Goal: Task Accomplishment & Management: Use online tool/utility

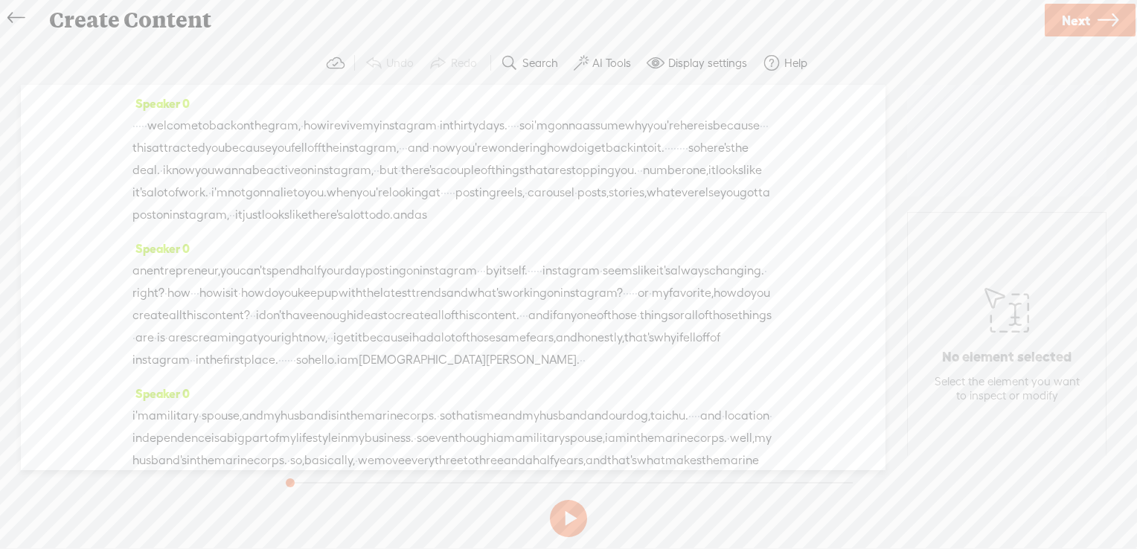
click at [608, 64] on label "AI Tools" at bounding box center [611, 63] width 39 height 15
click at [600, 354] on span at bounding box center [593, 356] width 27 height 10
click at [598, 391] on span at bounding box center [593, 394] width 27 height 10
click at [1075, 16] on span "Next" at bounding box center [1076, 20] width 28 height 38
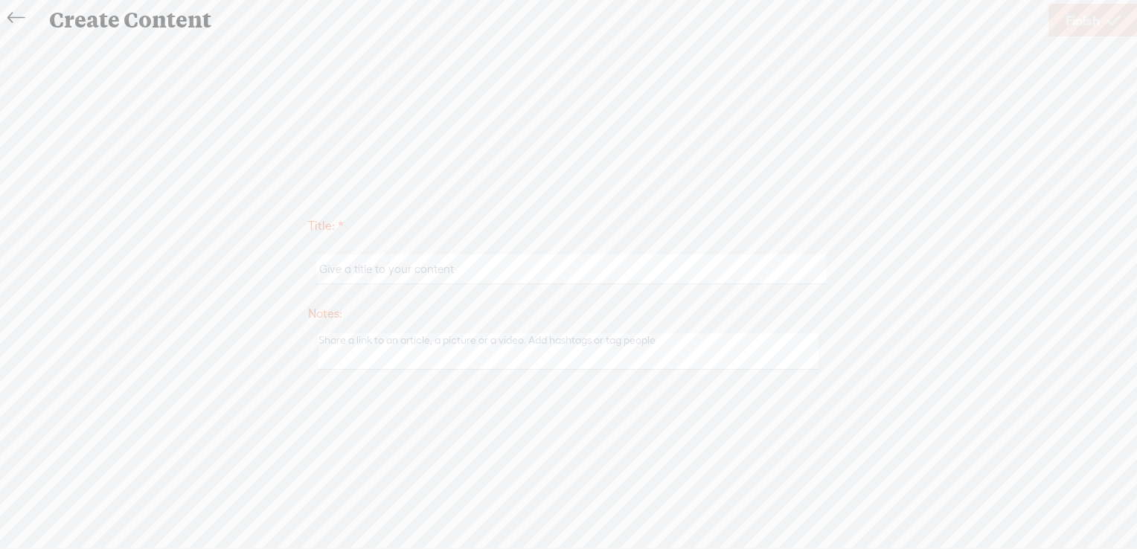
click at [493, 275] on input "text" at bounding box center [571, 269] width 510 height 29
paste input "Kristen Robinson"
type input "Kristen Robinson"
click at [1084, 21] on span "Finish" at bounding box center [1083, 20] width 34 height 38
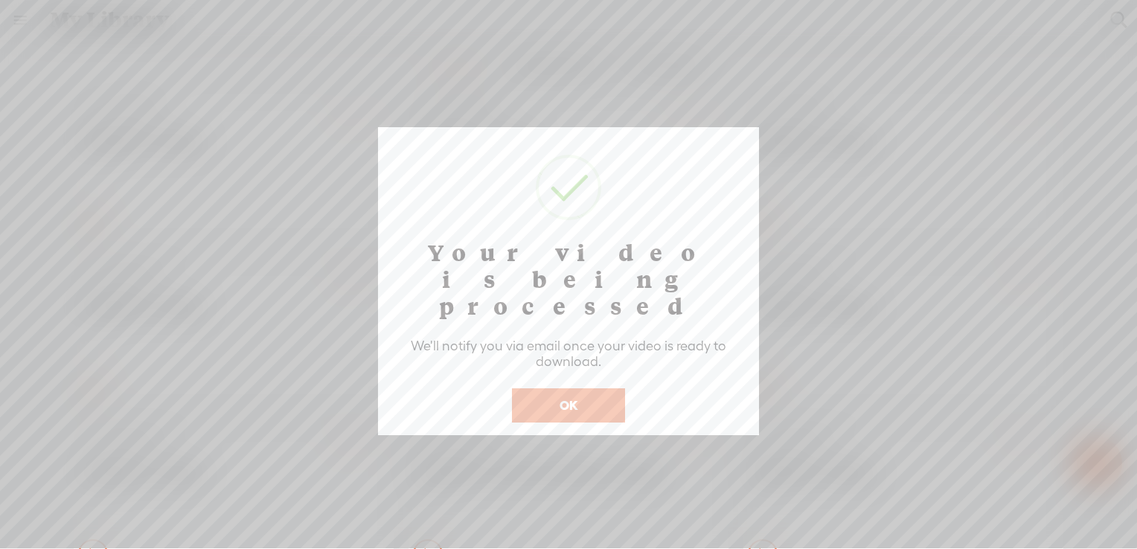
click at [581, 388] on button "OK" at bounding box center [568, 405] width 113 height 34
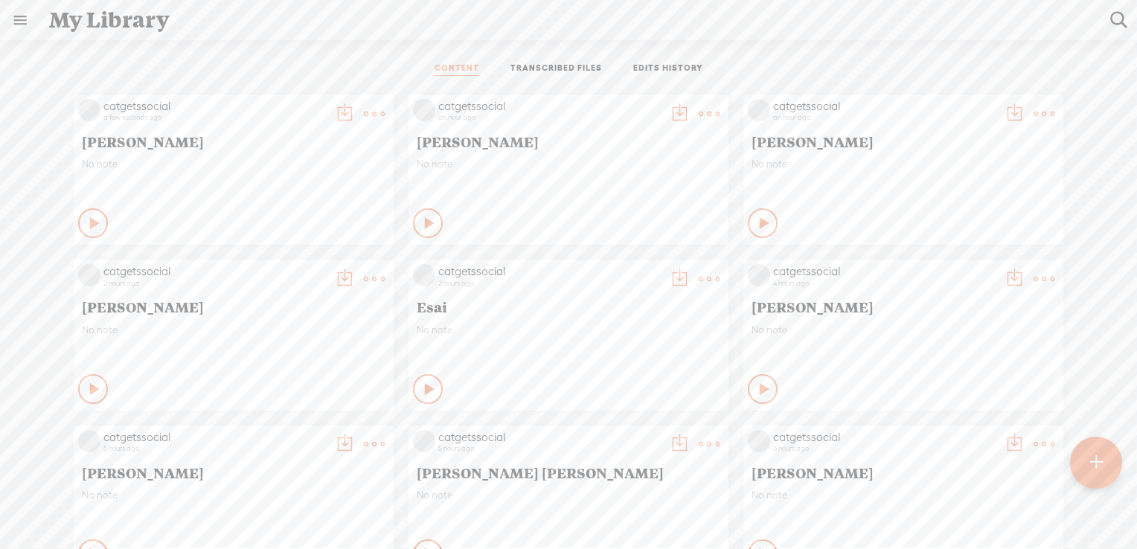
click at [1087, 462] on div at bounding box center [1096, 462] width 52 height 52
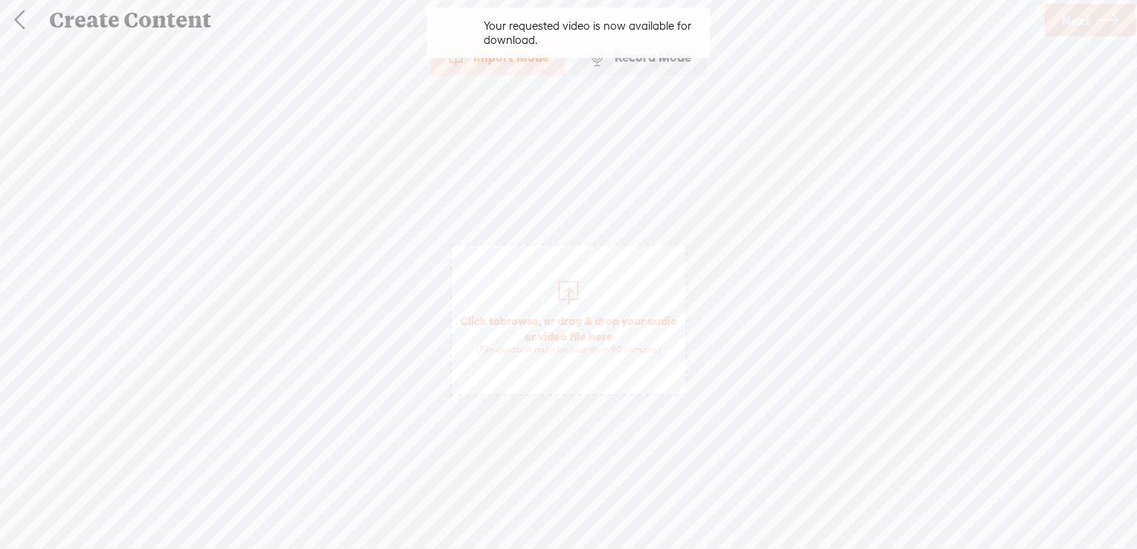
click at [534, 319] on span "browse" at bounding box center [519, 320] width 39 height 13
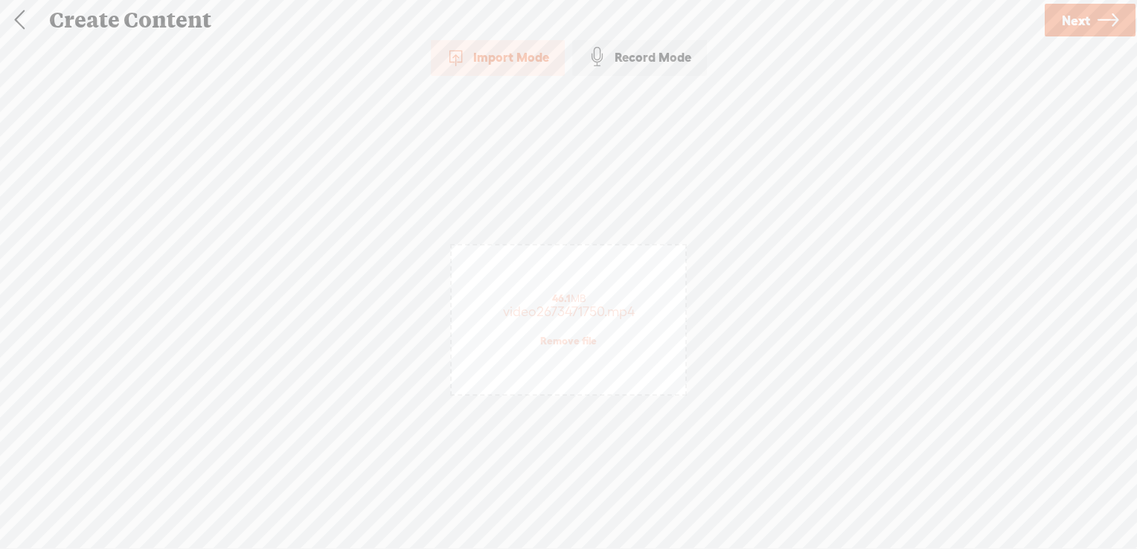
click at [1078, 19] on span "Next" at bounding box center [1076, 20] width 28 height 38
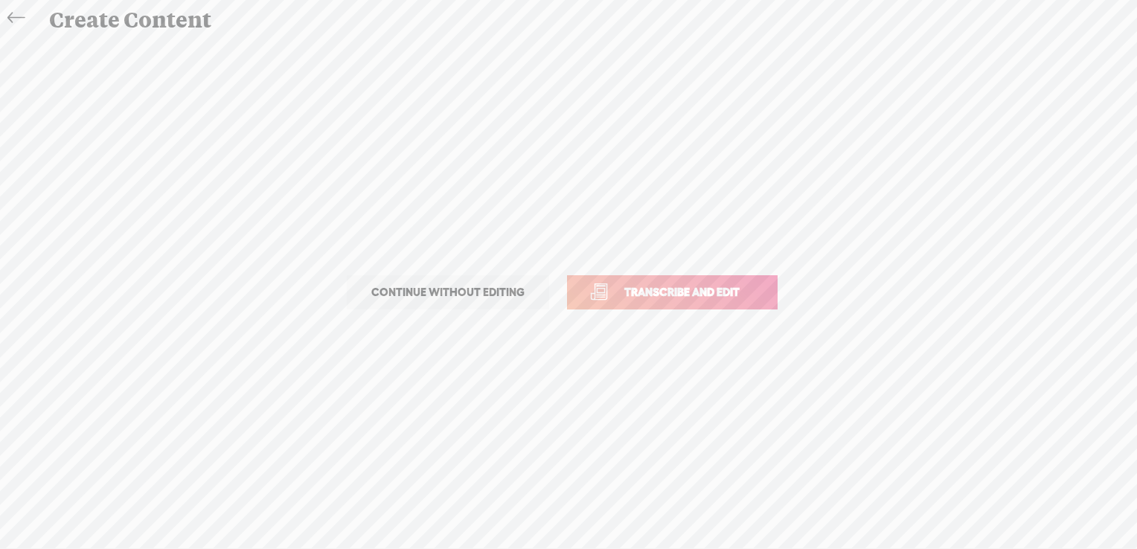
click at [648, 281] on link "Transcribe and edit" at bounding box center [672, 292] width 211 height 34
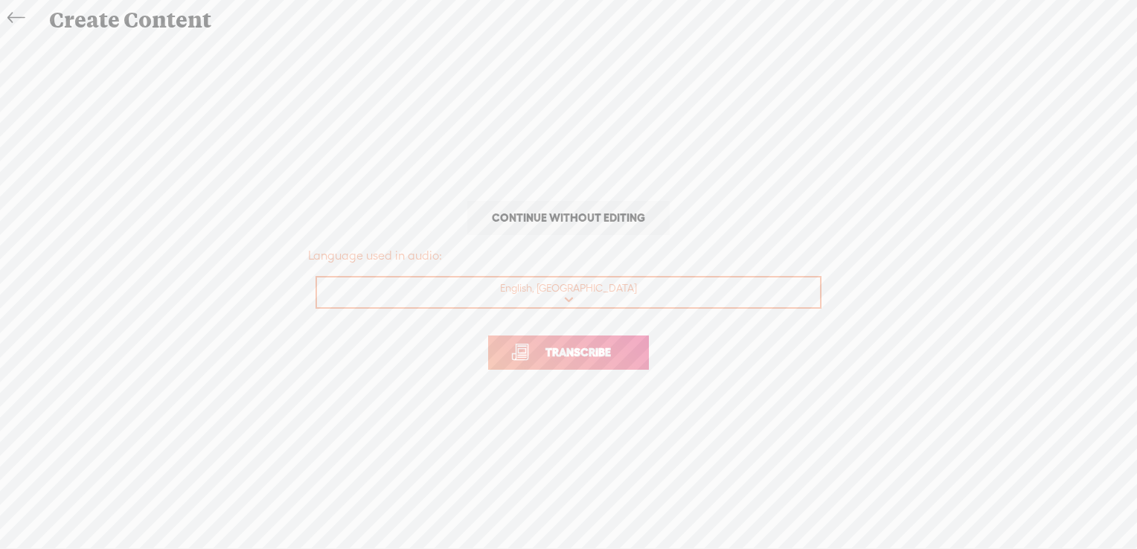
click at [584, 355] on span "Transcribe" at bounding box center [578, 352] width 97 height 17
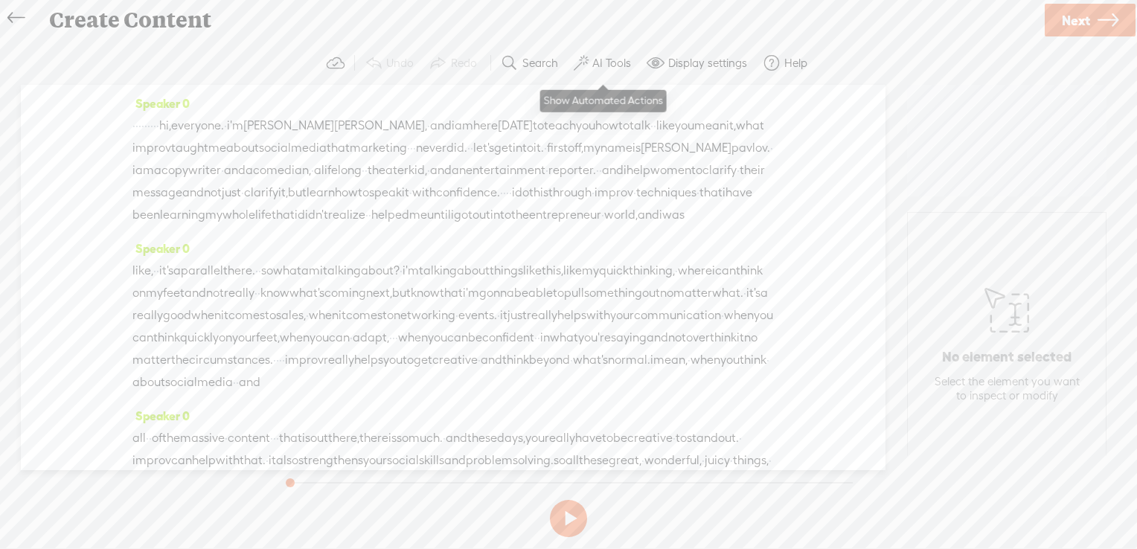
click at [587, 58] on span at bounding box center [581, 63] width 15 height 18
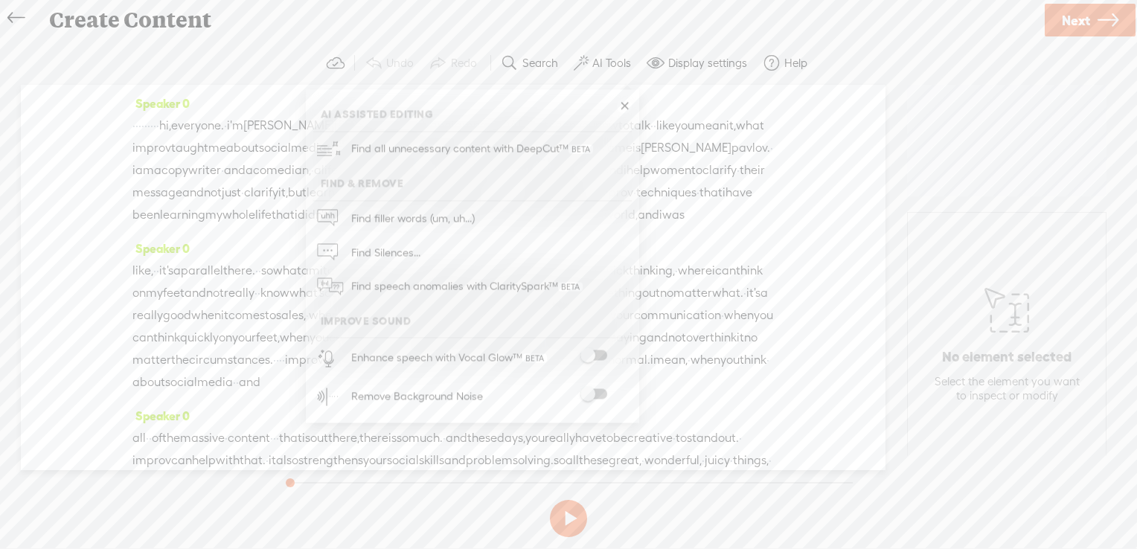
click at [599, 351] on span at bounding box center [593, 356] width 27 height 10
click at [598, 394] on span at bounding box center [593, 394] width 27 height 10
click at [1084, 15] on span "Next" at bounding box center [1076, 20] width 28 height 38
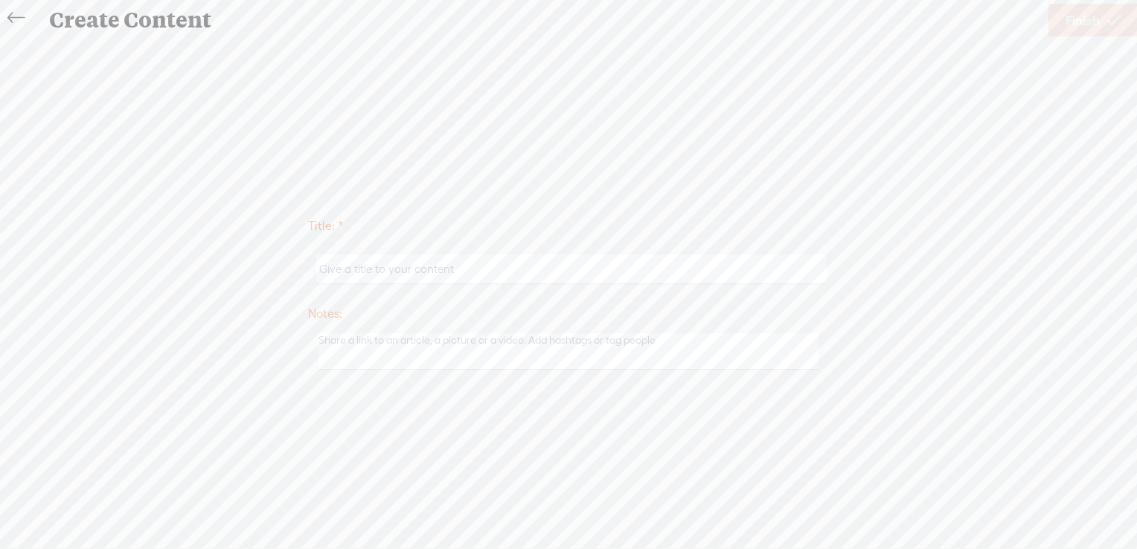
click at [530, 269] on input "text" at bounding box center [571, 269] width 510 height 29
paste input "Jill Pavlov"
type input "Jill Pavlov"
click at [1078, 21] on span "Finish" at bounding box center [1083, 20] width 34 height 38
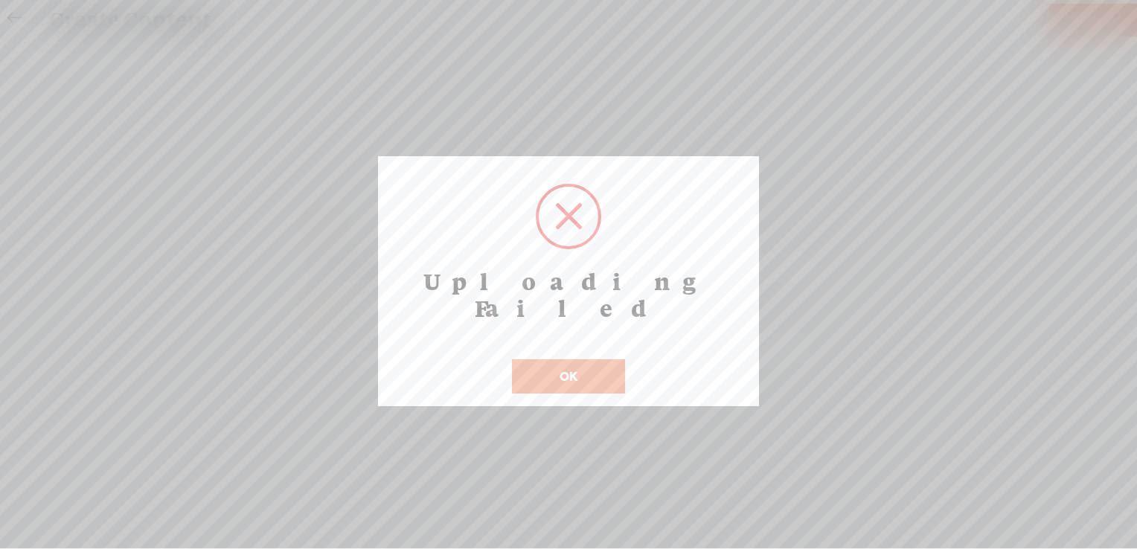
click at [585, 359] on button "OK" at bounding box center [568, 376] width 113 height 34
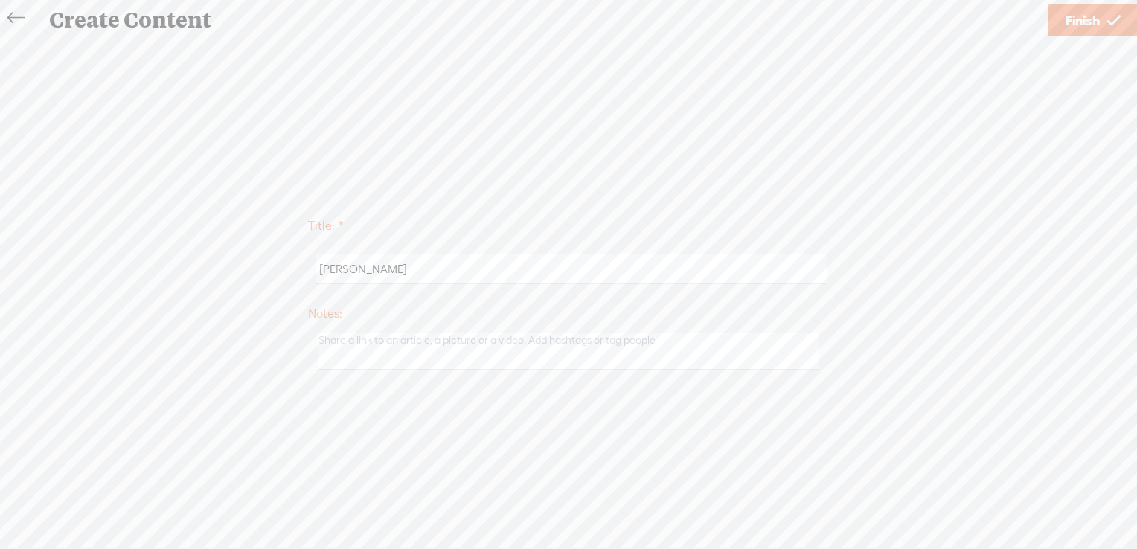
click at [1087, 24] on span "Finish" at bounding box center [1083, 20] width 34 height 38
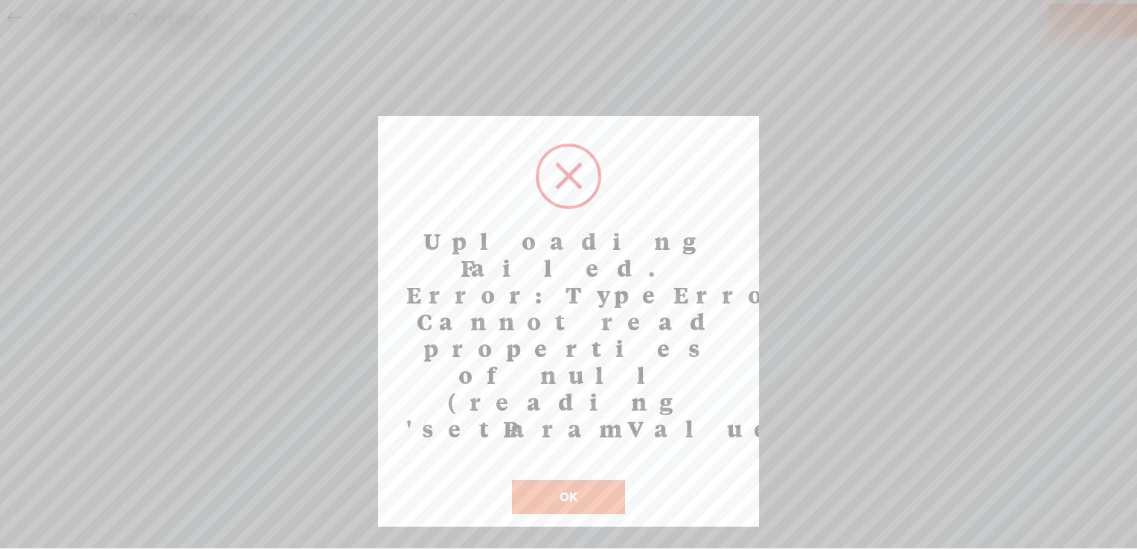
click at [580, 480] on button "OK" at bounding box center [568, 497] width 113 height 34
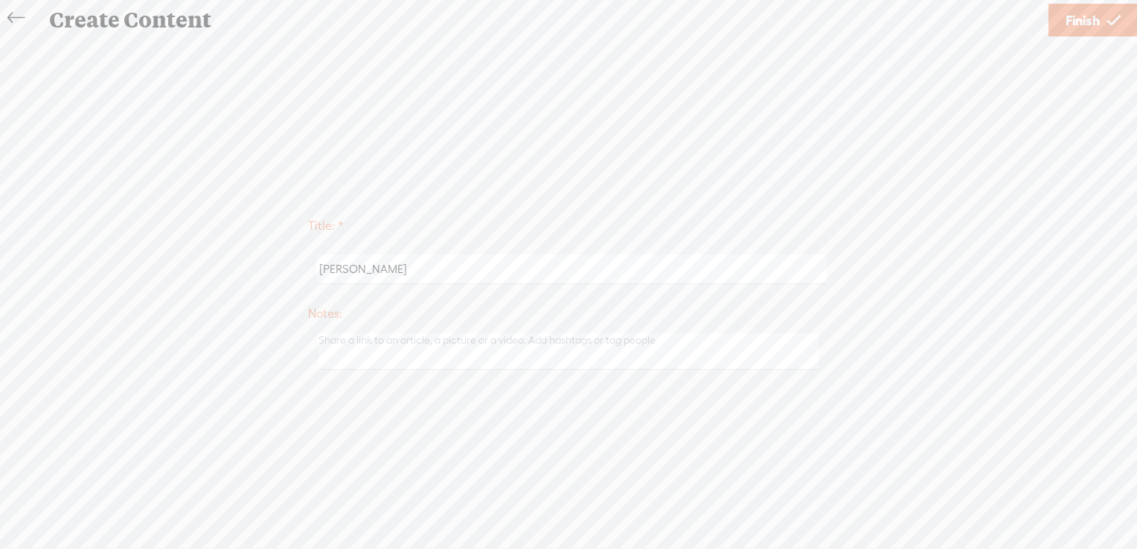
click at [1069, 23] on span "Finish" at bounding box center [1083, 20] width 34 height 38
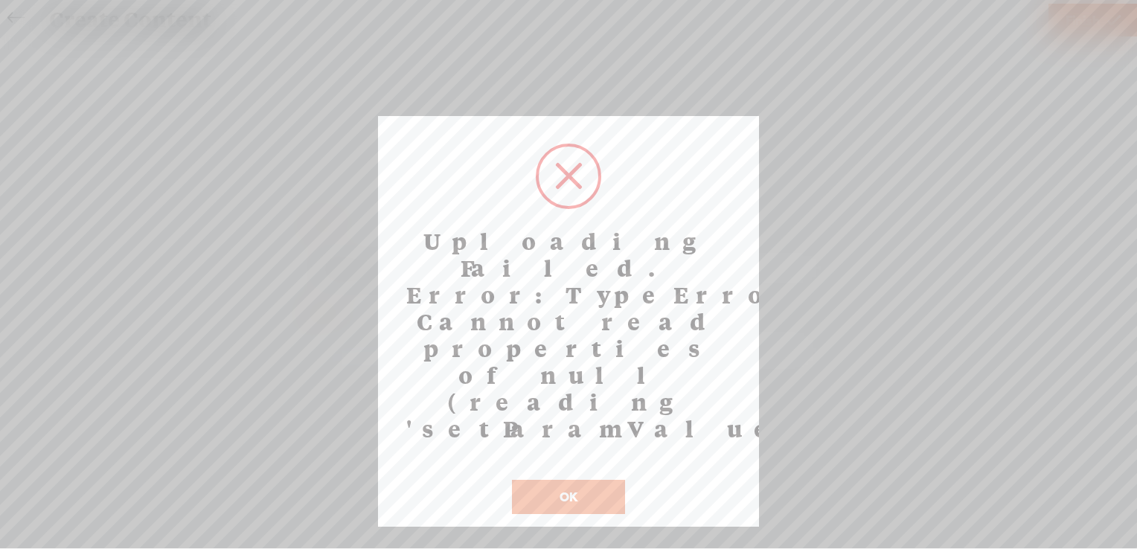
click at [582, 480] on button "OK" at bounding box center [568, 497] width 113 height 34
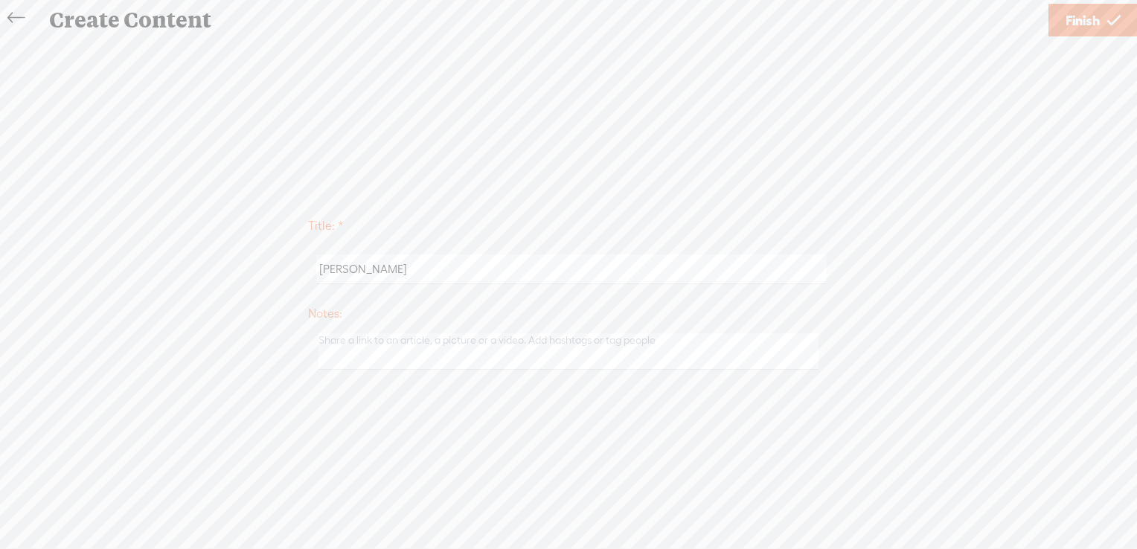
click at [18, 15] on icon at bounding box center [15, 17] width 17 height 33
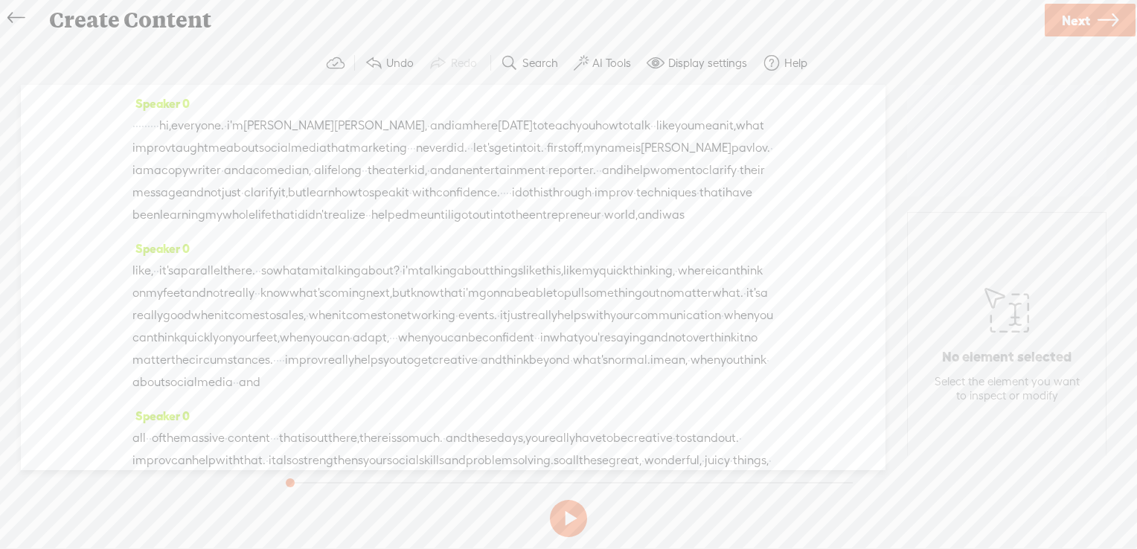
click at [18, 15] on icon at bounding box center [15, 17] width 17 height 33
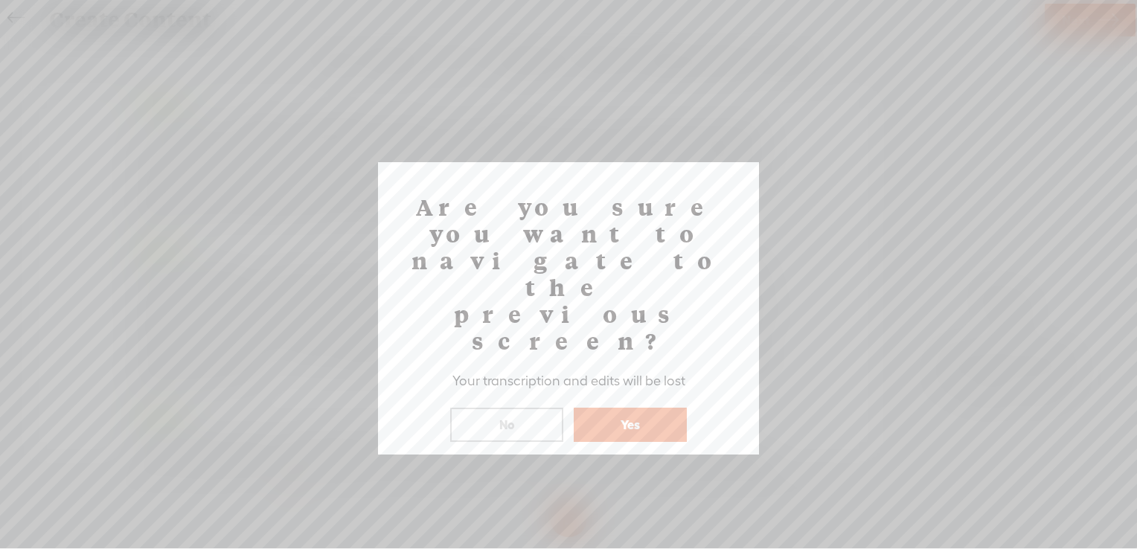
click at [628, 408] on button "Yes" at bounding box center [630, 425] width 113 height 34
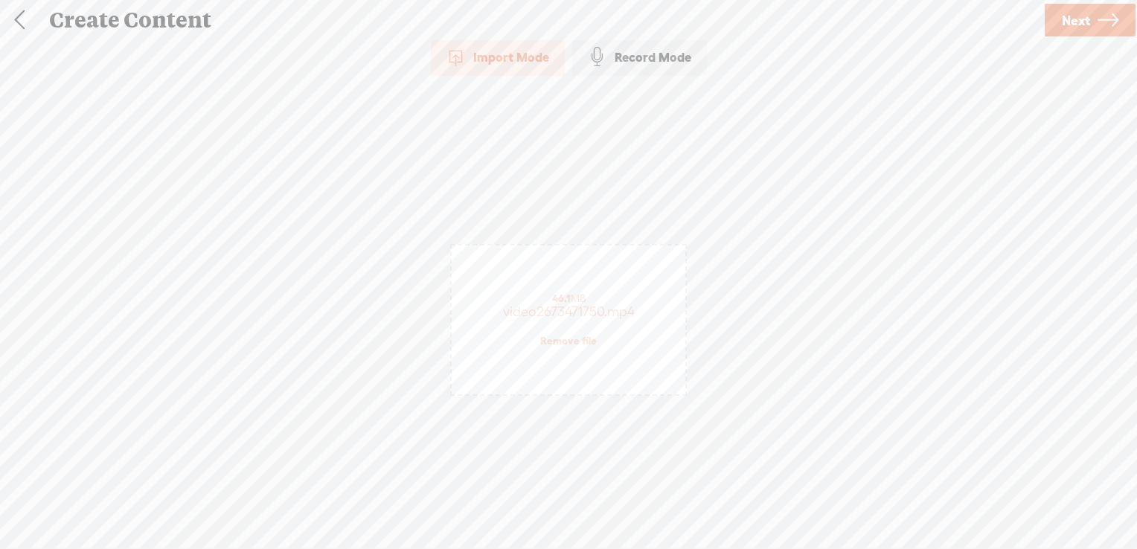
click at [106, 33] on div "Create Content" at bounding box center [541, 20] width 1004 height 39
click at [108, 19] on div "Create Content" at bounding box center [541, 20] width 1004 height 39
click at [24, 22] on link at bounding box center [19, 20] width 37 height 39
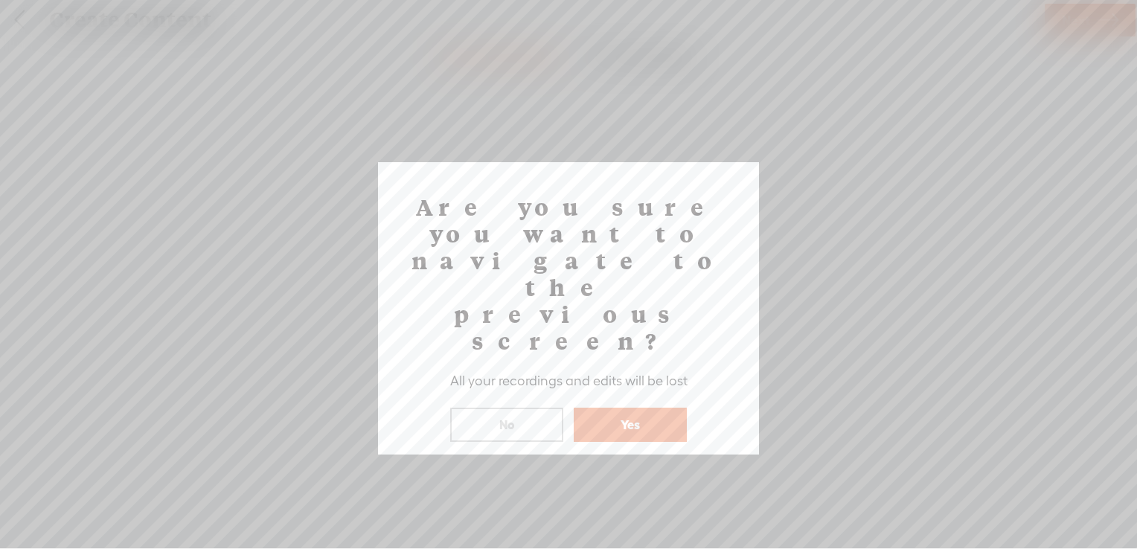
click at [648, 408] on button "Yes" at bounding box center [630, 425] width 113 height 34
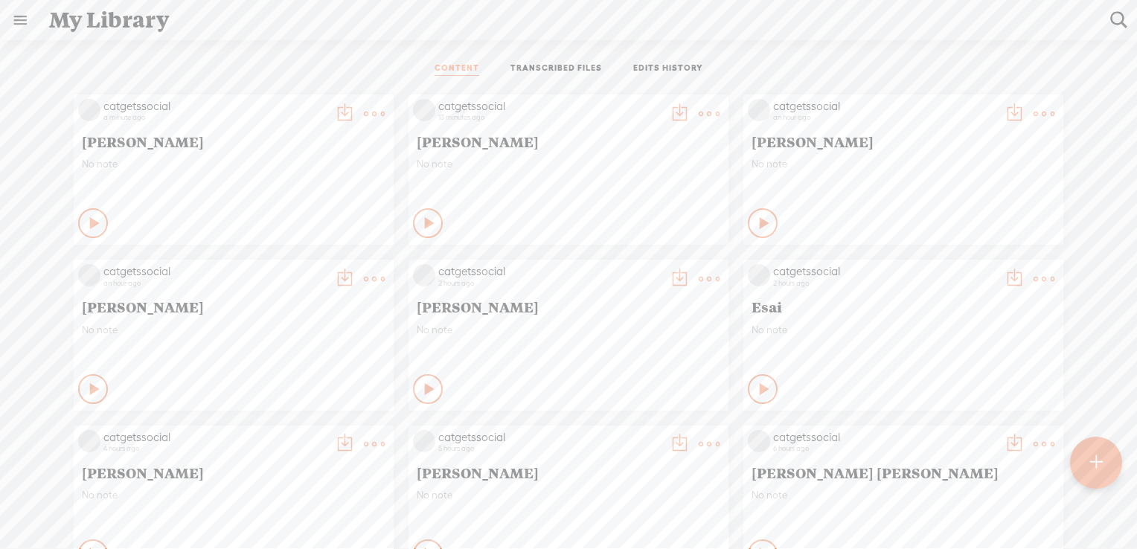
click at [1093, 466] on t at bounding box center [1096, 463] width 13 height 33
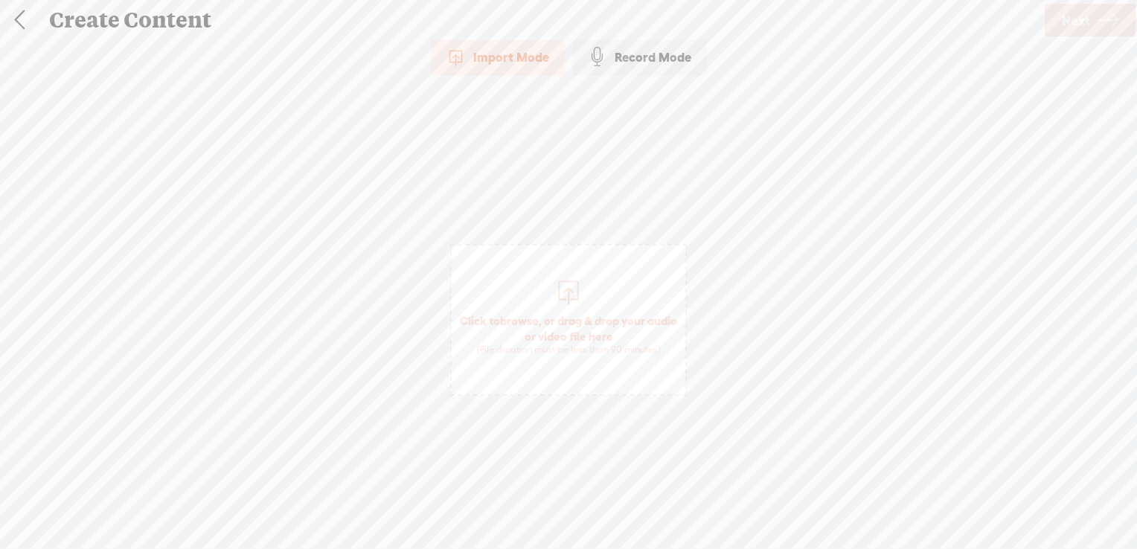
click at [537, 316] on span "browse" at bounding box center [519, 320] width 39 height 13
click at [1075, 12] on span "Next" at bounding box center [1076, 20] width 28 height 38
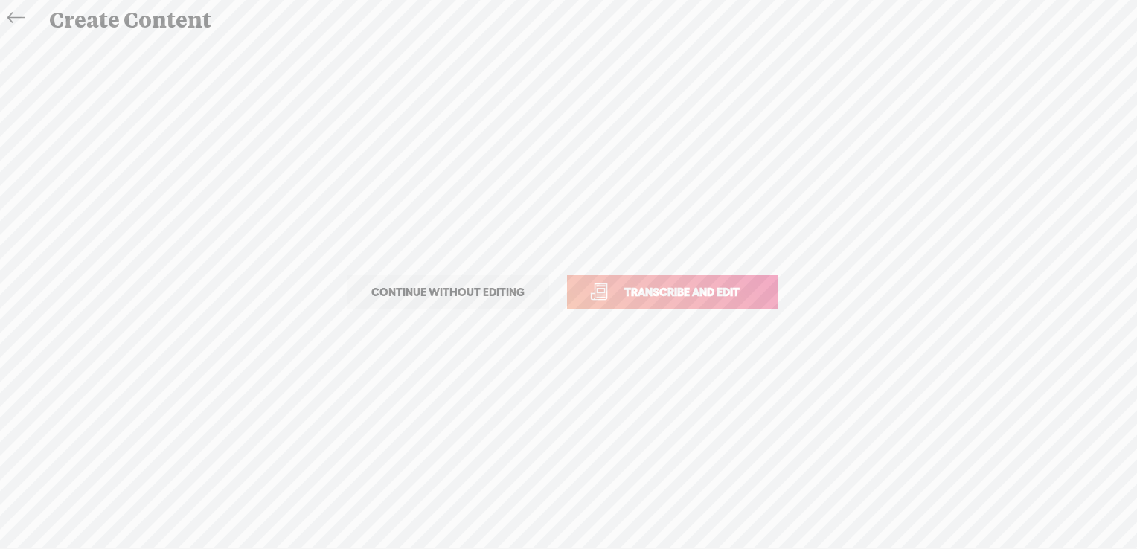
click at [621, 290] on span "Transcribe and edit" at bounding box center [682, 292] width 147 height 17
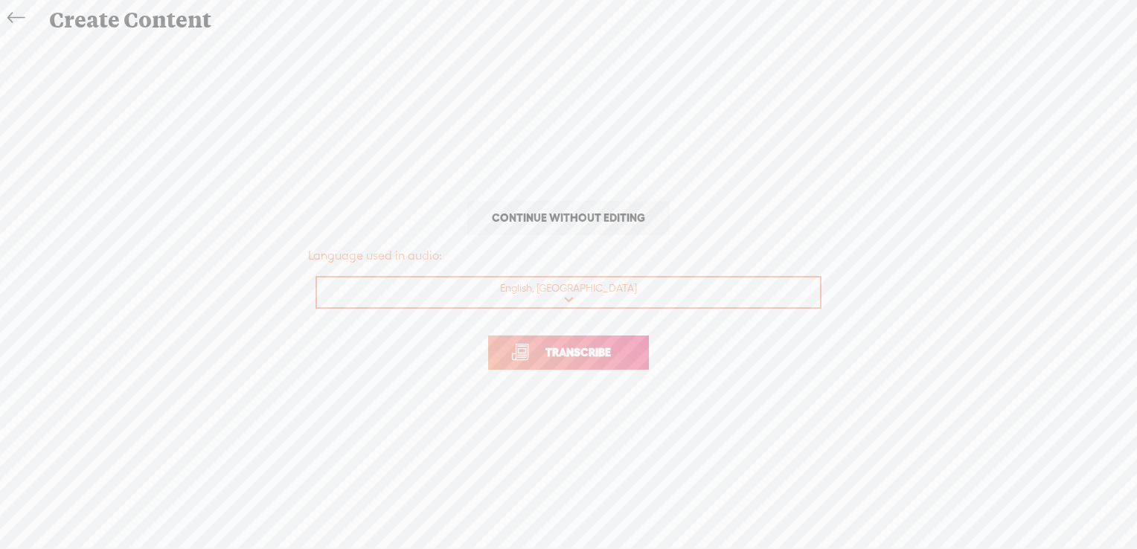
click at [572, 352] on span "Transcribe" at bounding box center [578, 352] width 97 height 17
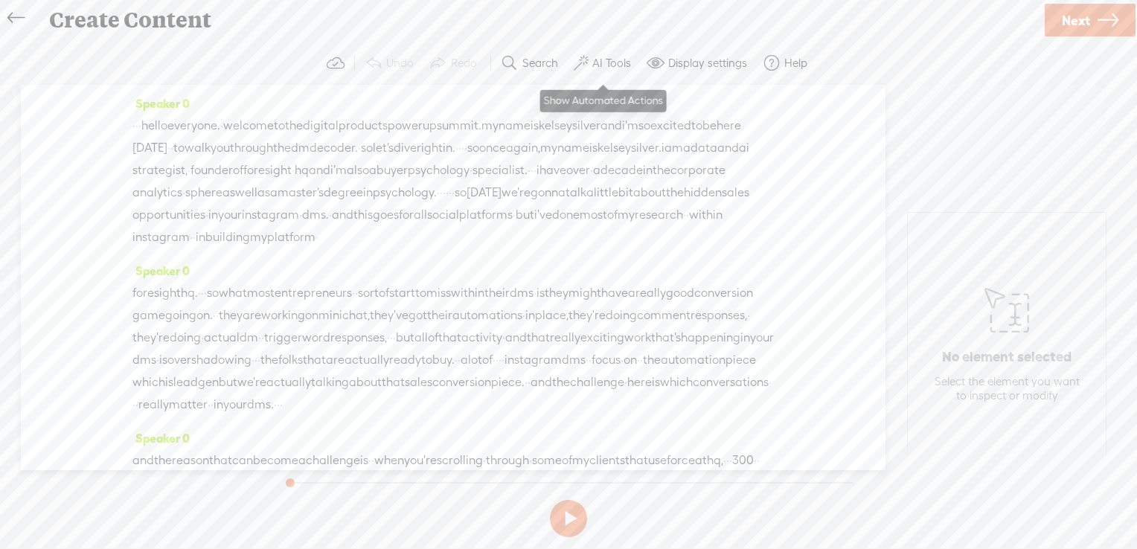
click at [615, 62] on label "AI Tools" at bounding box center [611, 63] width 39 height 15
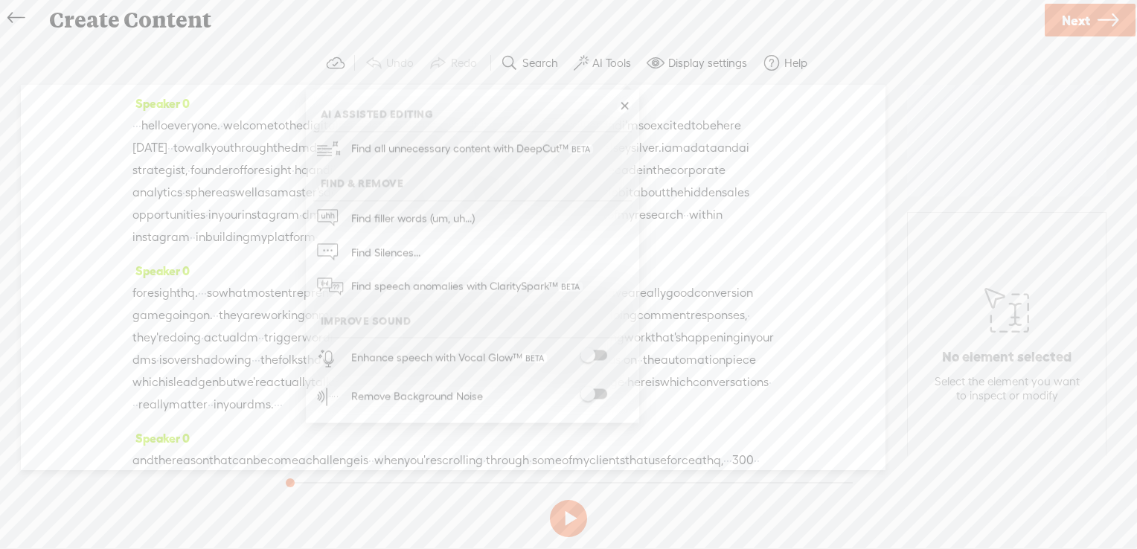
click at [603, 353] on span at bounding box center [593, 356] width 27 height 10
click at [598, 395] on span at bounding box center [593, 394] width 27 height 10
click at [1096, 25] on link "Next" at bounding box center [1090, 20] width 91 height 33
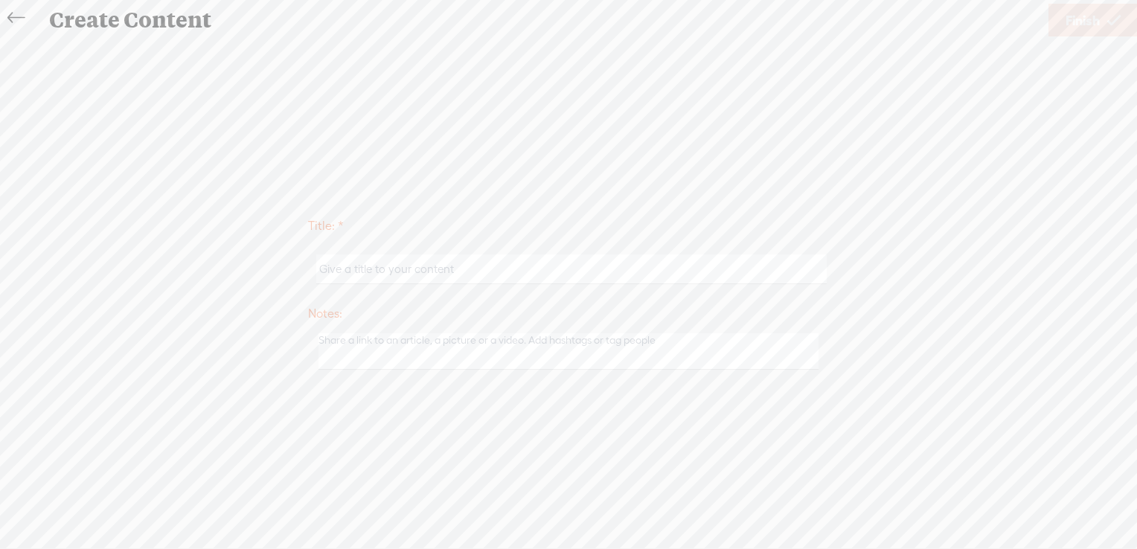
click at [512, 272] on input "text" at bounding box center [571, 269] width 510 height 29
paste input "Kelsey Silver"
type input "Kelsey Silver"
click at [1086, 22] on span "Finish" at bounding box center [1083, 20] width 34 height 38
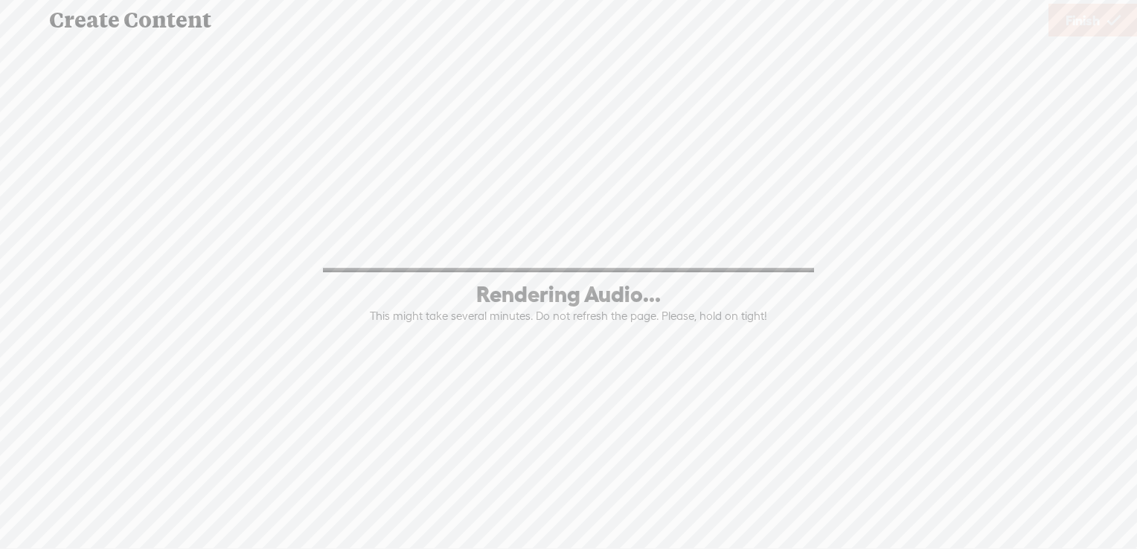
click at [965, 321] on div "0% Rendering Audio... This might take several minutes. Do not refresh the page.…" at bounding box center [568, 293] width 1107 height 234
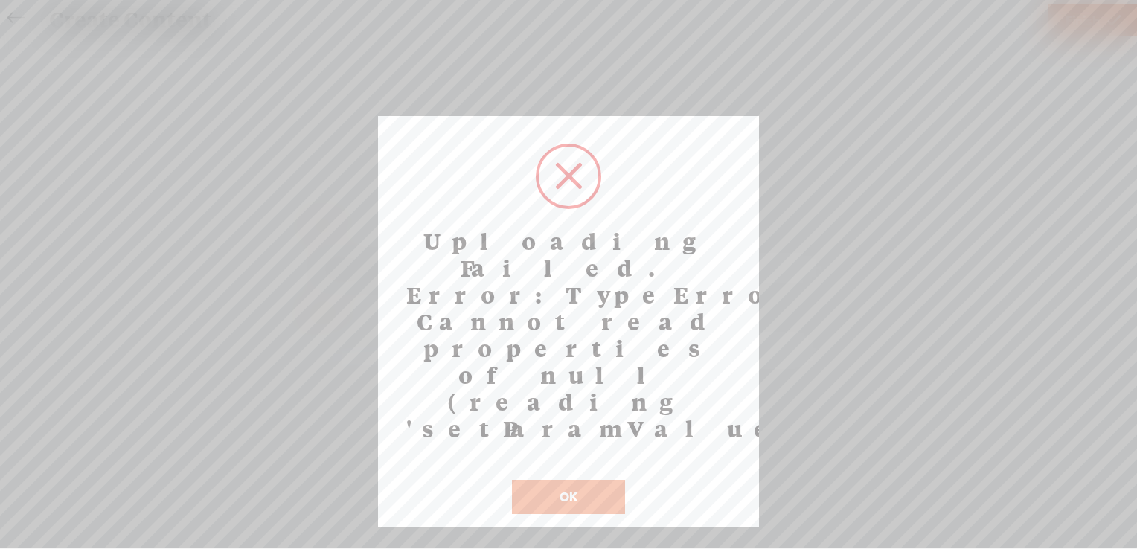
click at [563, 480] on button "OK" at bounding box center [568, 497] width 113 height 34
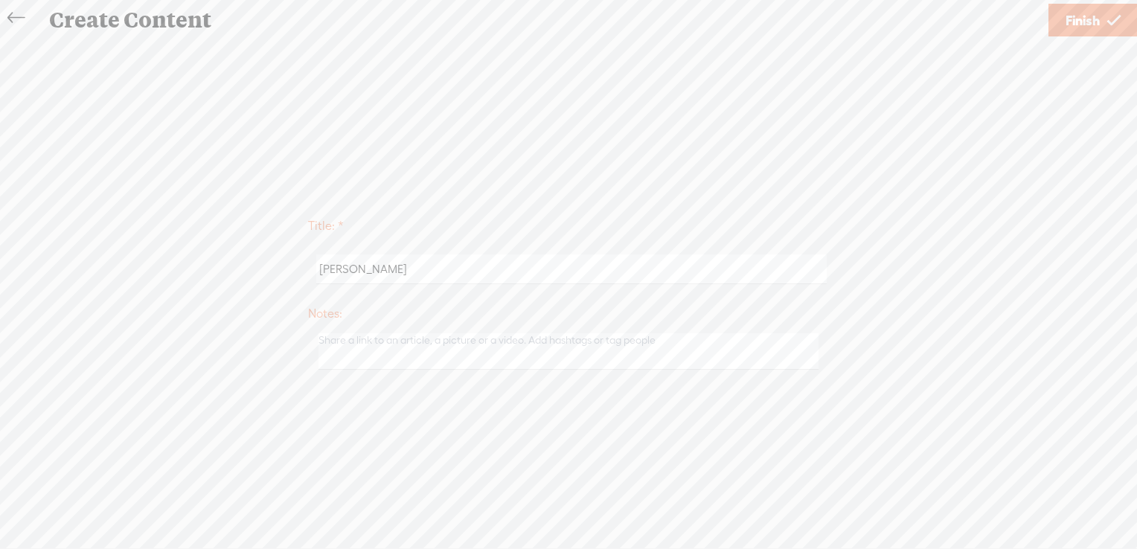
click at [1087, 16] on span "Finish" at bounding box center [1083, 20] width 34 height 38
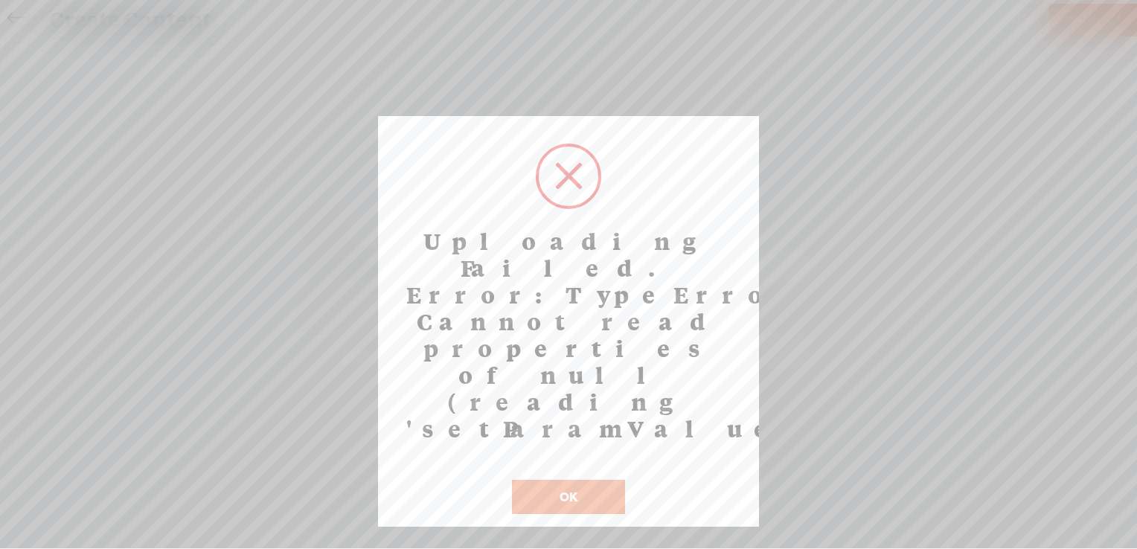
click at [544, 480] on button "OK" at bounding box center [568, 497] width 113 height 34
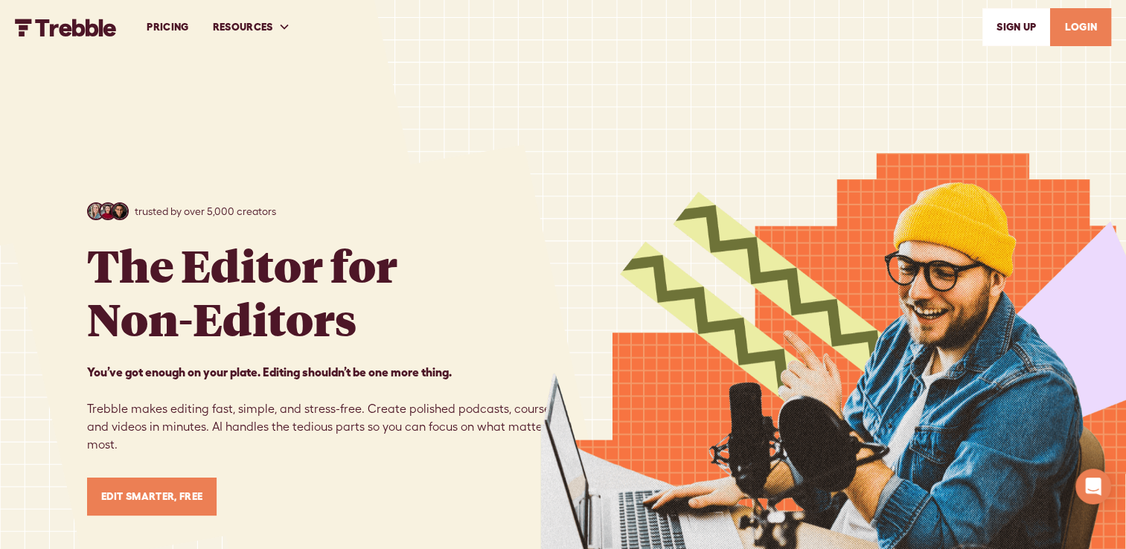
click at [1084, 28] on link "LOGIN" at bounding box center [1080, 27] width 61 height 38
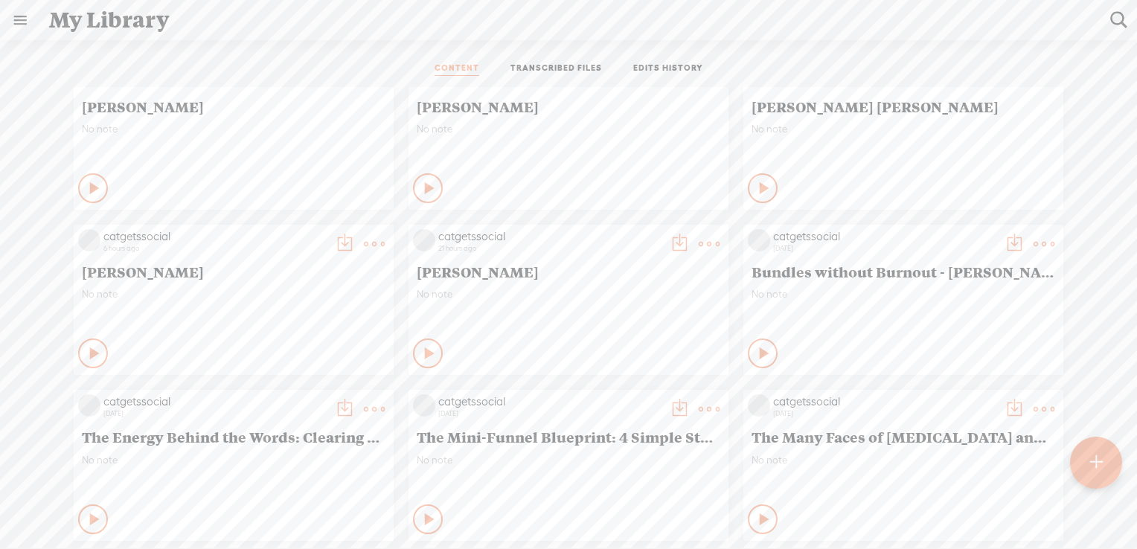
scroll to position [374, 0]
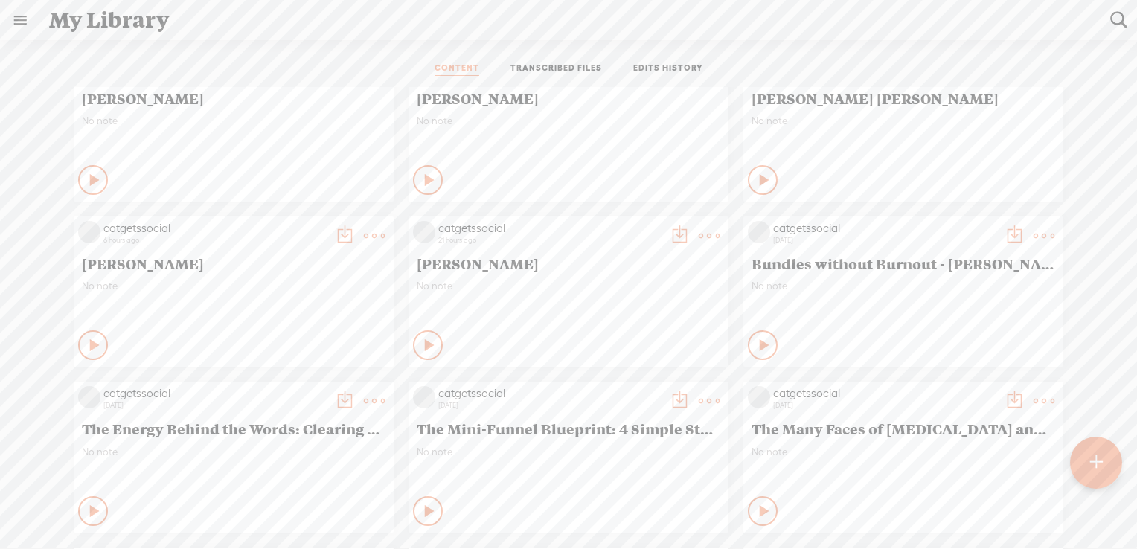
click at [699, 230] on t at bounding box center [709, 236] width 21 height 21
click at [607, 386] on link "Download as..." at bounding box center [627, 388] width 149 height 34
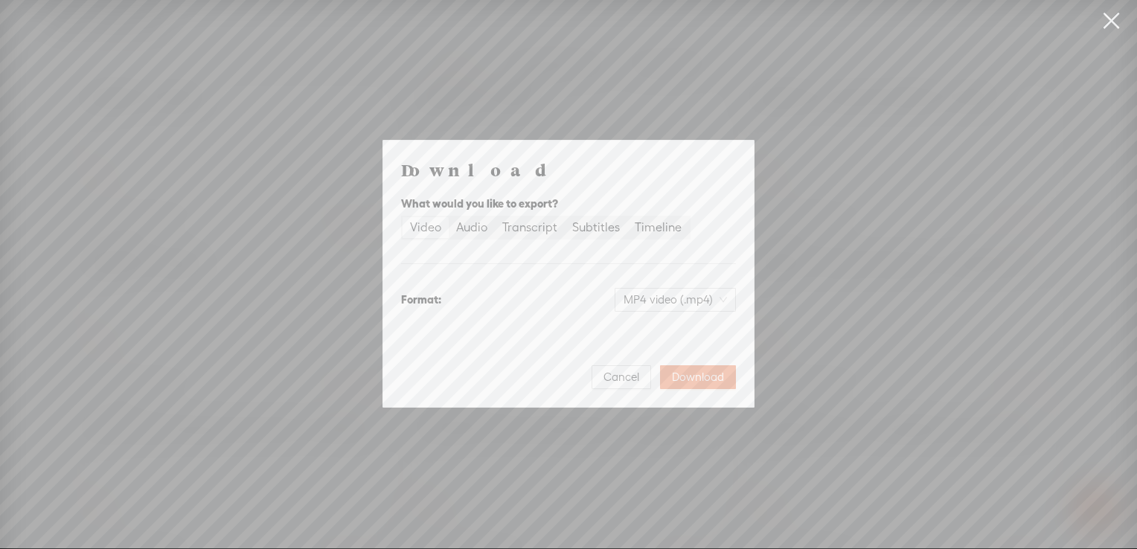
click at [426, 226] on div "Video" at bounding box center [425, 227] width 31 height 21
click at [403, 217] on input "Video" at bounding box center [403, 217] width 0 height 0
click at [433, 228] on div "Video" at bounding box center [425, 227] width 31 height 21
click at [403, 217] on input "Video" at bounding box center [403, 217] width 0 height 0
click at [429, 228] on div "Video" at bounding box center [425, 227] width 31 height 21
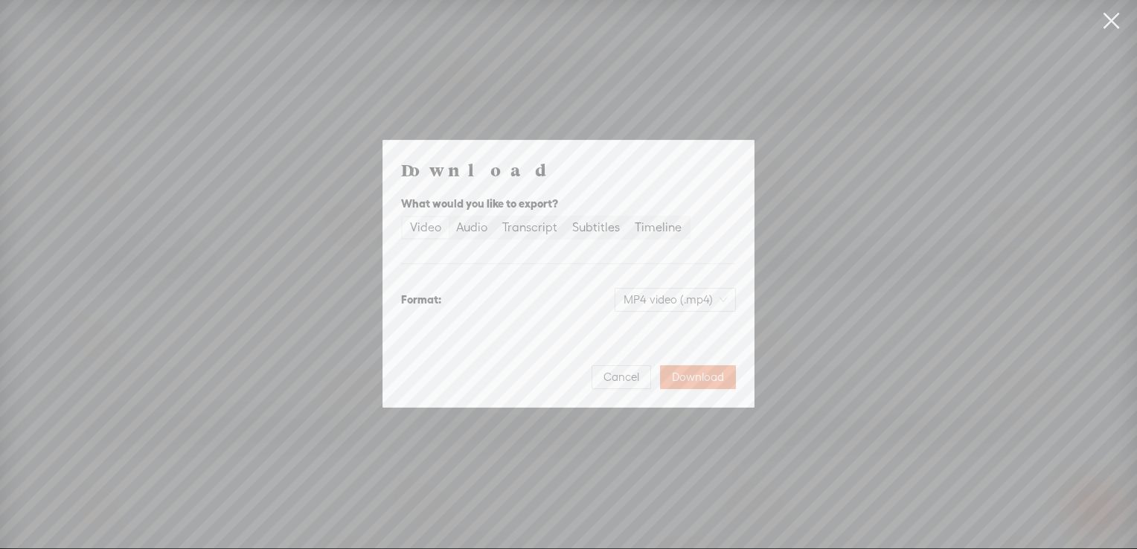
click at [403, 217] on input "Video" at bounding box center [403, 217] width 0 height 0
click at [689, 374] on span "Download" at bounding box center [698, 377] width 52 height 15
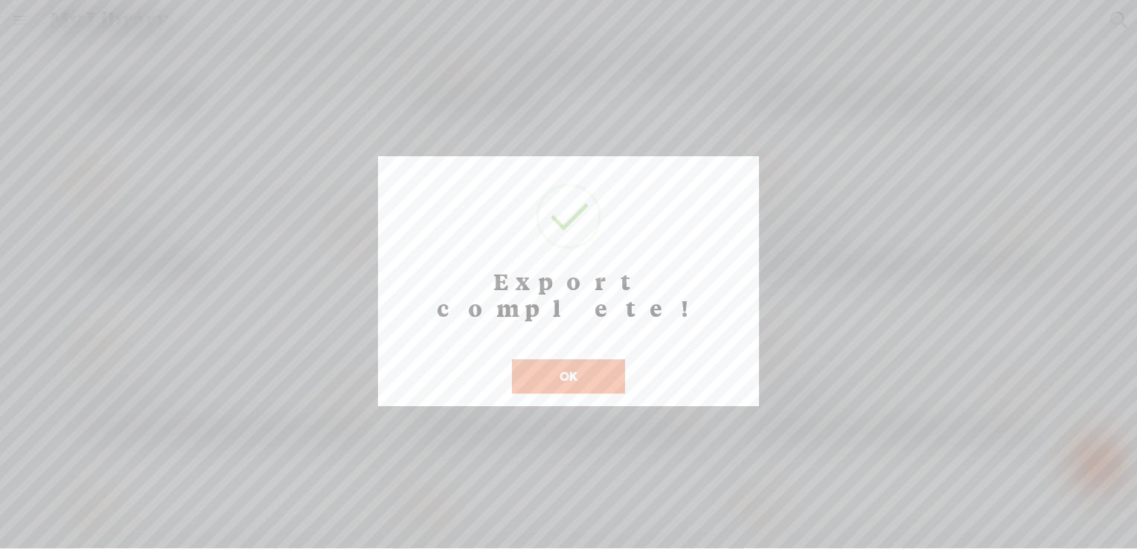
click at [557, 359] on button "OK" at bounding box center [568, 376] width 113 height 34
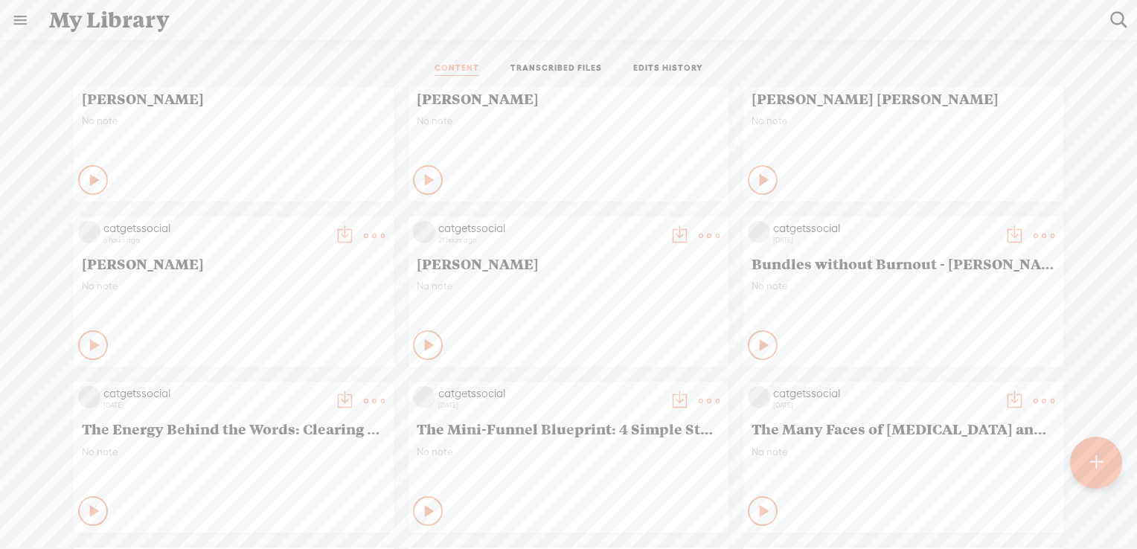
click at [364, 237] on t at bounding box center [374, 236] width 21 height 21
click at [286, 391] on link "Download as..." at bounding box center [292, 388] width 149 height 34
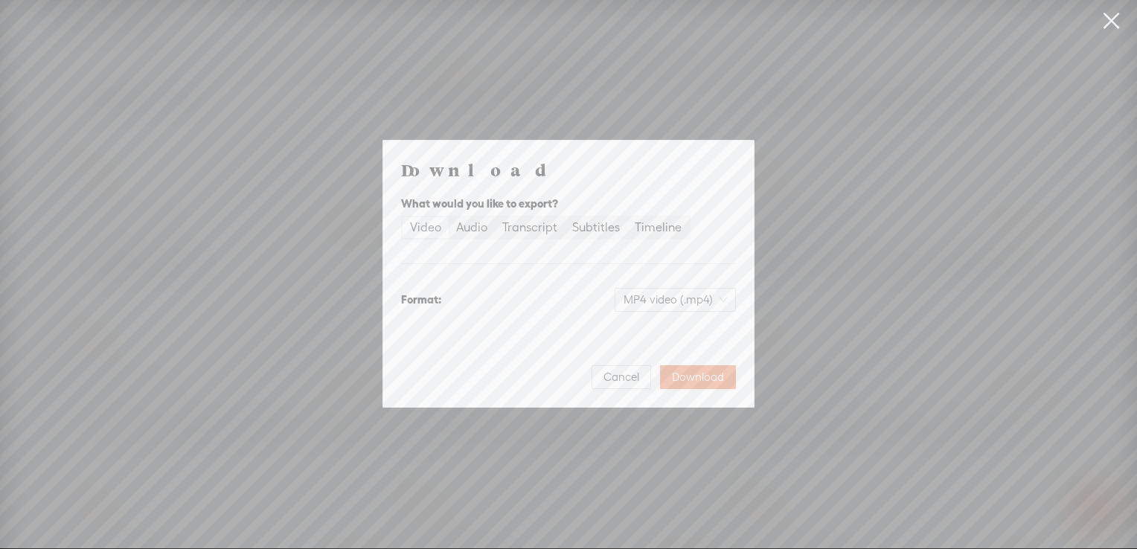
click at [429, 225] on div "Video" at bounding box center [425, 227] width 31 height 21
click at [403, 217] on input "Video" at bounding box center [403, 217] width 0 height 0
click at [709, 377] on span "Download" at bounding box center [698, 377] width 52 height 15
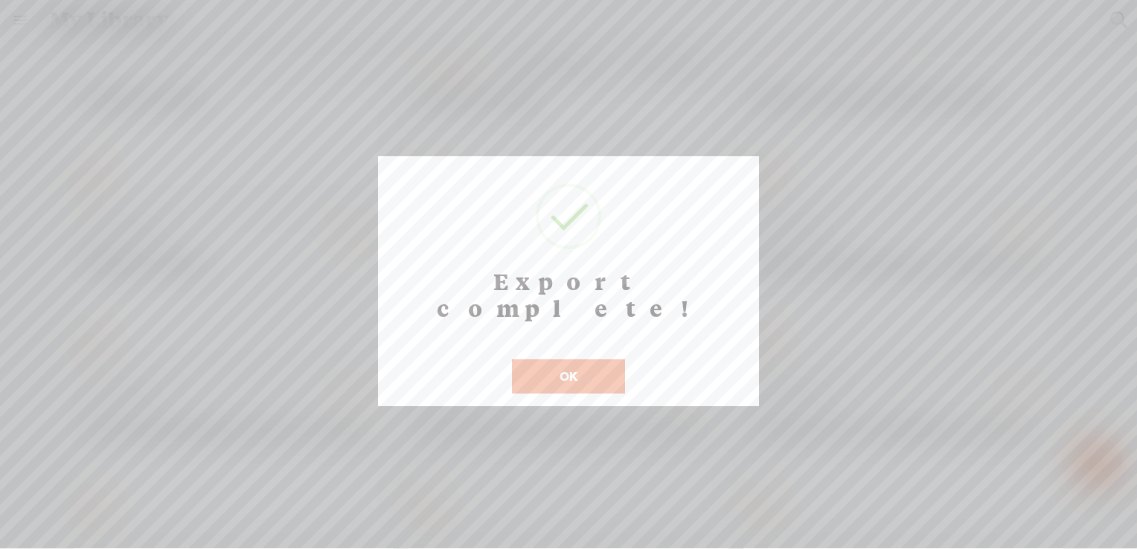
click at [601, 359] on button "OK" at bounding box center [568, 376] width 113 height 34
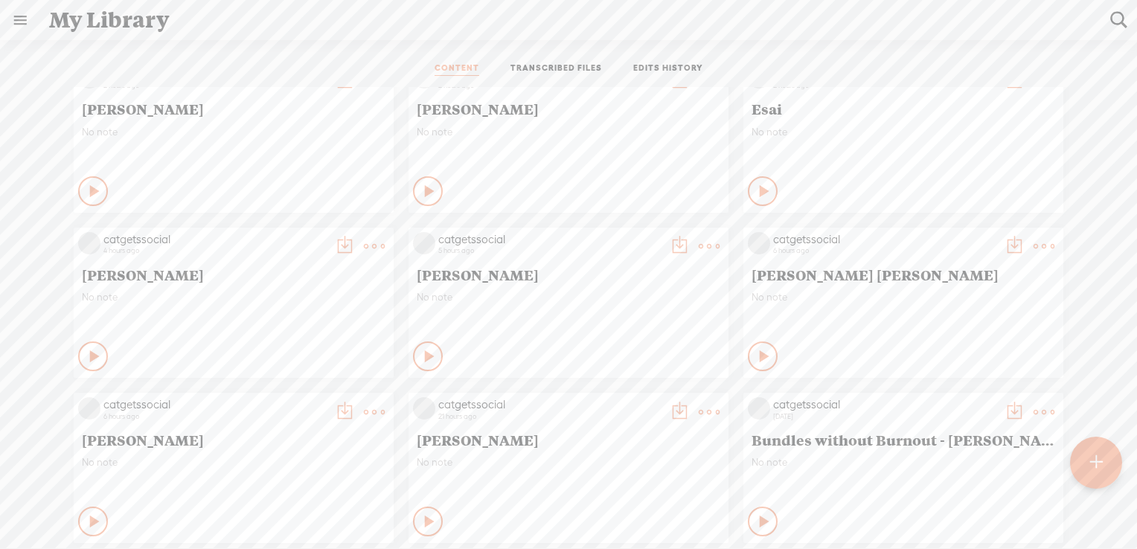
scroll to position [185, 0]
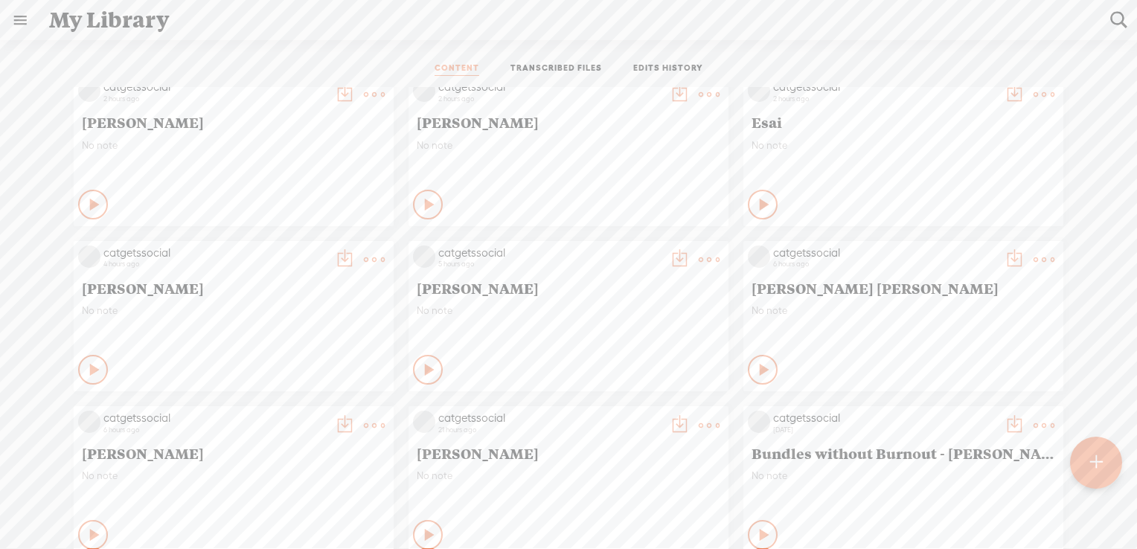
click at [1034, 257] on t at bounding box center [1044, 259] width 21 height 21
click at [953, 414] on link "Download as..." at bounding box center [962, 412] width 149 height 34
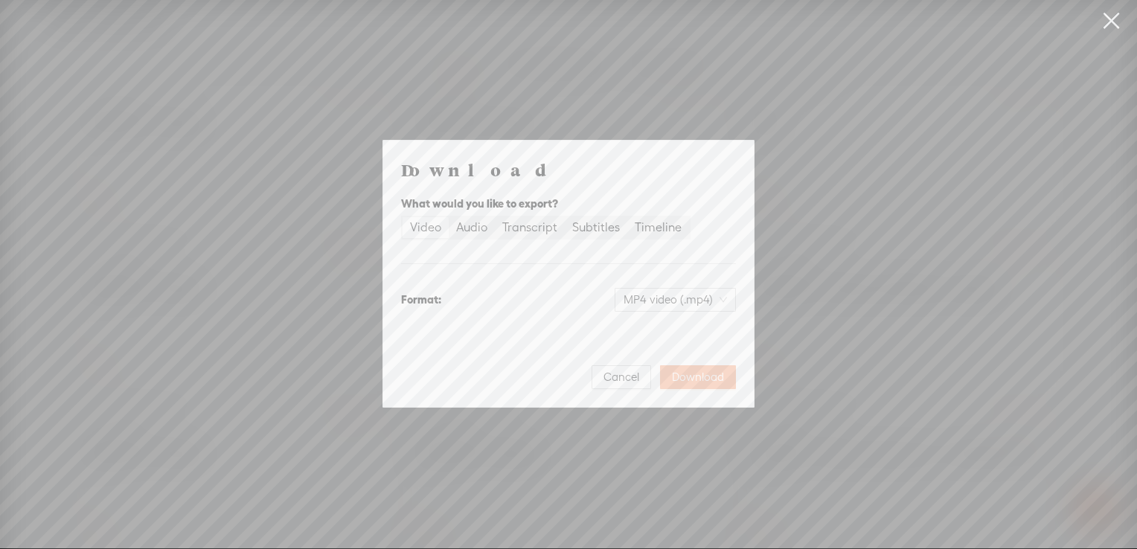
click at [706, 378] on span "Download" at bounding box center [698, 377] width 52 height 15
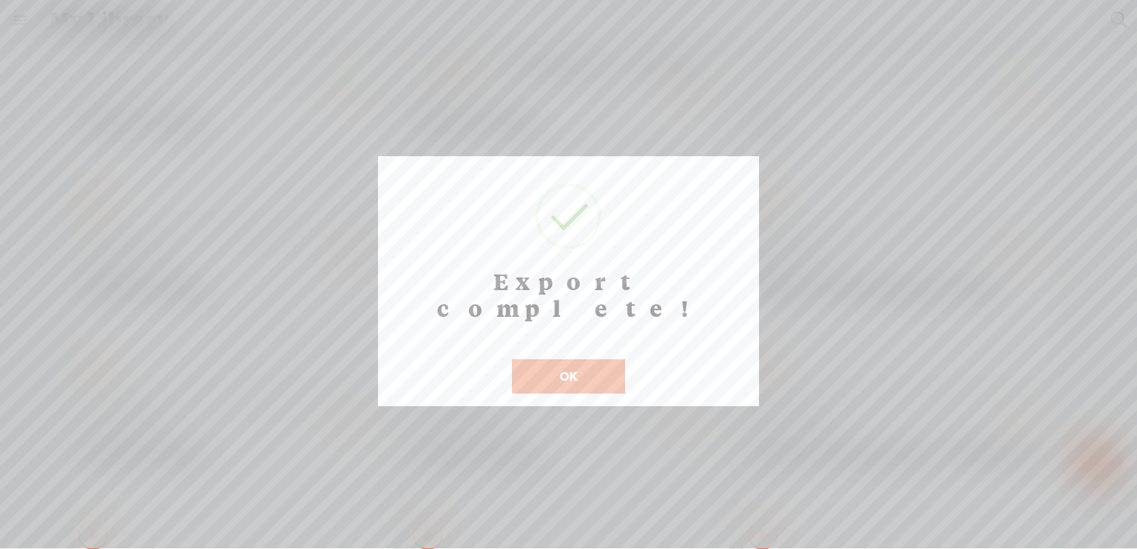
click at [572, 359] on button "OK" at bounding box center [568, 376] width 113 height 34
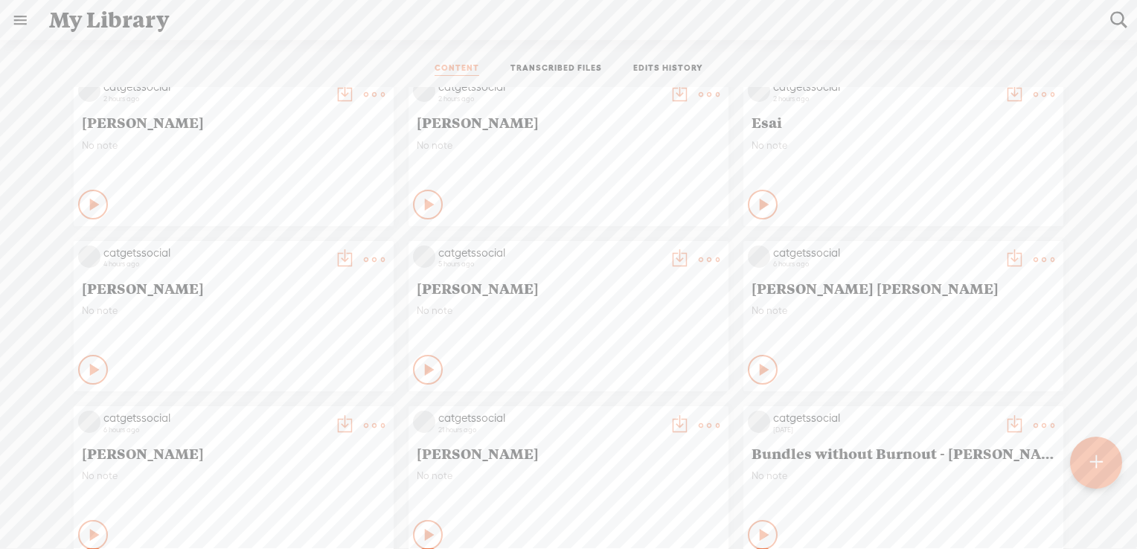
click at [699, 253] on t at bounding box center [709, 259] width 21 height 21
click at [642, 410] on link "Download as..." at bounding box center [627, 412] width 149 height 34
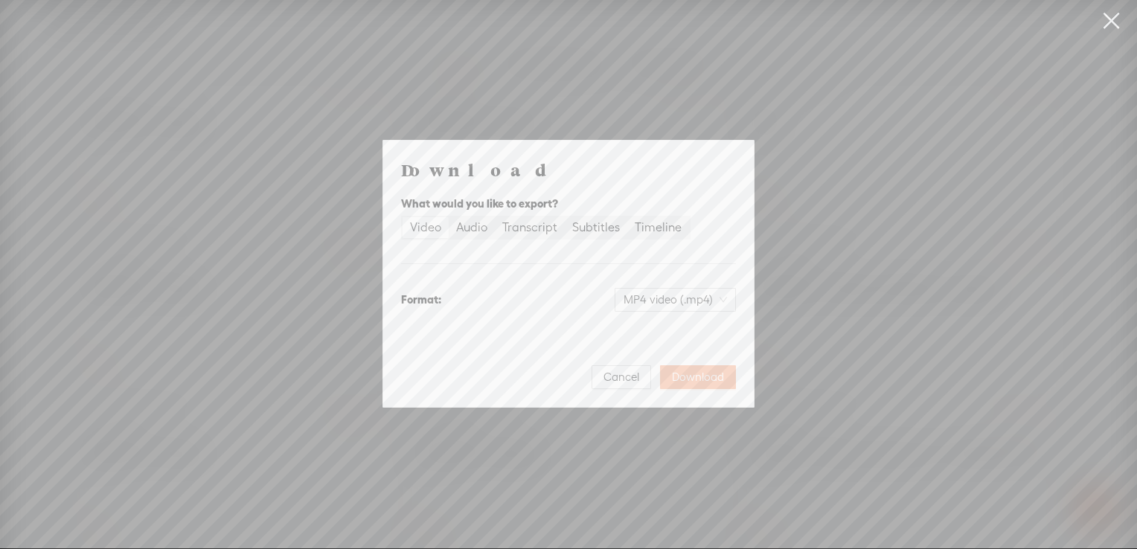
click at [708, 380] on span "Download" at bounding box center [698, 377] width 52 height 15
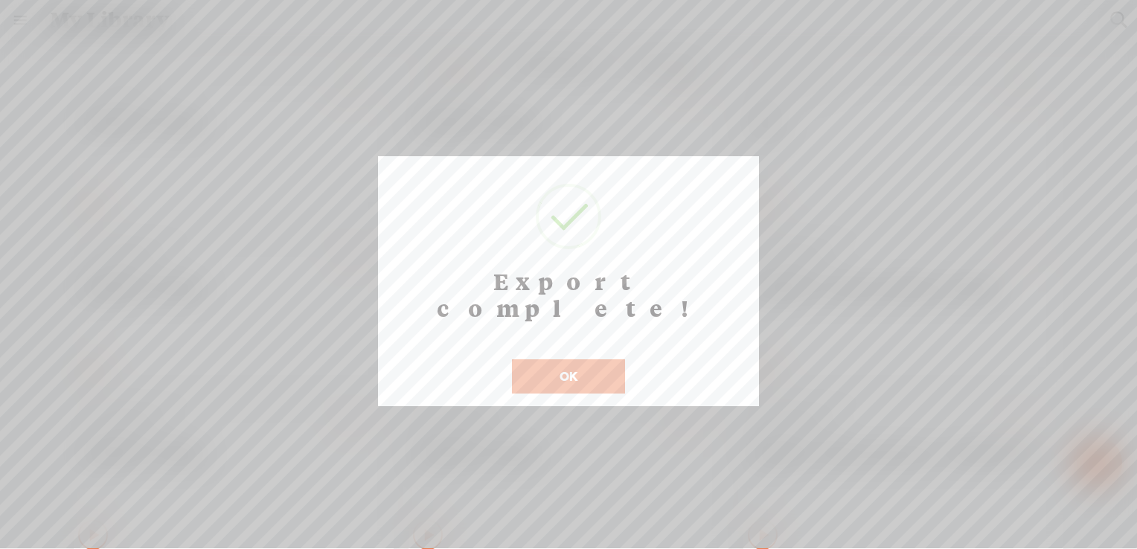
click at [548, 359] on button "OK" at bounding box center [568, 376] width 113 height 34
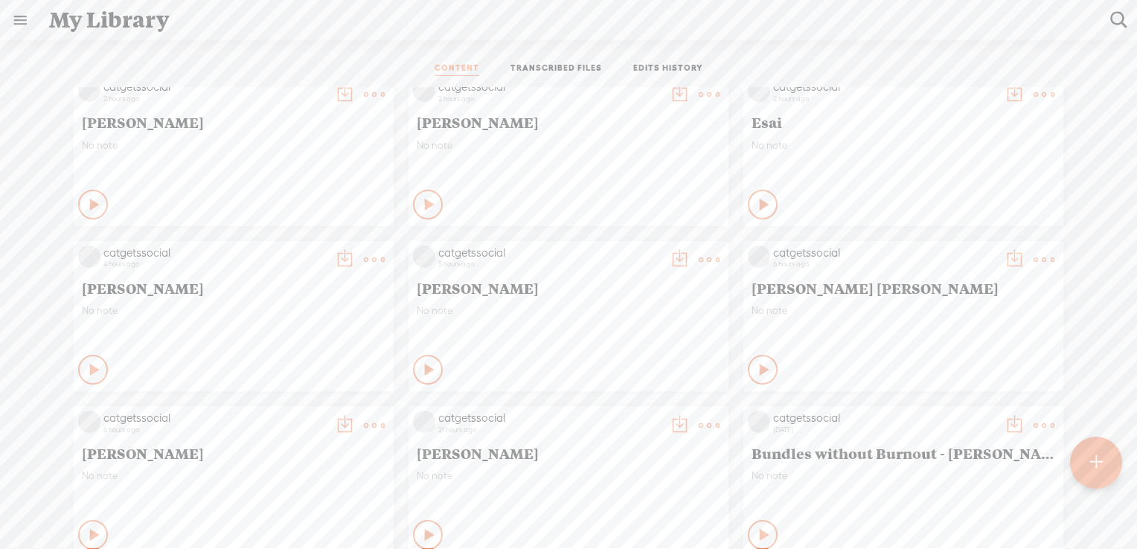
click at [364, 258] on t at bounding box center [374, 259] width 21 height 21
click at [306, 411] on link "Download as..." at bounding box center [292, 412] width 149 height 34
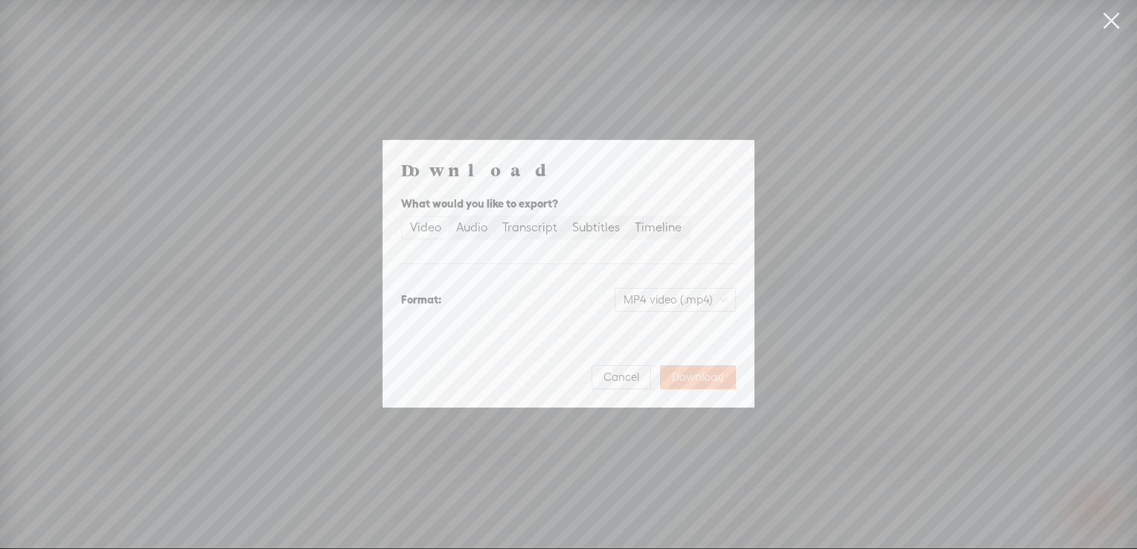
click at [706, 377] on span "Download" at bounding box center [698, 377] width 52 height 15
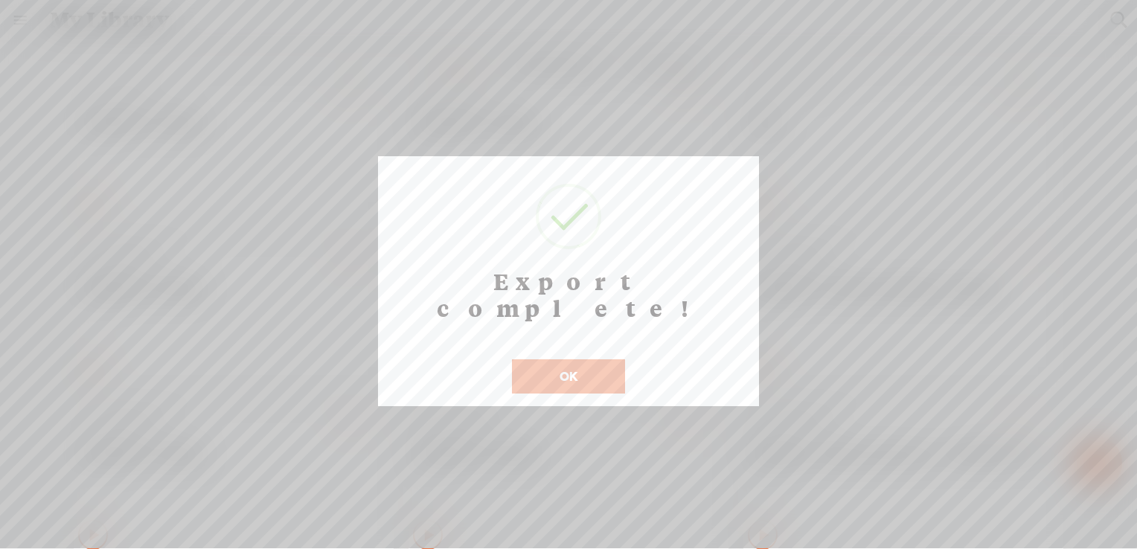
click at [575, 359] on button "OK" at bounding box center [568, 376] width 113 height 34
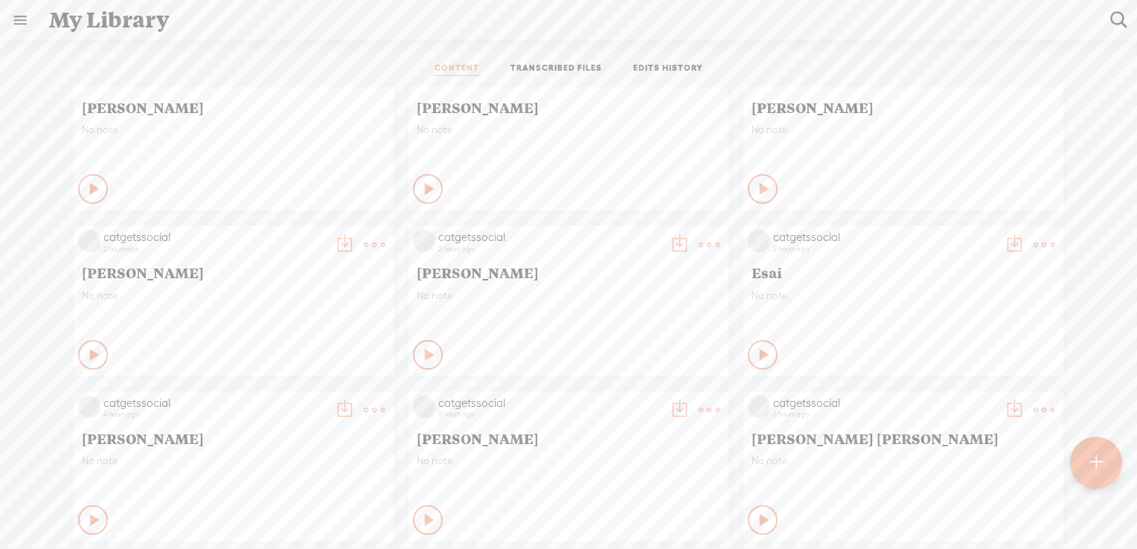
scroll to position [16, 0]
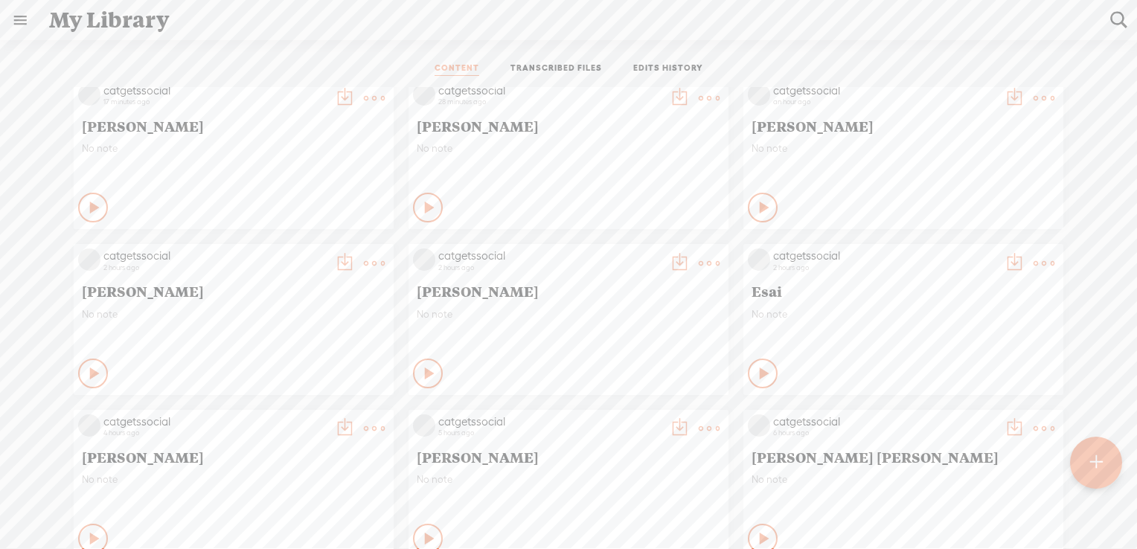
click at [1034, 260] on t at bounding box center [1044, 263] width 21 height 21
click at [967, 418] on link "Download as..." at bounding box center [962, 415] width 149 height 34
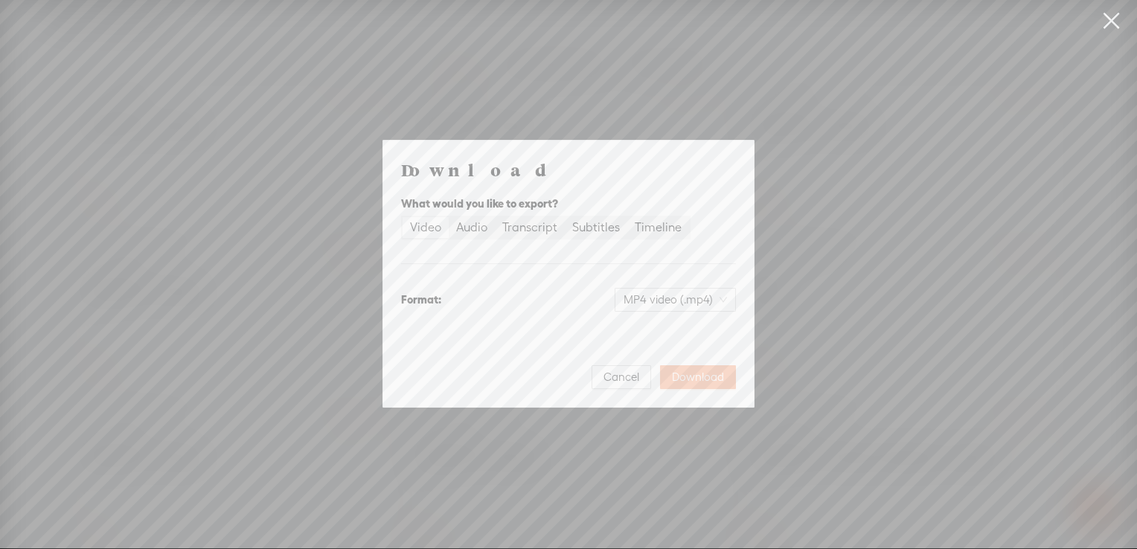
click at [719, 380] on span "Download" at bounding box center [698, 377] width 52 height 15
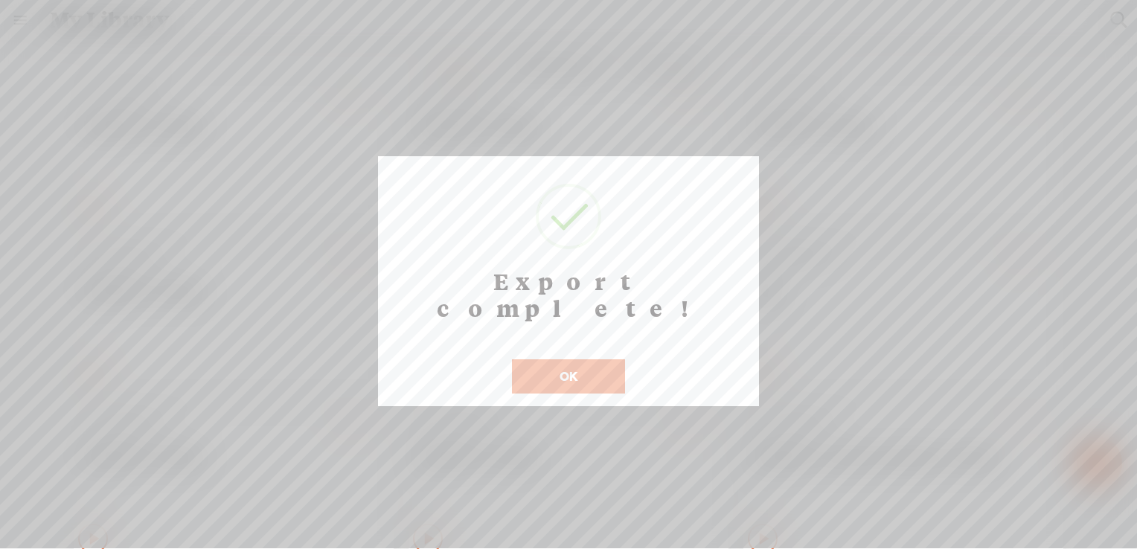
click at [571, 359] on button "OK" at bounding box center [568, 376] width 113 height 34
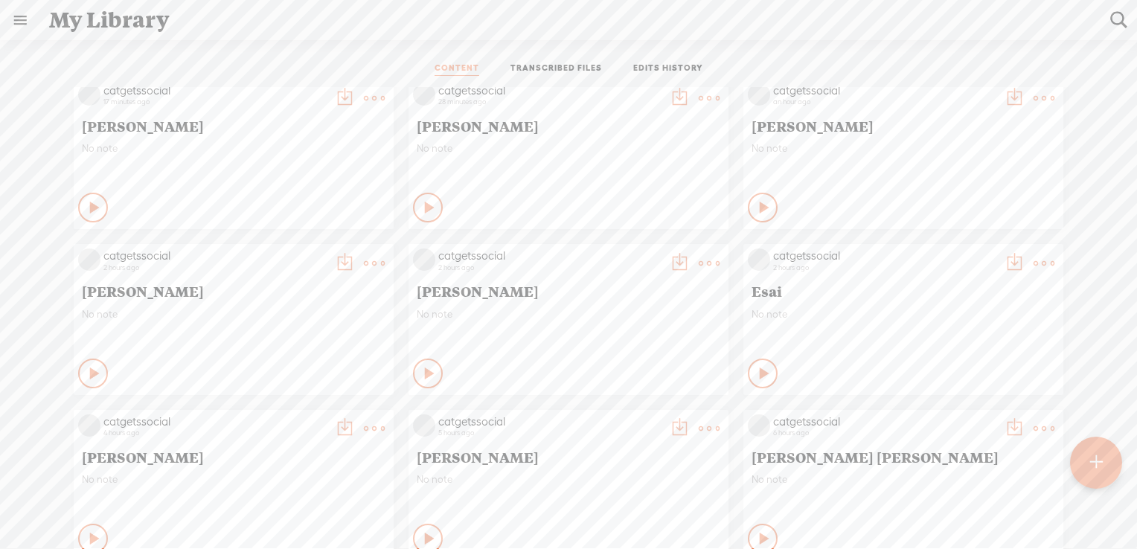
click at [699, 265] on t at bounding box center [709, 263] width 21 height 21
click at [630, 411] on link "Download as..." at bounding box center [627, 415] width 149 height 34
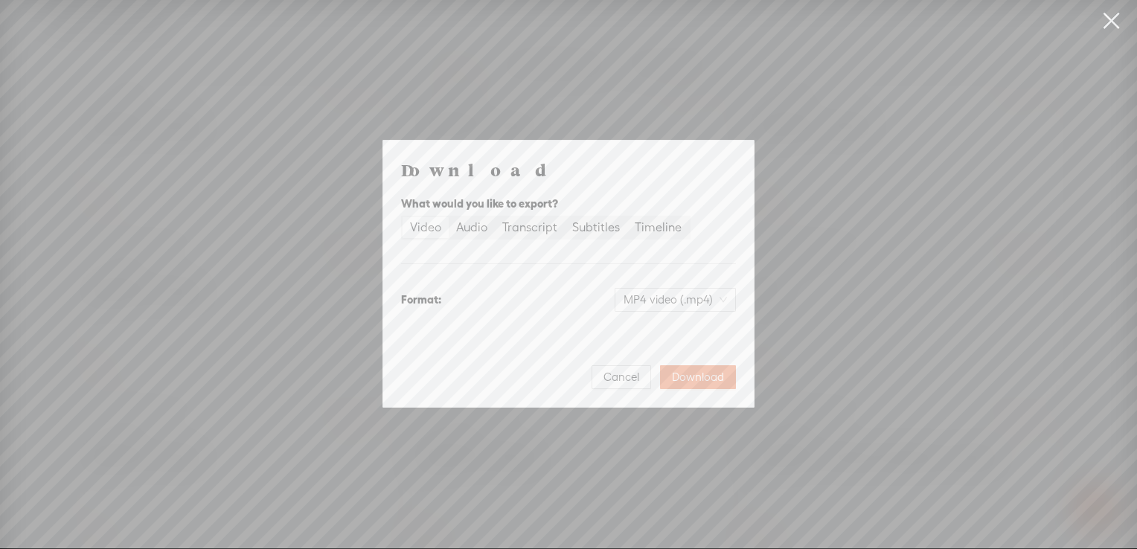
click at [414, 226] on div "Video" at bounding box center [425, 227] width 31 height 21
click at [403, 217] on input "Video" at bounding box center [403, 217] width 0 height 0
click at [691, 377] on span "Download" at bounding box center [698, 377] width 52 height 15
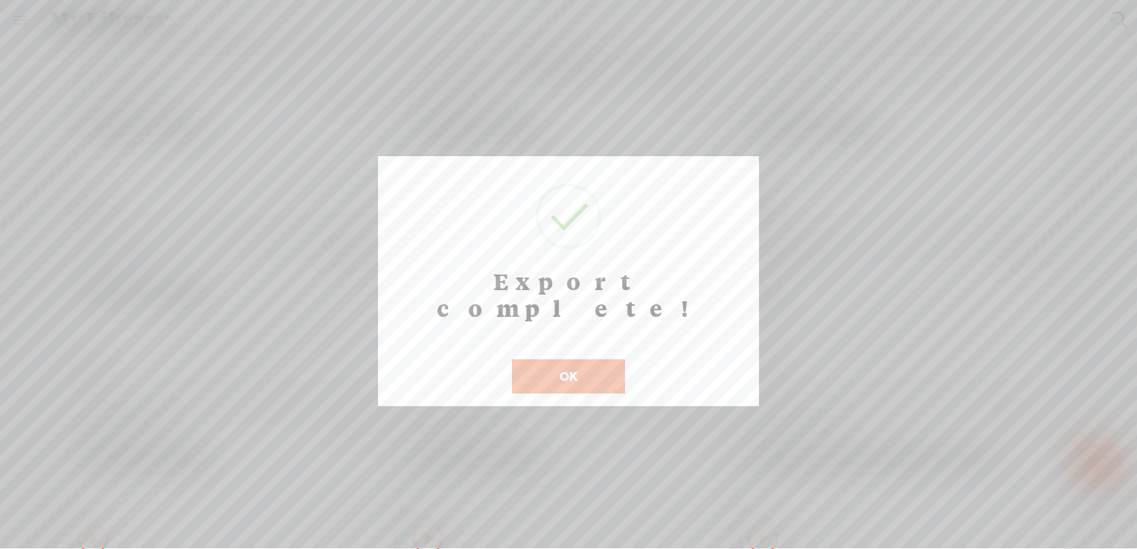
click at [523, 359] on button "OK" at bounding box center [568, 376] width 113 height 34
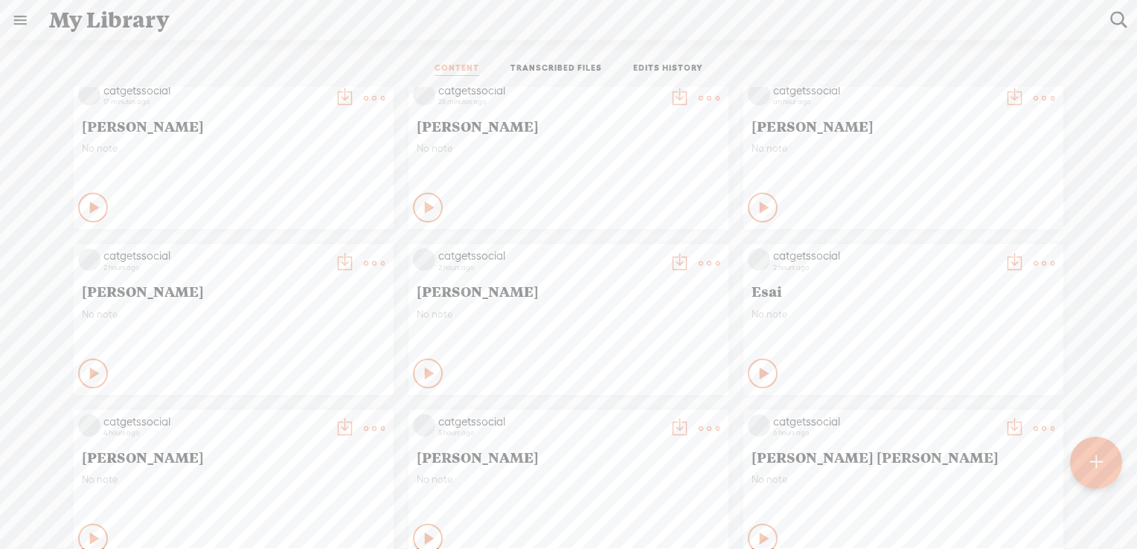
click at [369, 261] on t at bounding box center [374, 263] width 21 height 21
click at [282, 413] on link "Download as..." at bounding box center [292, 415] width 149 height 34
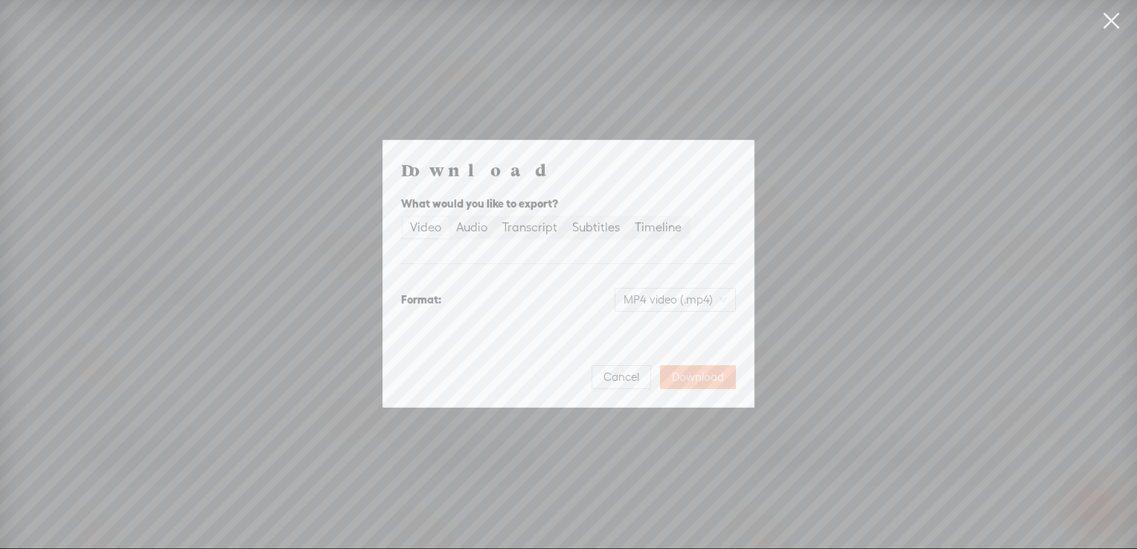
click at [700, 375] on span "Download" at bounding box center [698, 377] width 52 height 15
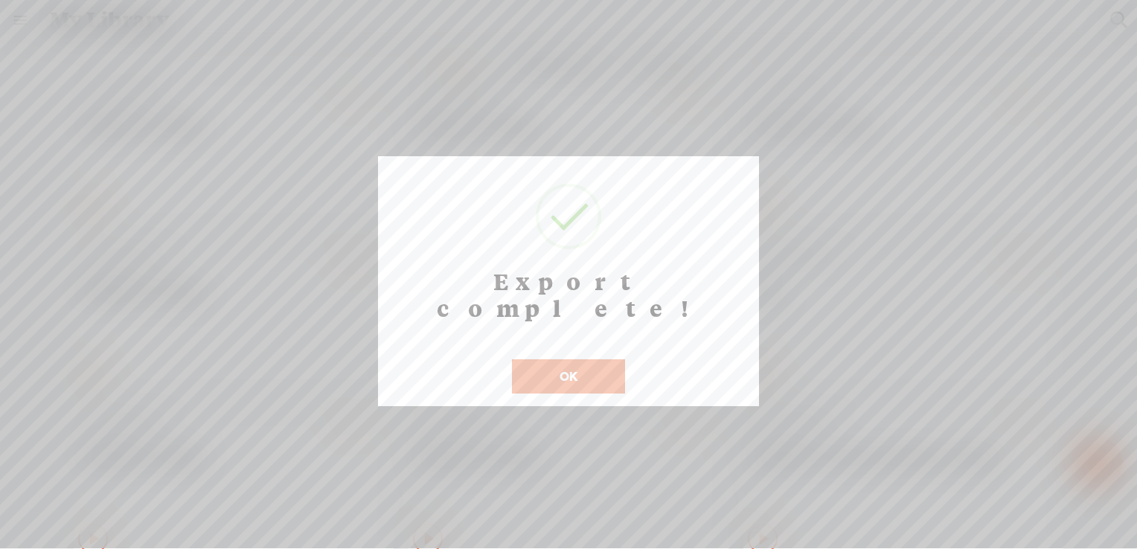
click at [563, 359] on button "OK" at bounding box center [568, 376] width 113 height 34
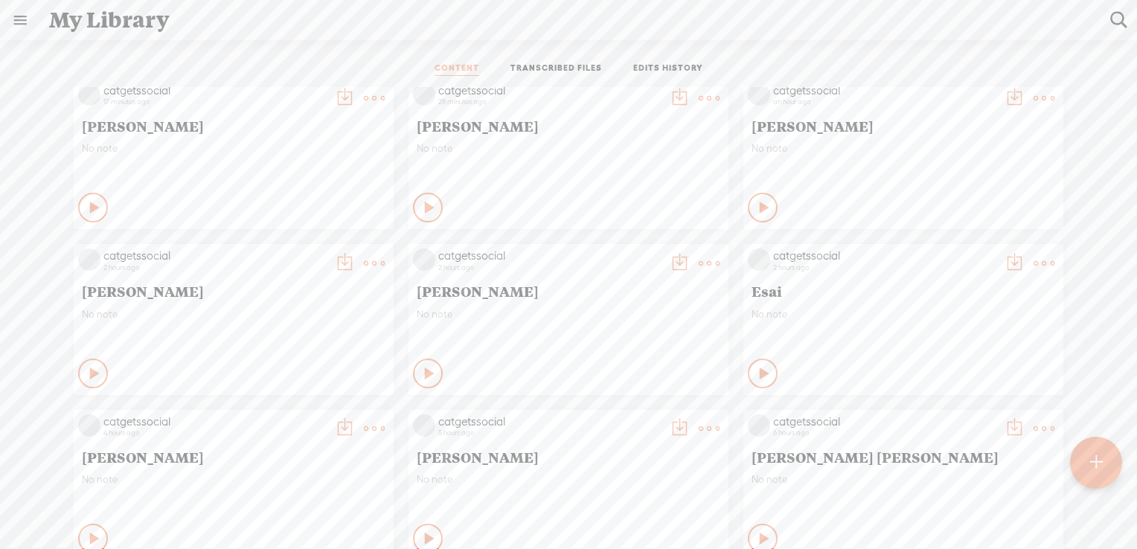
click at [1037, 90] on t at bounding box center [1044, 98] width 21 height 21
click at [965, 246] on link "Download as..." at bounding box center [962, 250] width 149 height 34
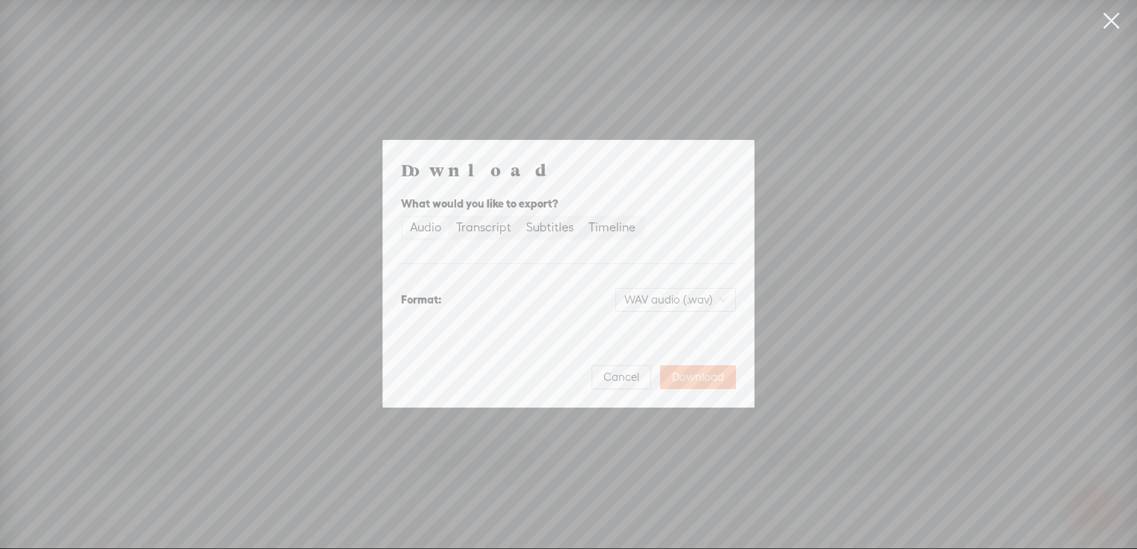
click at [701, 373] on span "Download" at bounding box center [698, 377] width 52 height 15
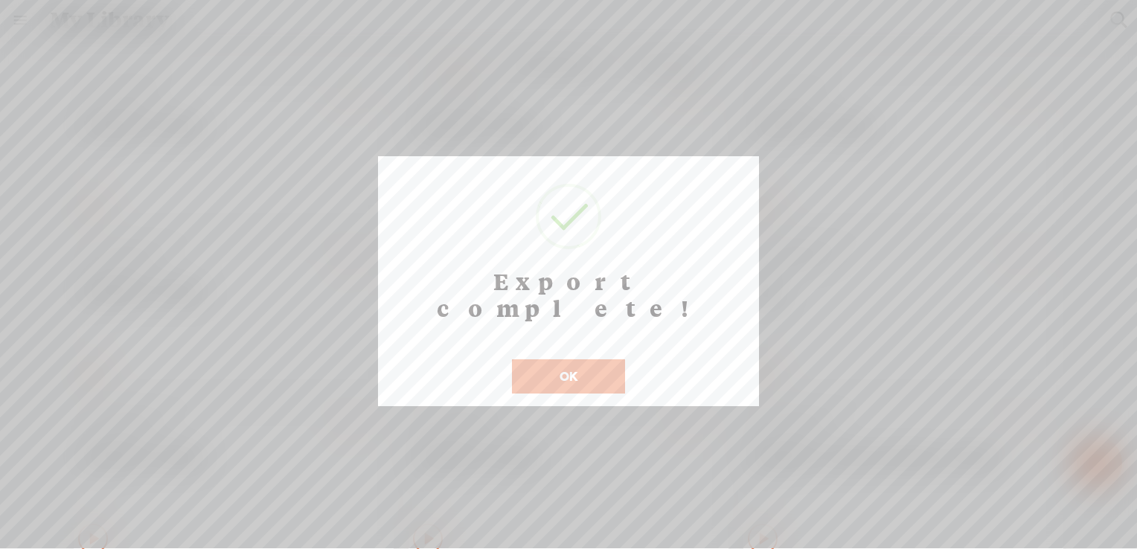
click at [572, 359] on button "OK" at bounding box center [568, 376] width 113 height 34
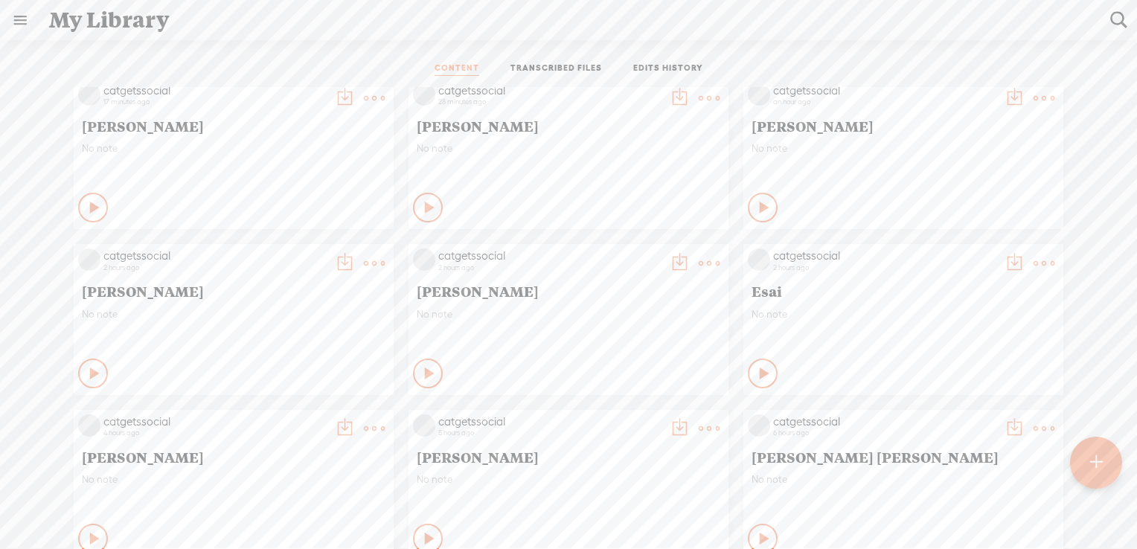
click at [1088, 461] on div at bounding box center [1096, 462] width 53 height 53
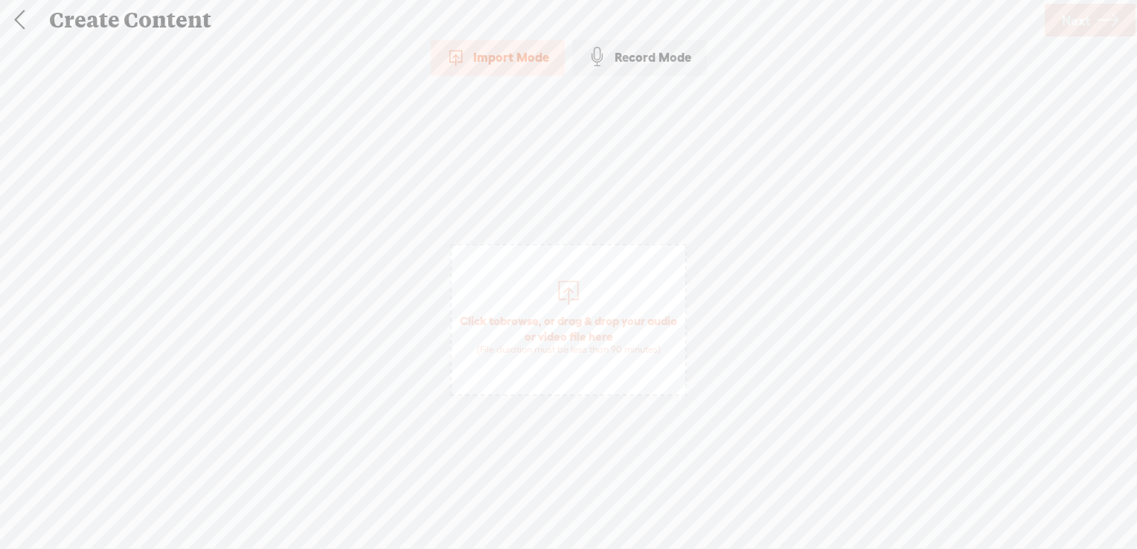
click at [537, 317] on span "browse" at bounding box center [519, 320] width 39 height 13
click at [1105, 16] on icon at bounding box center [1108, 20] width 21 height 38
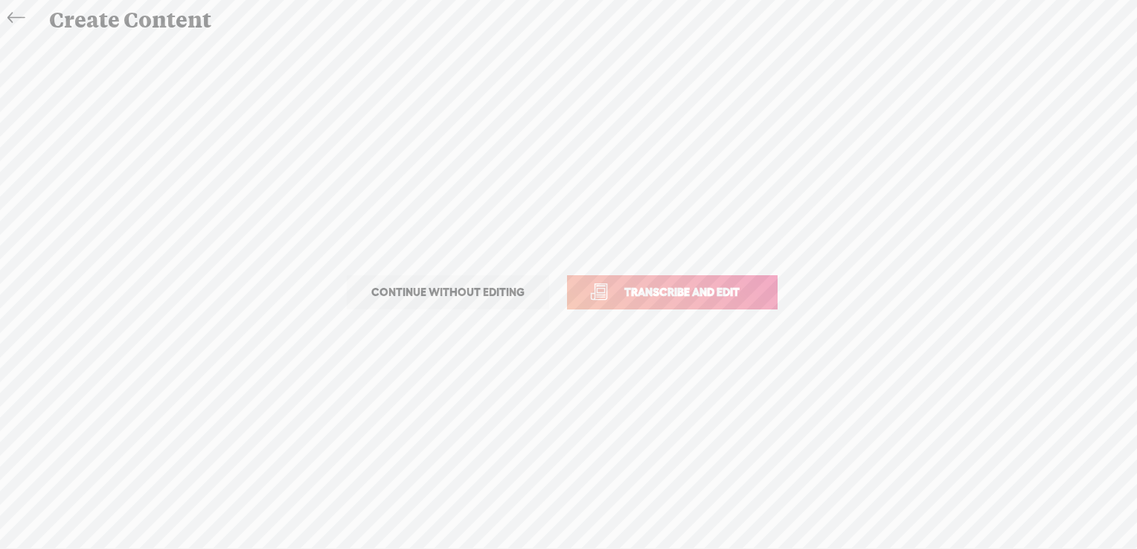
click at [706, 287] on span "Transcribe and edit" at bounding box center [682, 292] width 147 height 17
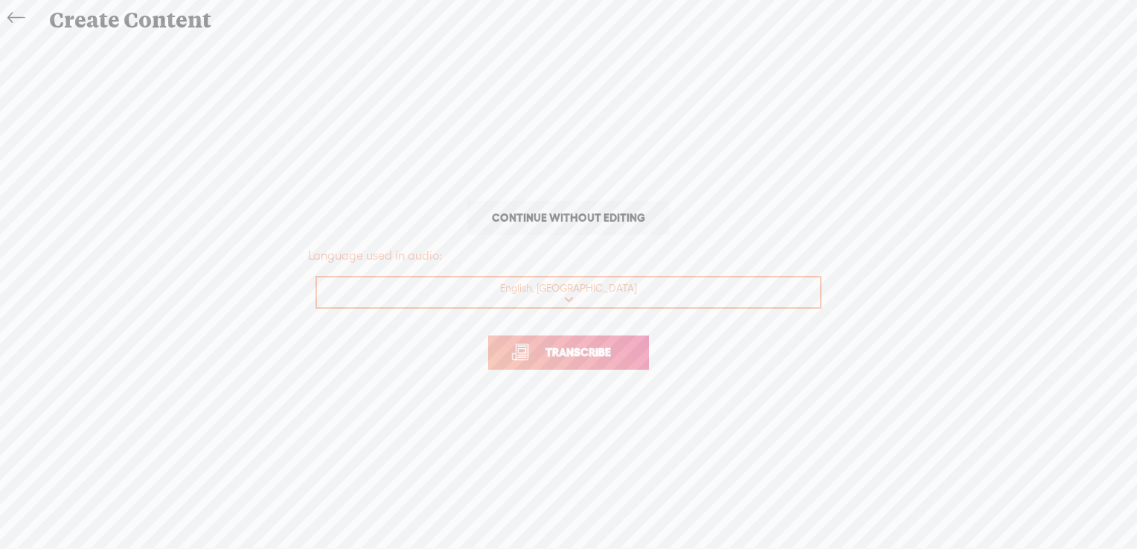
click at [604, 351] on span "Transcribe" at bounding box center [578, 352] width 97 height 17
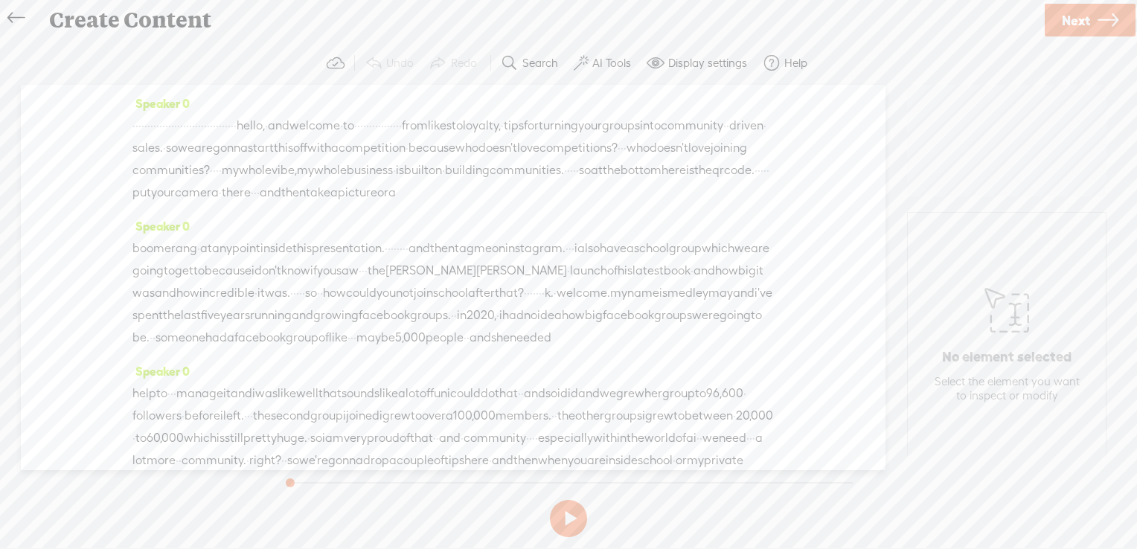
click at [592, 64] on label "AI Tools" at bounding box center [611, 63] width 39 height 15
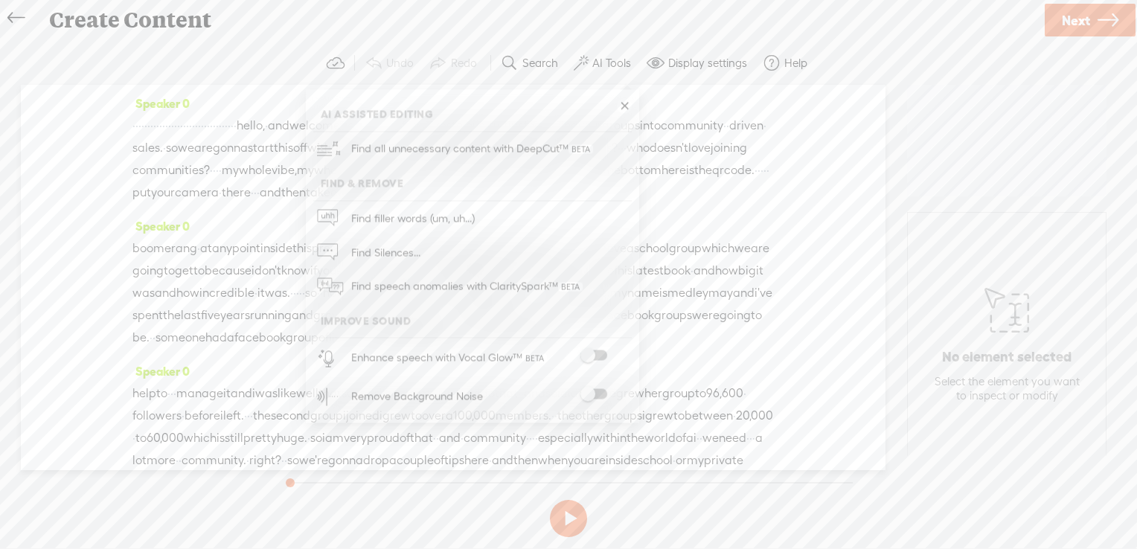
click at [603, 354] on span at bounding box center [593, 356] width 27 height 10
click at [602, 391] on span at bounding box center [593, 394] width 27 height 10
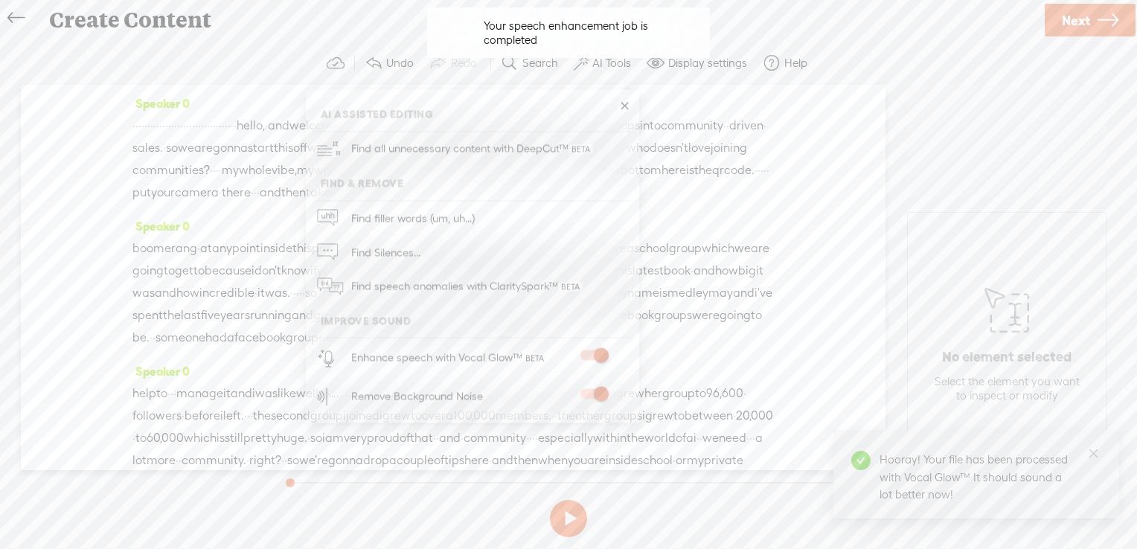
click at [601, 357] on span at bounding box center [593, 356] width 27 height 10
click at [601, 352] on span at bounding box center [593, 356] width 27 height 10
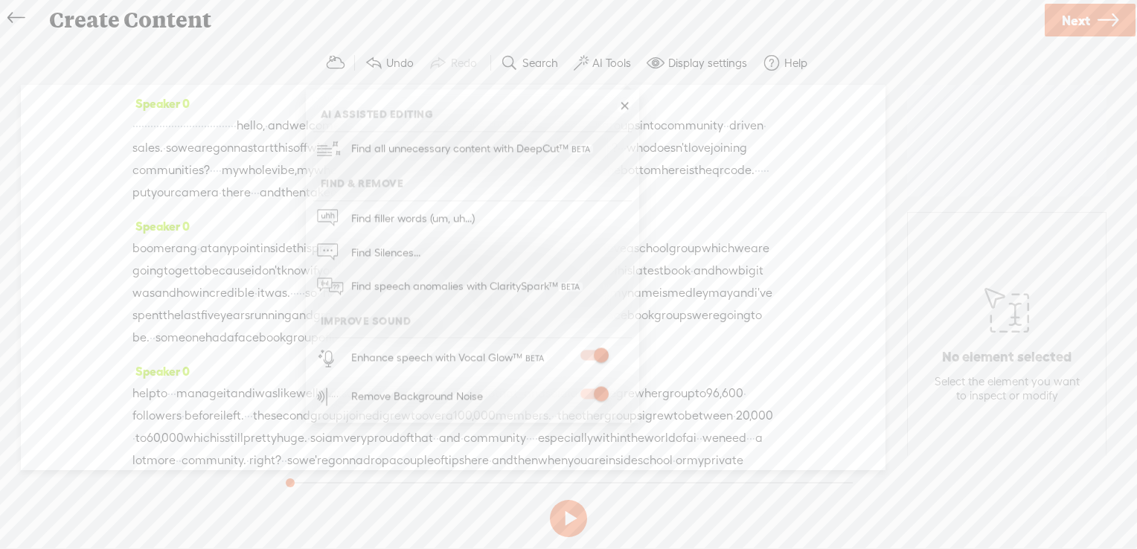
click at [1085, 17] on span "Next" at bounding box center [1076, 20] width 28 height 38
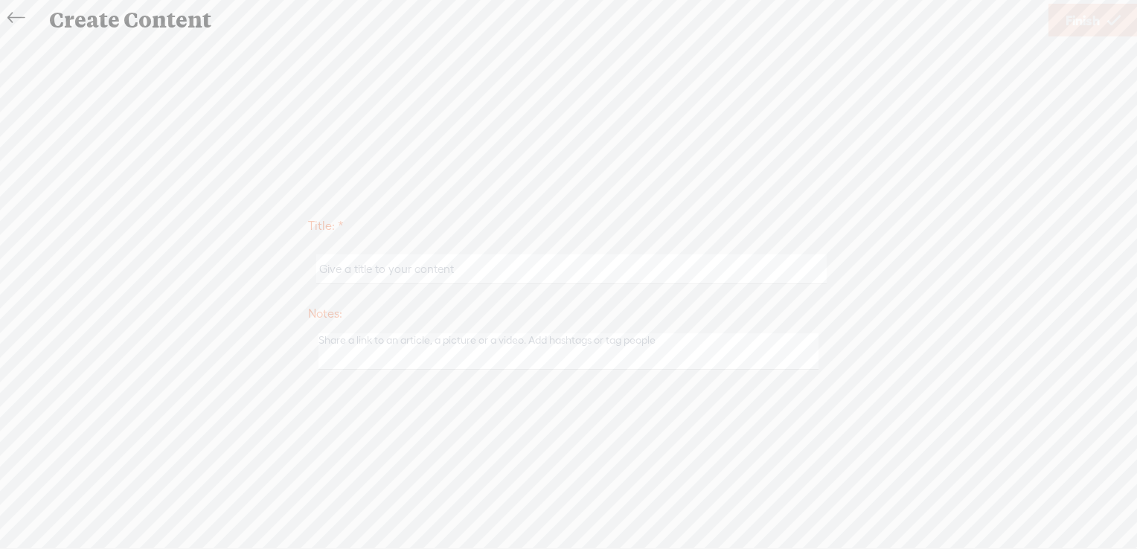
click at [365, 266] on input "text" at bounding box center [571, 269] width 510 height 29
paste input "Maylene May"
type input "Maylene May"
click at [1093, 22] on span "Finish" at bounding box center [1083, 20] width 34 height 38
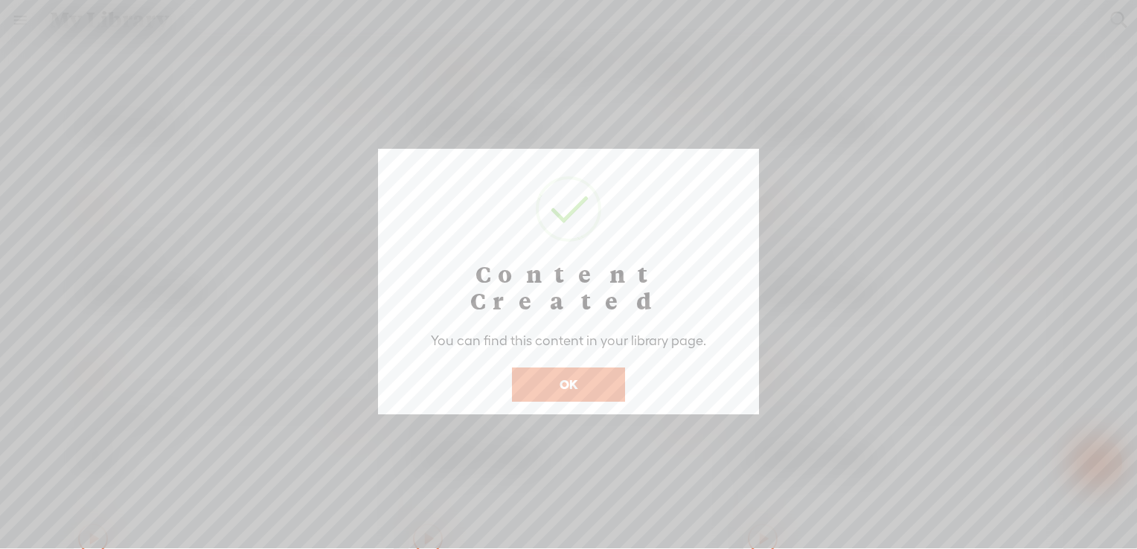
click at [545, 368] on button "OK" at bounding box center [568, 385] width 113 height 34
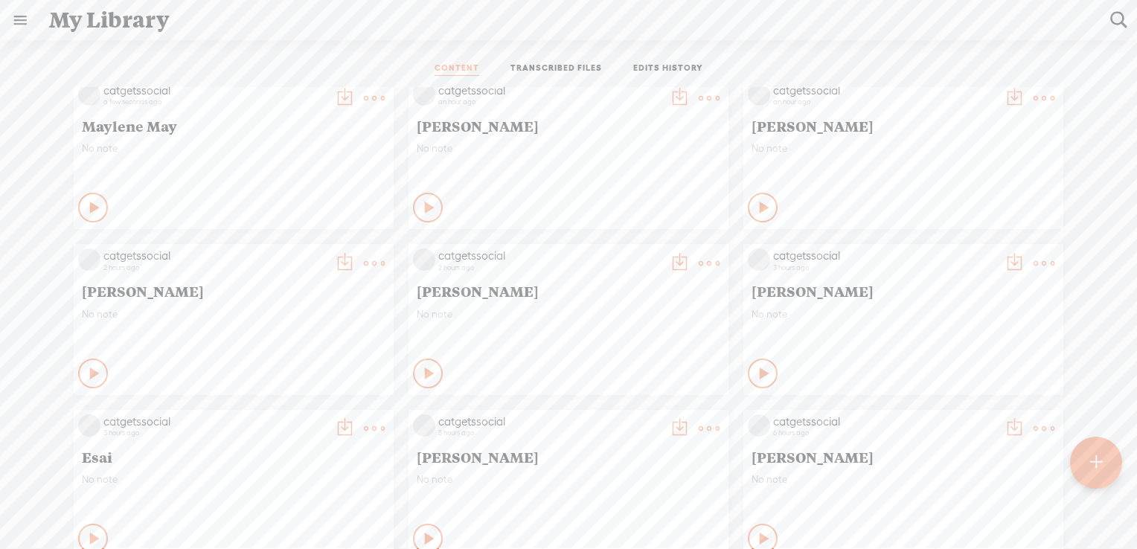
click at [1110, 464] on div at bounding box center [1095, 462] width 53 height 53
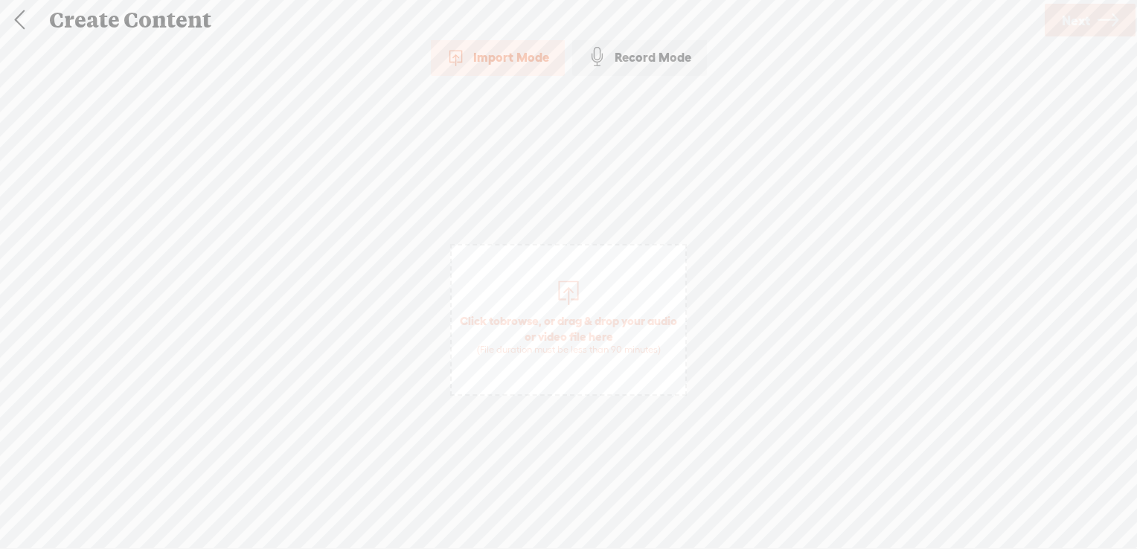
click at [538, 320] on span "browse" at bounding box center [519, 320] width 39 height 13
click at [1075, 22] on span "Next" at bounding box center [1076, 20] width 28 height 38
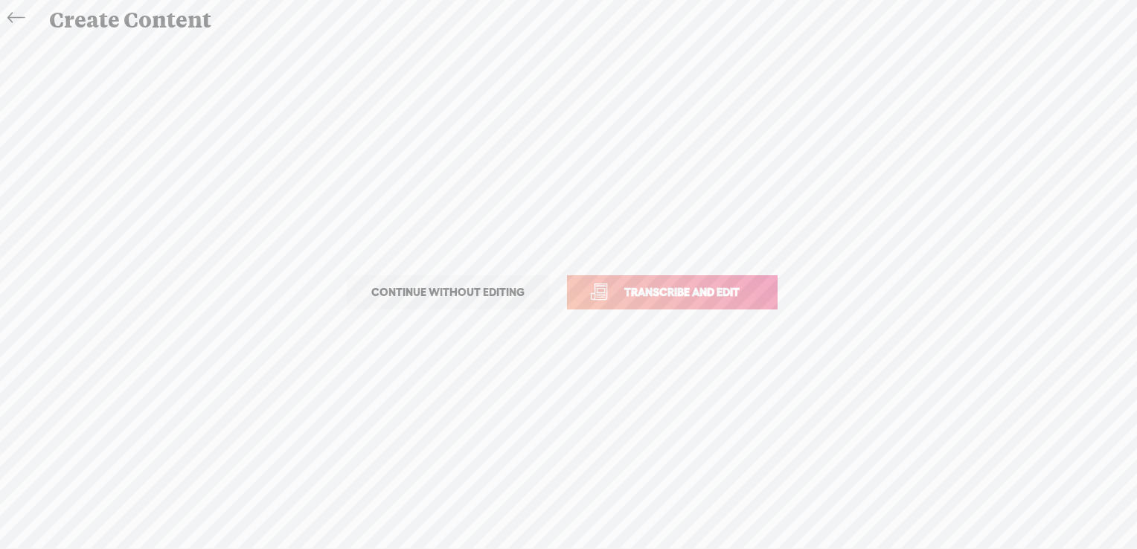
click at [706, 292] on span "Transcribe and edit" at bounding box center [682, 292] width 147 height 17
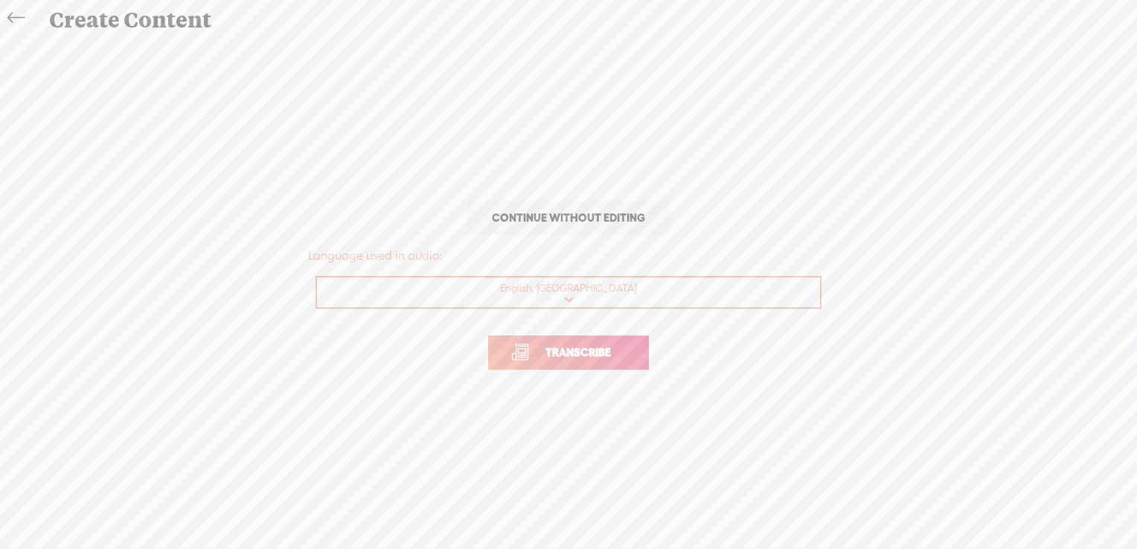
click at [589, 353] on span "Transcribe" at bounding box center [578, 352] width 97 height 17
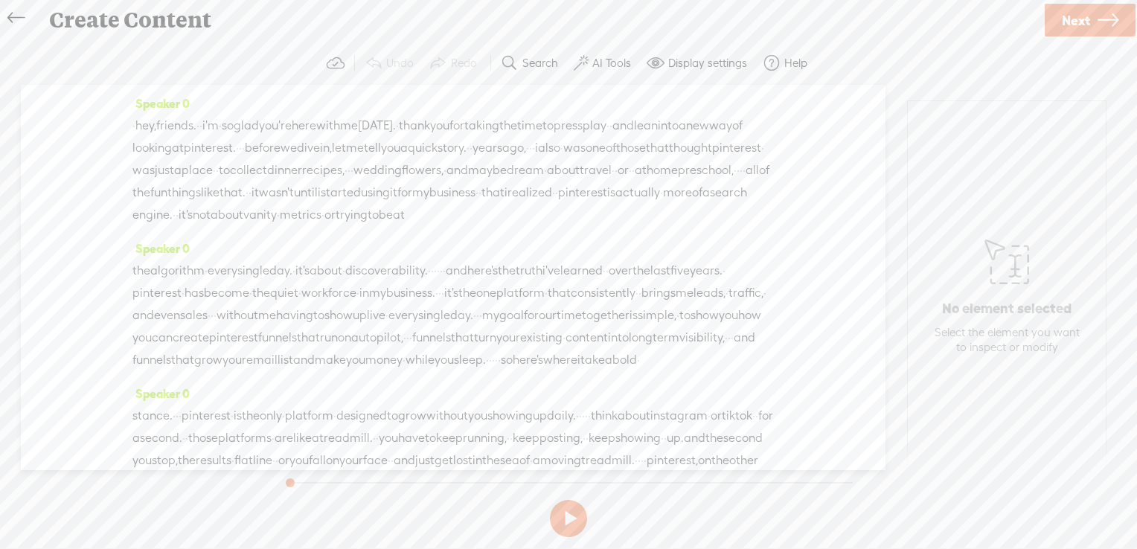
click at [605, 58] on label "AI Tools" at bounding box center [611, 63] width 39 height 15
click at [601, 353] on span at bounding box center [593, 356] width 27 height 10
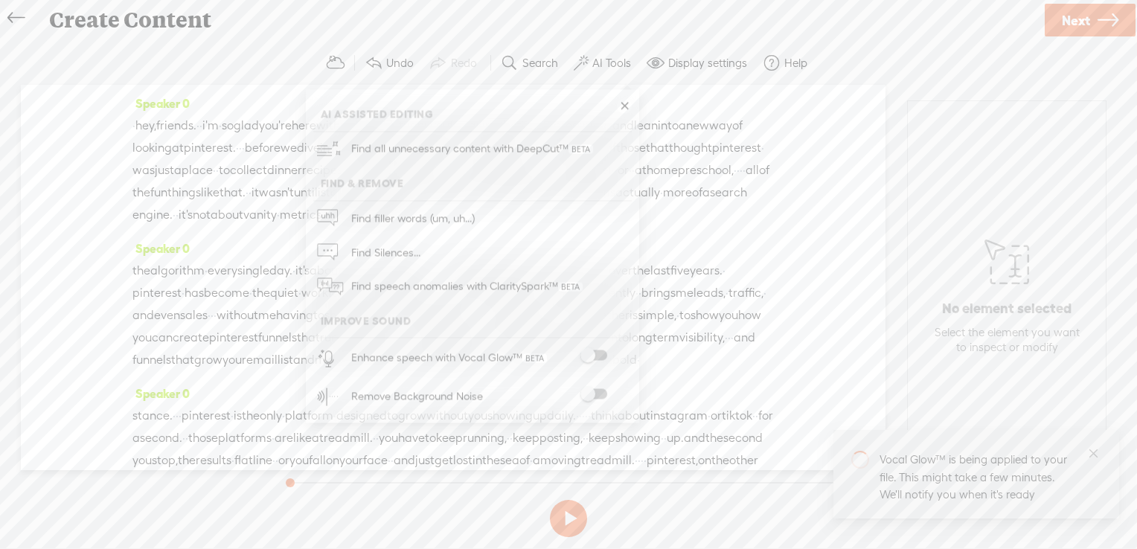
click at [602, 393] on span at bounding box center [593, 394] width 27 height 10
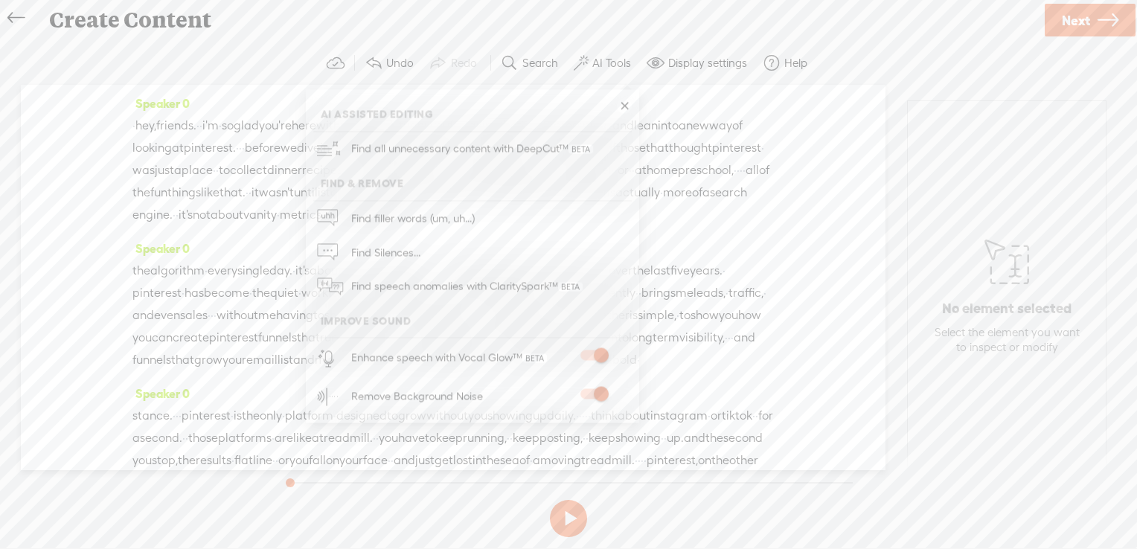
click at [1066, 22] on span "Next" at bounding box center [1076, 20] width 28 height 38
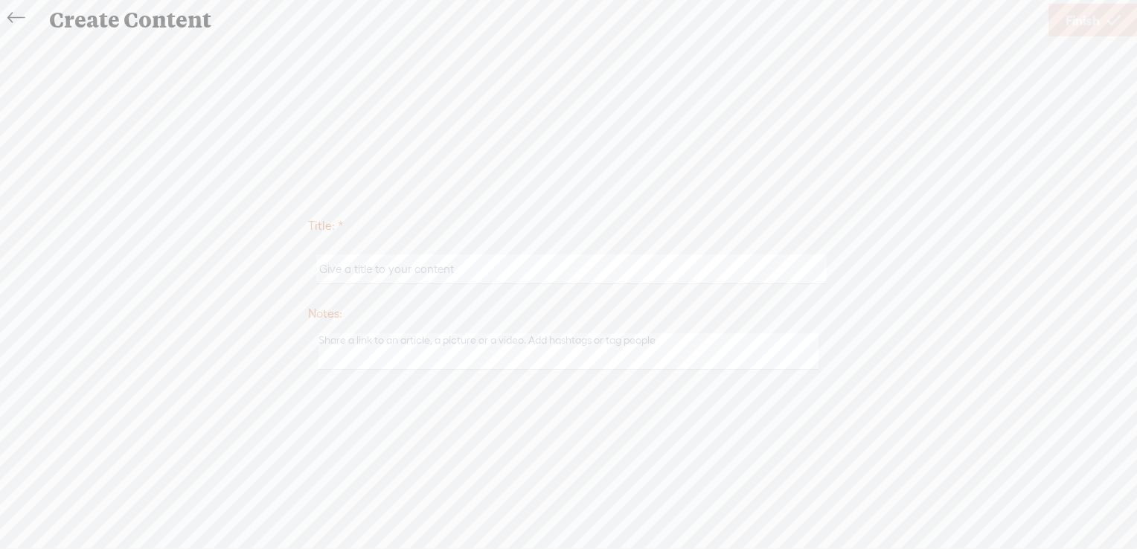
click at [388, 275] on input "text" at bounding box center [571, 269] width 510 height 29
paste input "Dana Bahr"
type input "Dana Bahr"
click at [1069, 19] on span "Finish" at bounding box center [1083, 20] width 34 height 38
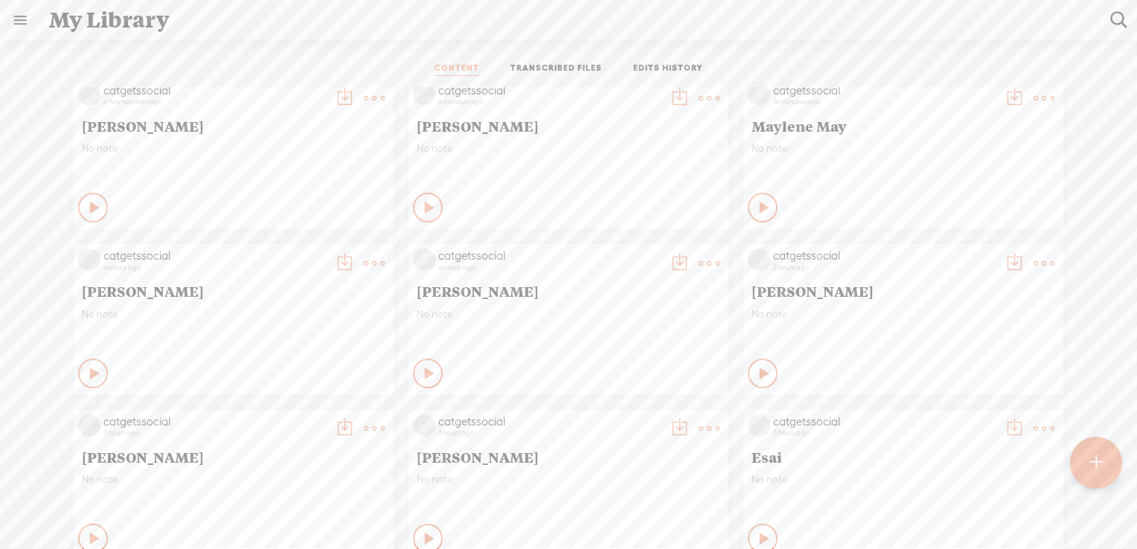
click at [366, 93] on t at bounding box center [374, 98] width 21 height 21
click at [287, 284] on link "Share" at bounding box center [292, 284] width 149 height 34
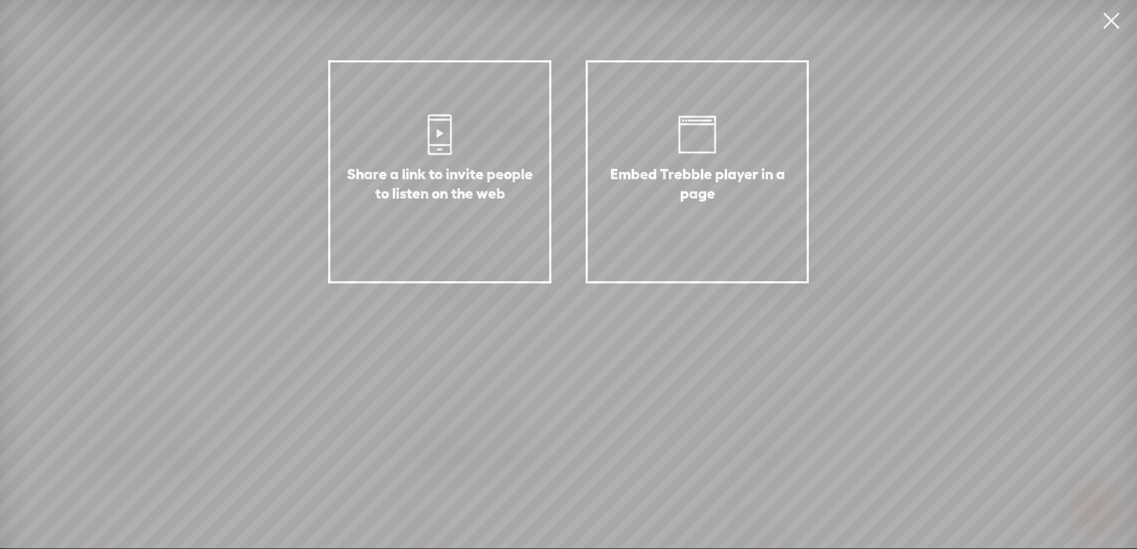
click at [1113, 20] on link at bounding box center [1111, 21] width 37 height 42
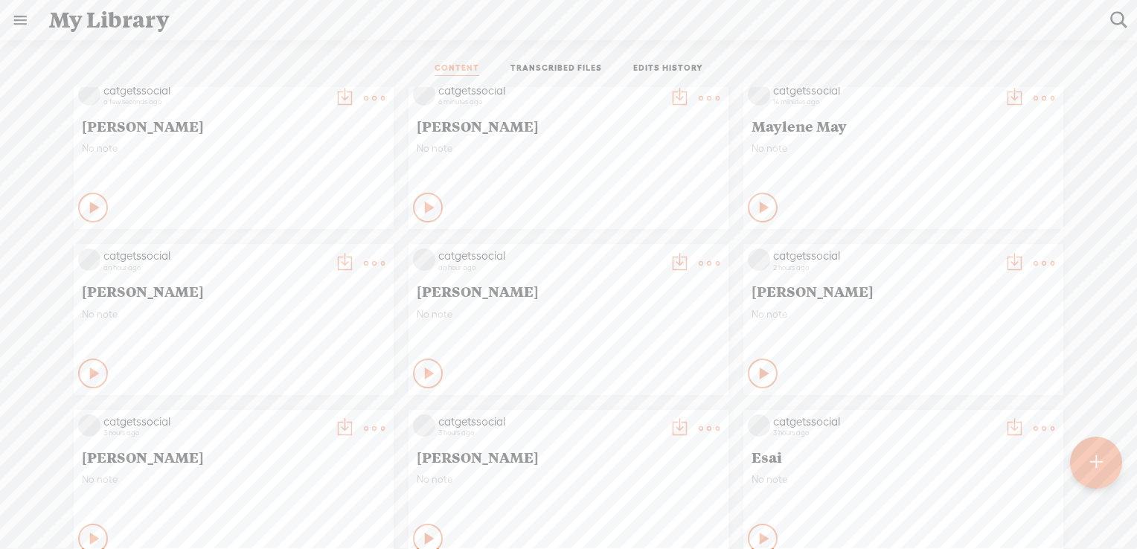
click at [699, 260] on t at bounding box center [709, 263] width 21 height 21
click at [610, 412] on link "Download as..." at bounding box center [627, 415] width 149 height 34
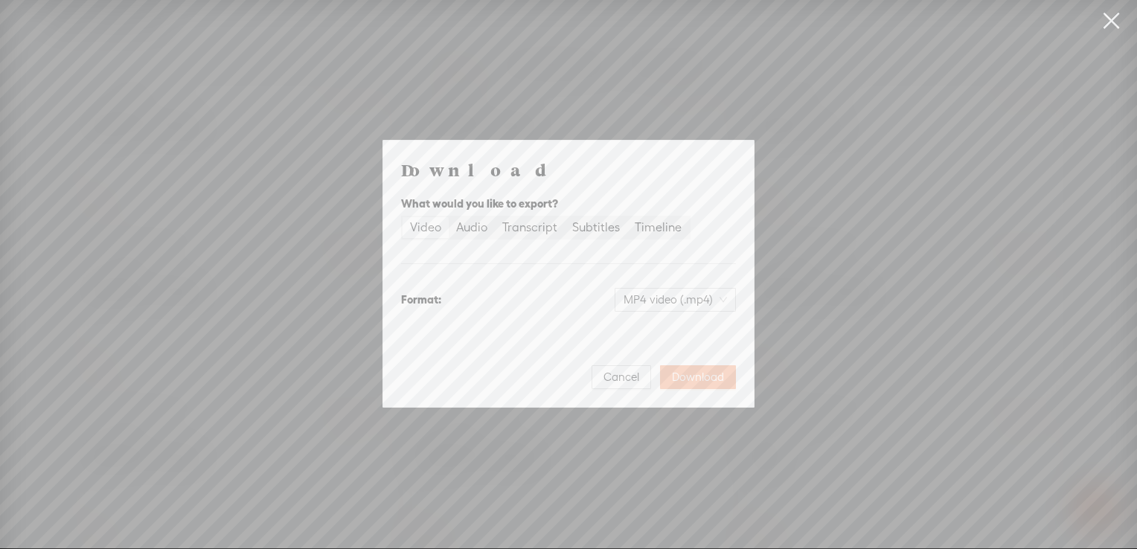
click at [700, 377] on span "Download" at bounding box center [698, 377] width 52 height 15
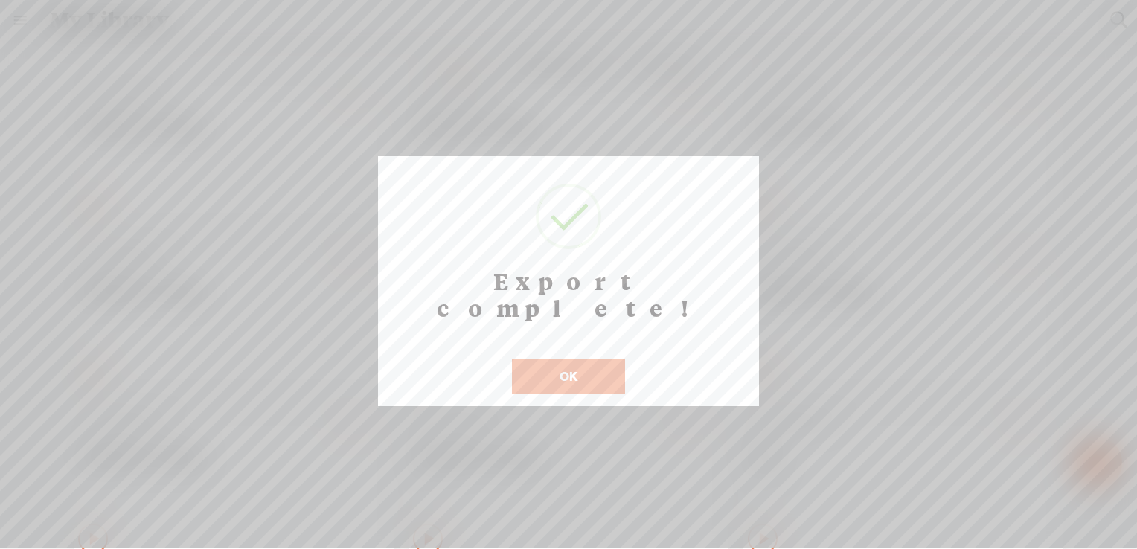
click at [550, 359] on button "OK" at bounding box center [568, 376] width 113 height 34
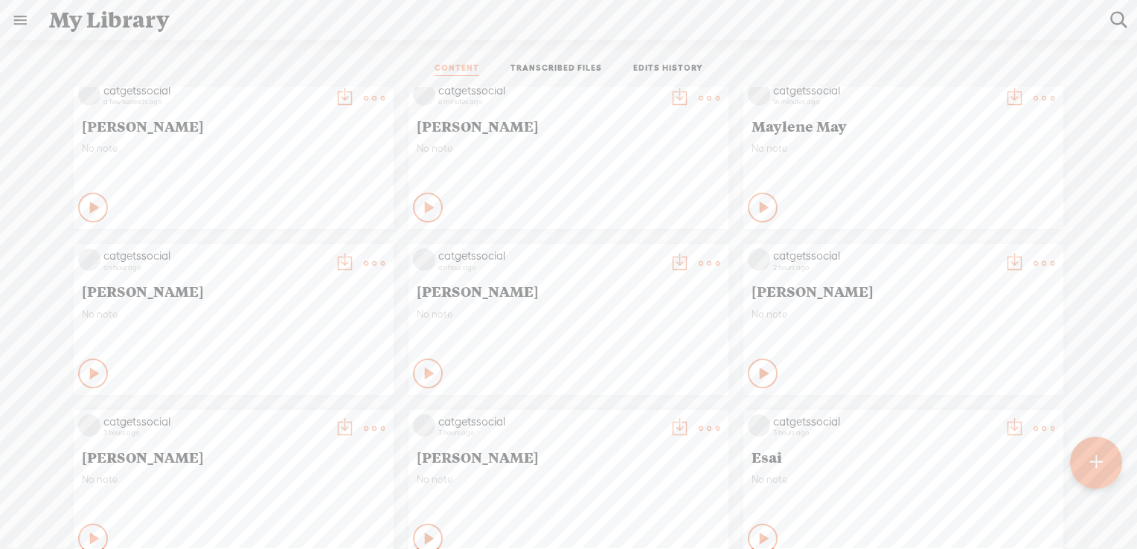
click at [364, 262] on t at bounding box center [374, 263] width 21 height 21
click at [287, 417] on link "Download as..." at bounding box center [292, 415] width 149 height 34
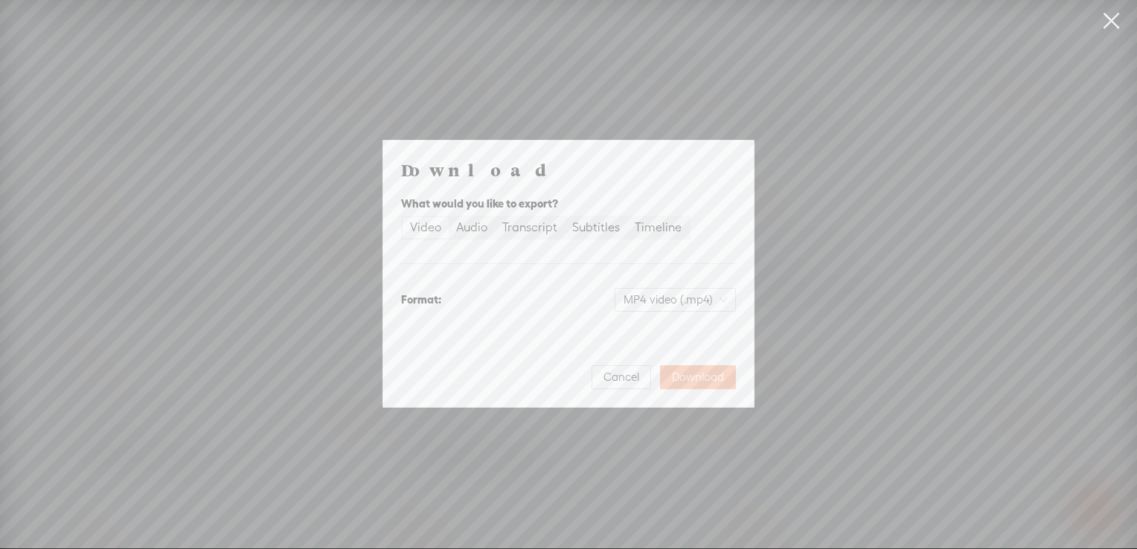
click at [700, 380] on span "Download" at bounding box center [698, 377] width 52 height 15
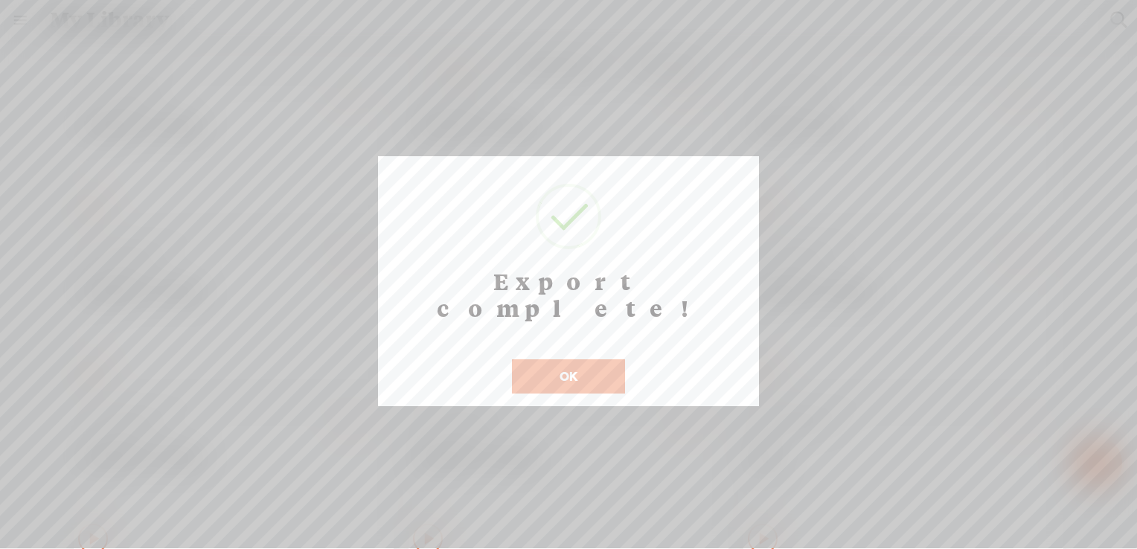
click at [557, 359] on button "OK" at bounding box center [568, 376] width 113 height 34
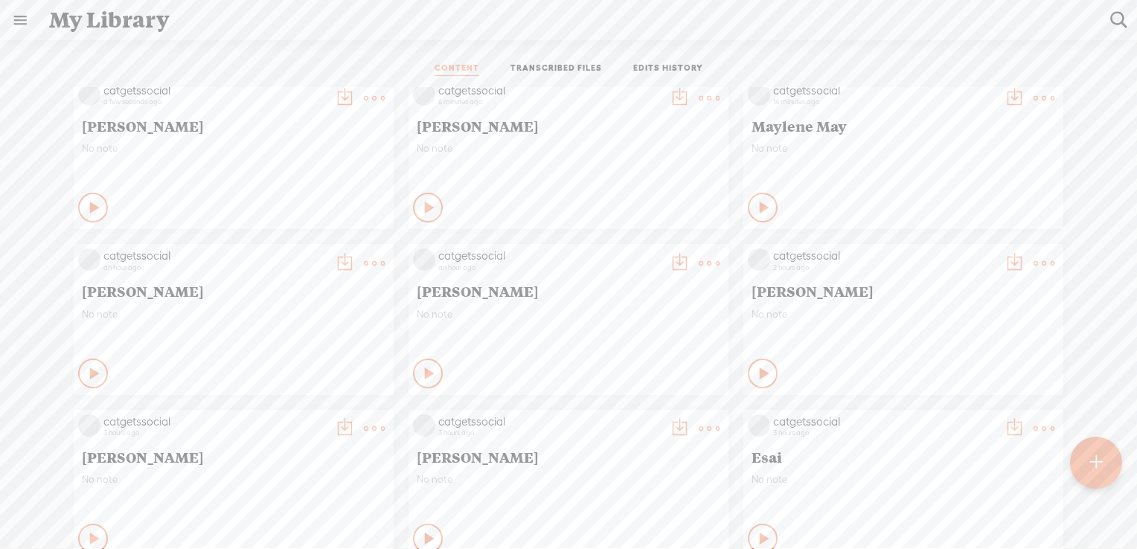
click at [1034, 90] on t at bounding box center [1044, 98] width 21 height 21
click at [955, 245] on link "Download as..." at bounding box center [962, 250] width 149 height 34
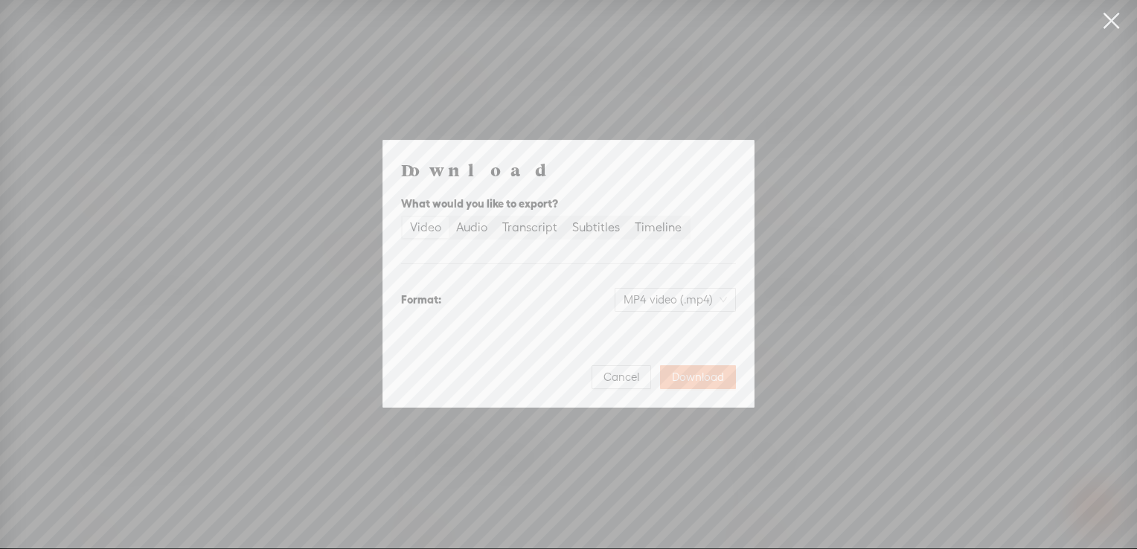
click at [700, 374] on span "Download" at bounding box center [698, 377] width 52 height 15
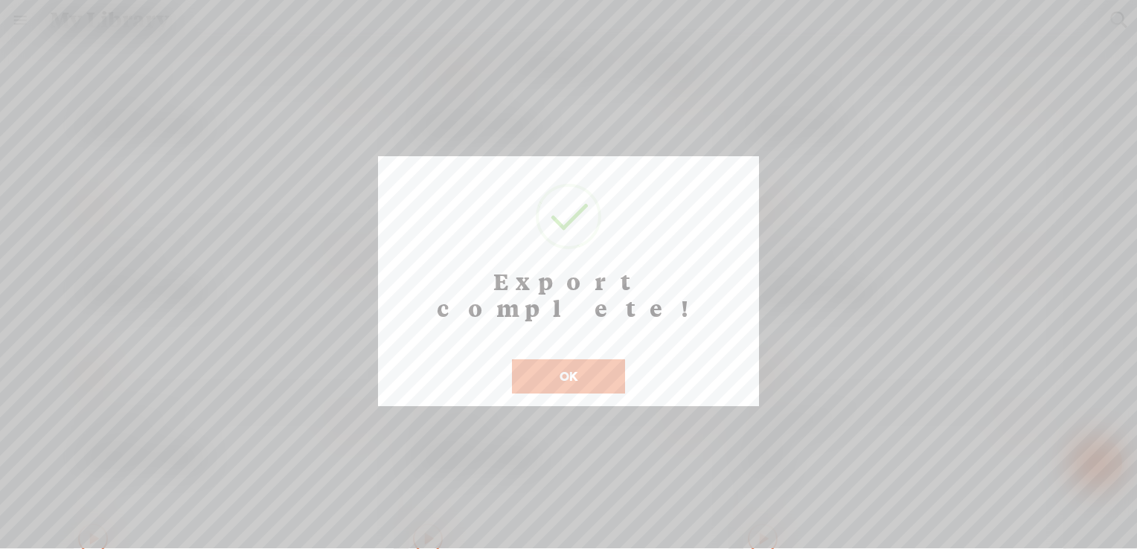
click at [555, 359] on button "OK" at bounding box center [568, 376] width 113 height 34
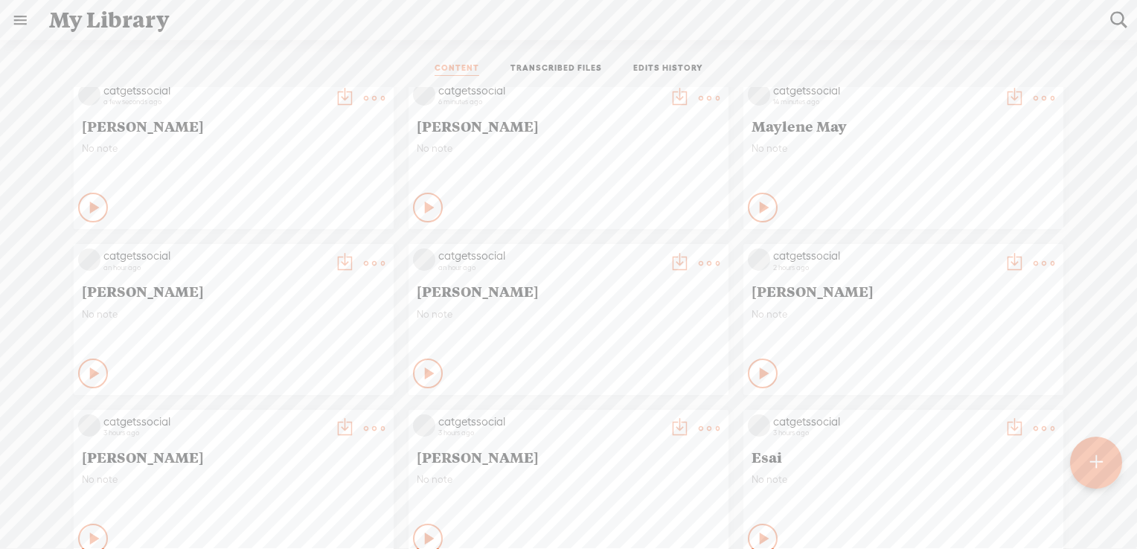
click at [699, 92] on t at bounding box center [709, 98] width 21 height 21
click at [628, 252] on link "Download as..." at bounding box center [627, 250] width 149 height 34
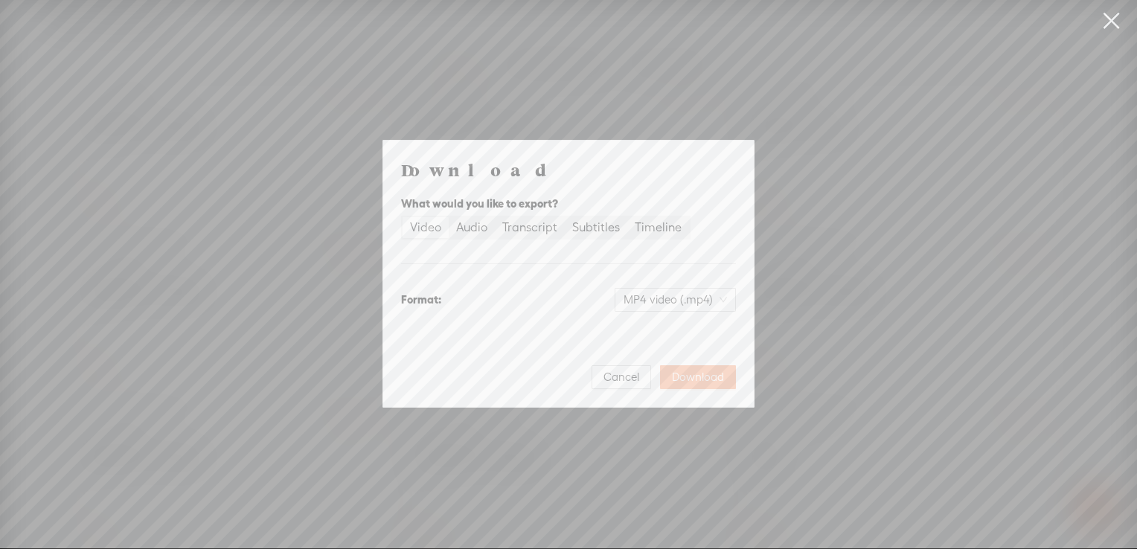
click at [697, 374] on span "Download" at bounding box center [698, 377] width 52 height 15
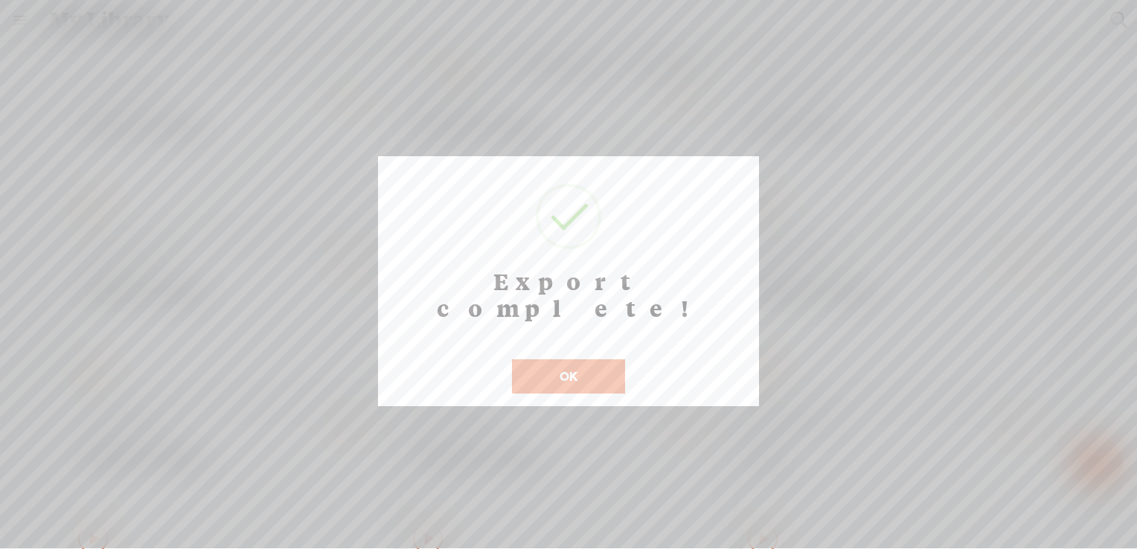
click at [566, 359] on button "OK" at bounding box center [568, 376] width 113 height 34
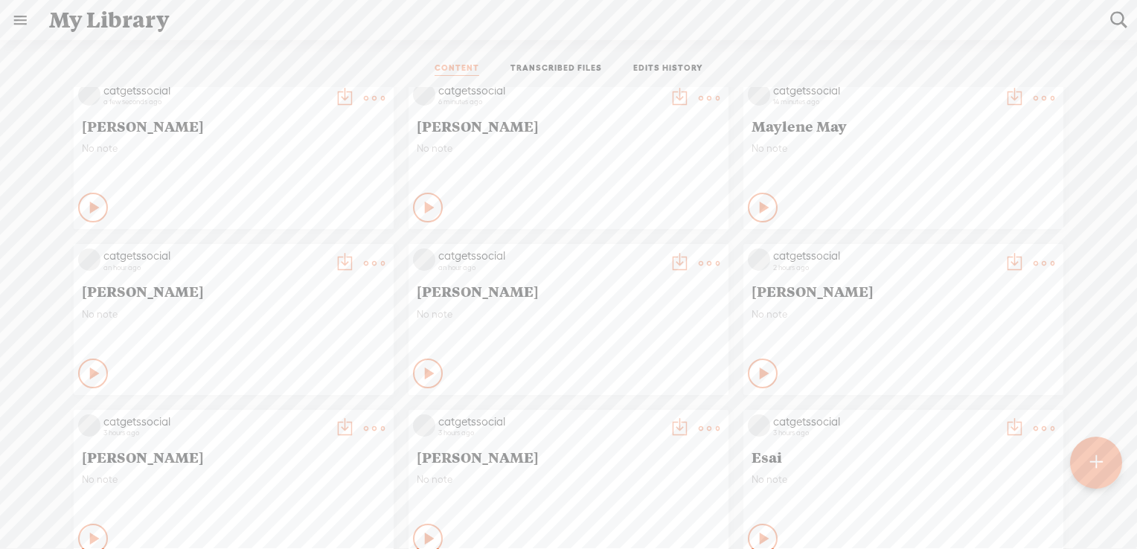
click at [364, 97] on t at bounding box center [374, 98] width 21 height 21
click at [294, 248] on link "Download as..." at bounding box center [292, 250] width 149 height 34
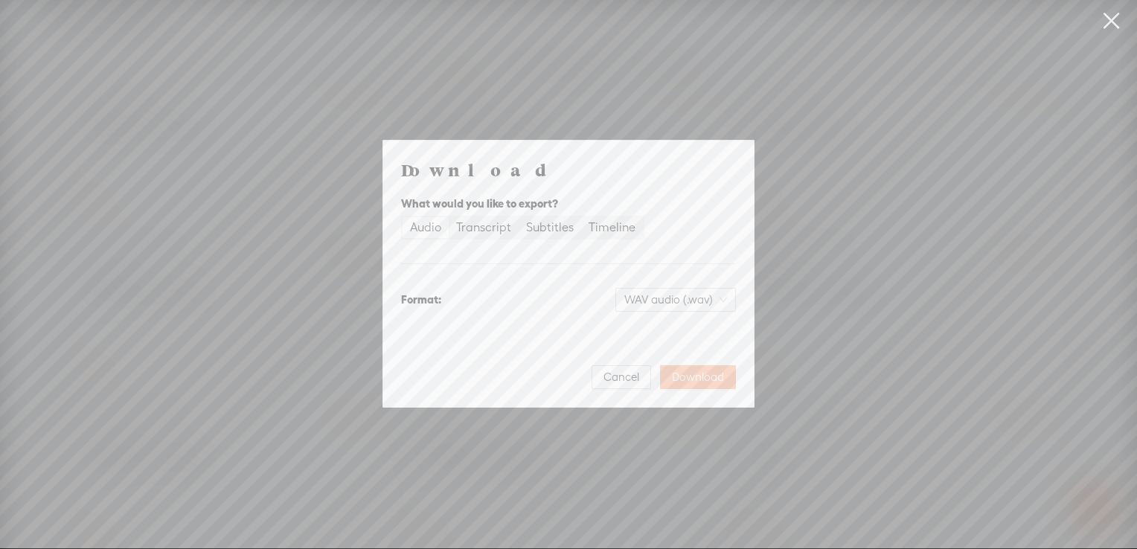
click at [706, 374] on span "Download" at bounding box center [698, 377] width 52 height 15
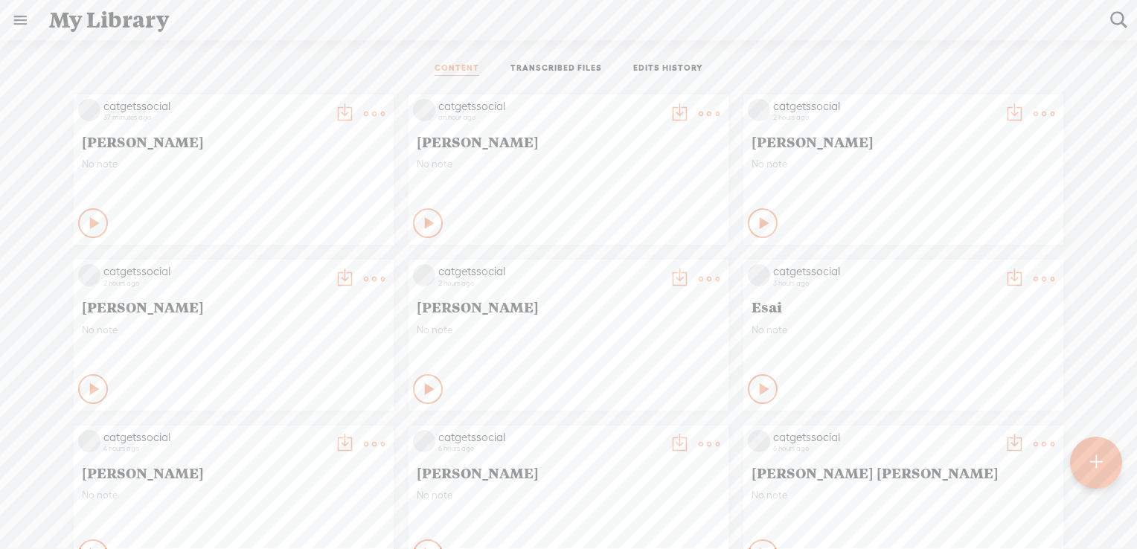
click at [699, 111] on t at bounding box center [709, 113] width 21 height 21
click at [587, 156] on link "Edit" at bounding box center [627, 163] width 149 height 34
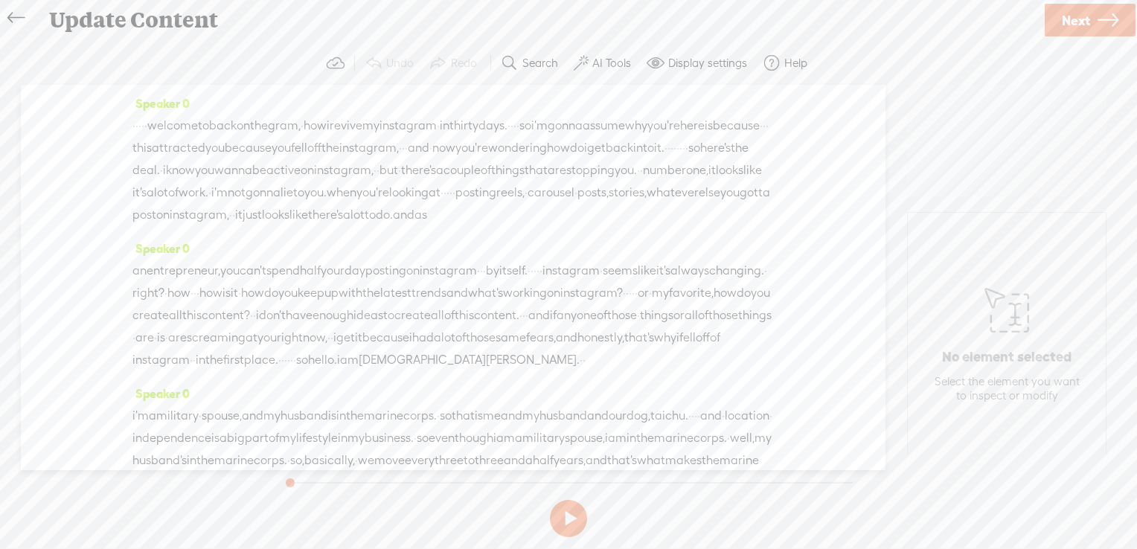
click at [598, 64] on label "AI Tools" at bounding box center [611, 63] width 39 height 15
click at [1076, 21] on span "Next" at bounding box center [1076, 20] width 28 height 38
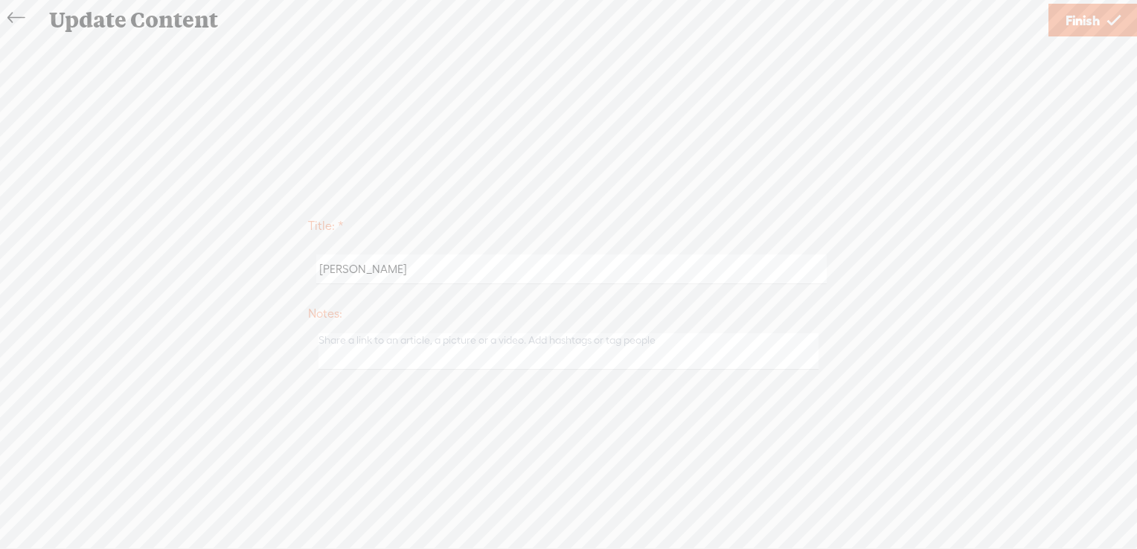
click at [1078, 22] on span "Finish" at bounding box center [1083, 20] width 34 height 38
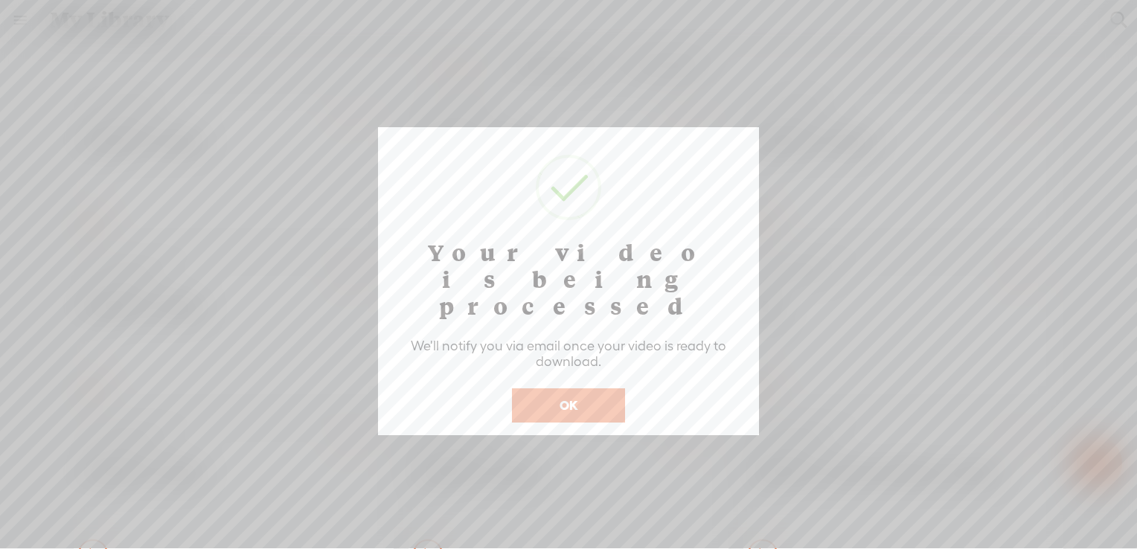
click at [572, 388] on button "OK" at bounding box center [568, 405] width 113 height 34
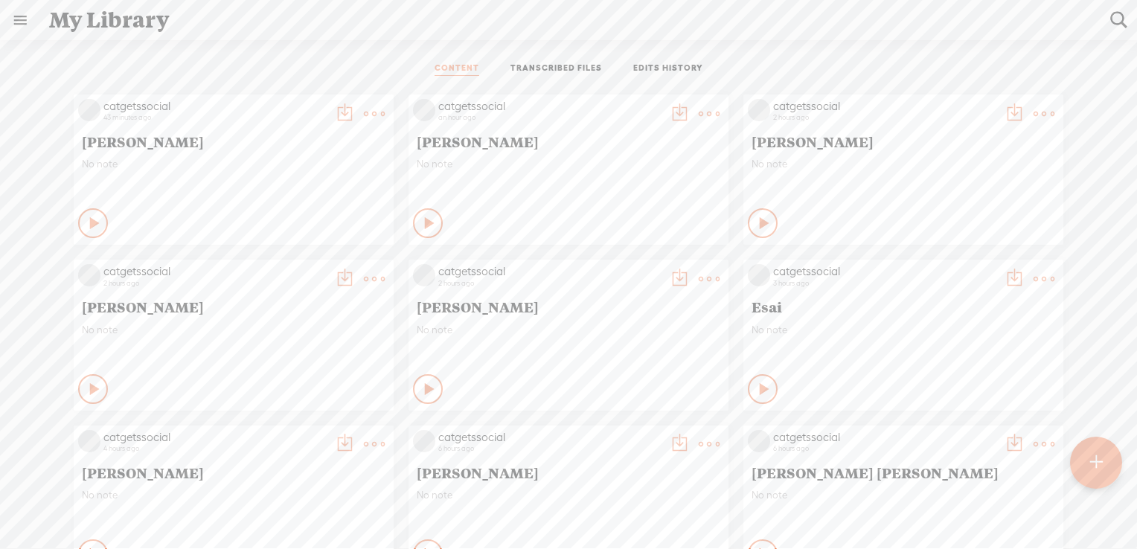
click at [1091, 458] on t at bounding box center [1096, 463] width 13 height 33
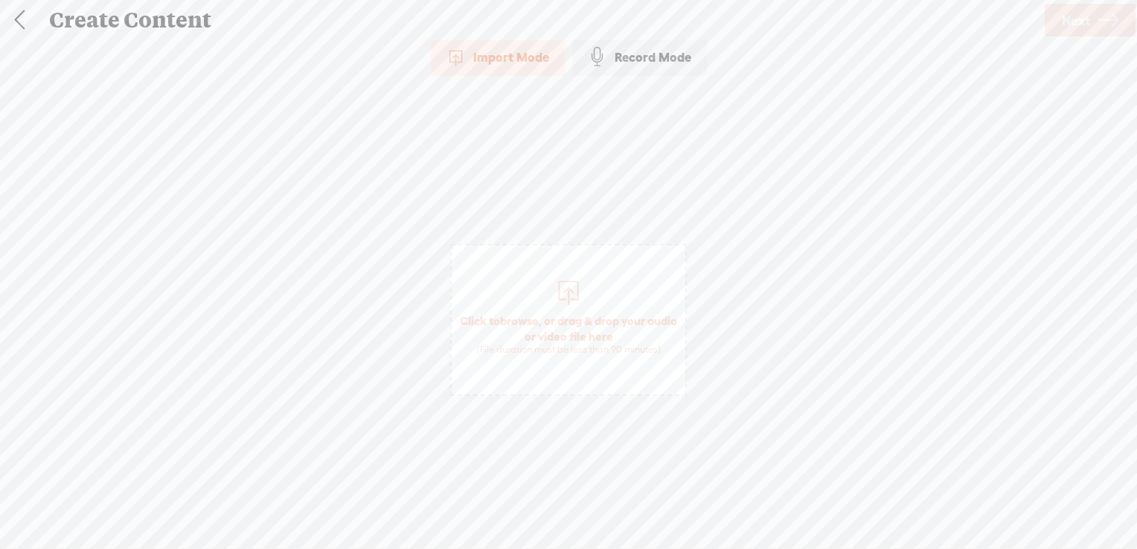
click at [536, 317] on span "browse" at bounding box center [519, 320] width 39 height 13
click at [1072, 20] on span "Next" at bounding box center [1076, 20] width 28 height 38
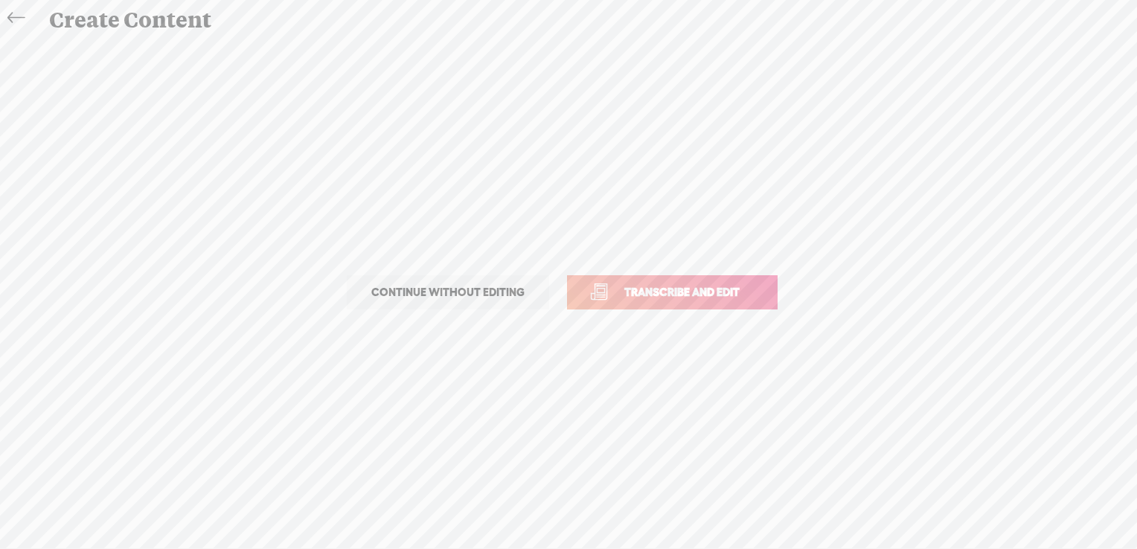
click at [689, 292] on span "Transcribe and edit" at bounding box center [682, 292] width 147 height 17
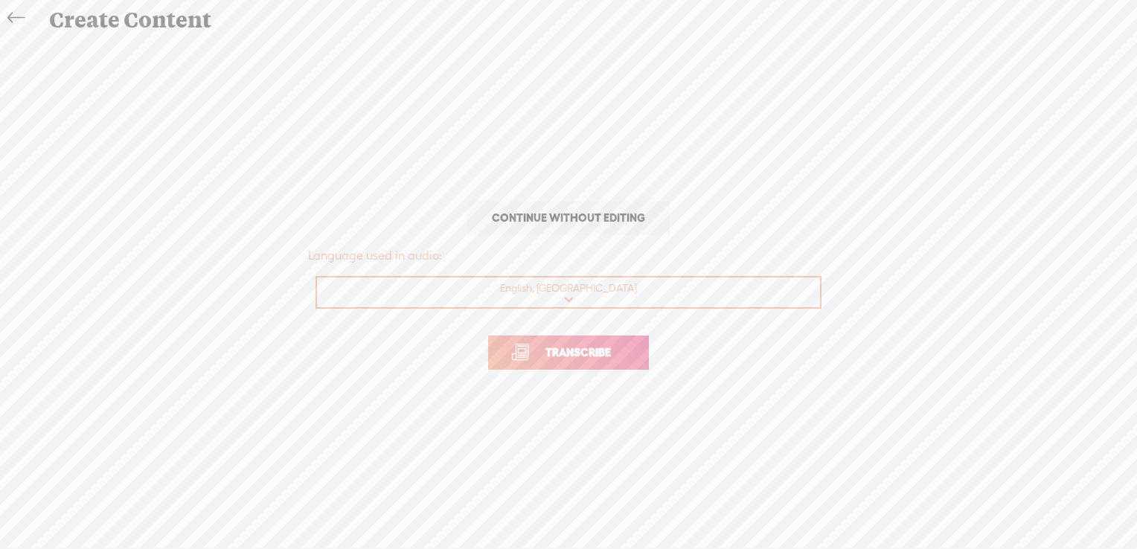
click at [589, 353] on span "Transcribe" at bounding box center [578, 352] width 97 height 17
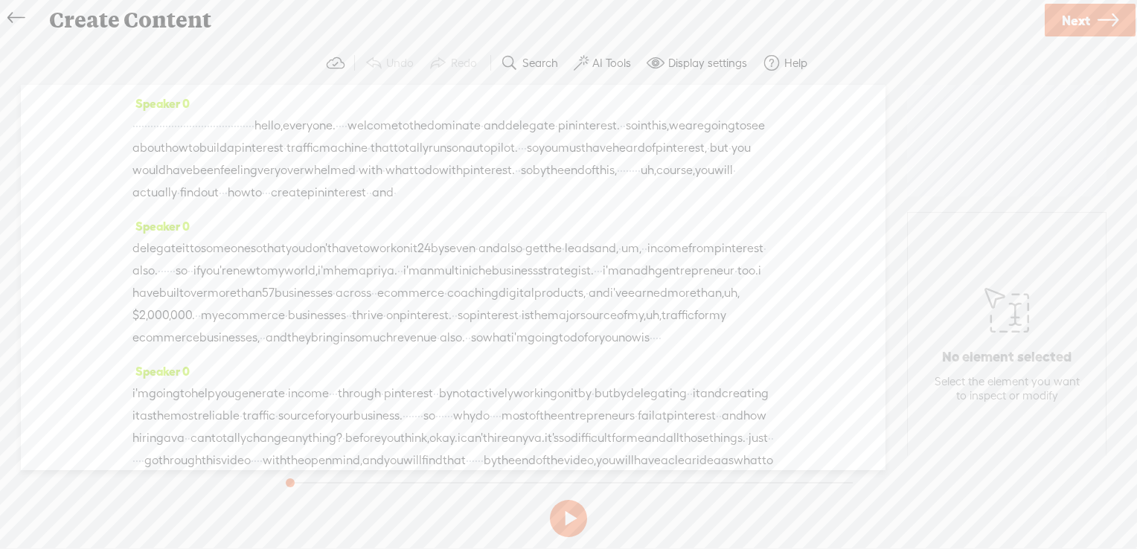
click at [607, 62] on label "AI Tools" at bounding box center [611, 63] width 39 height 15
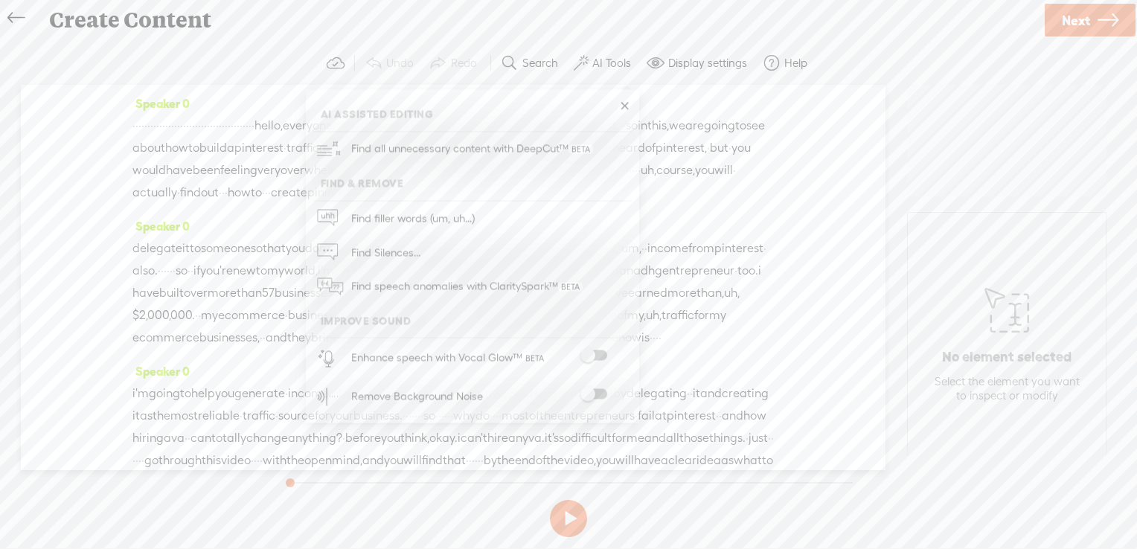
click at [601, 351] on span at bounding box center [593, 356] width 27 height 10
click at [600, 394] on span at bounding box center [593, 394] width 27 height 10
click at [1072, 16] on span "Next" at bounding box center [1076, 20] width 28 height 38
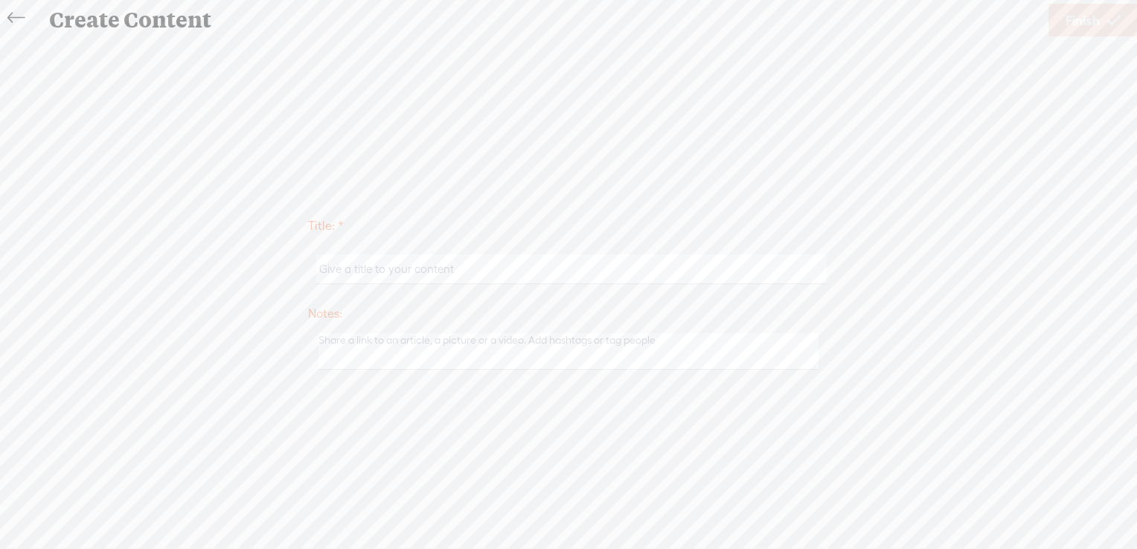
click at [389, 272] on input "text" at bounding box center [571, 269] width 510 height 29
paste input "Hemapriya Natesan"
type input "Hemapriya Natesan"
click at [1094, 17] on span "Finish" at bounding box center [1083, 20] width 34 height 38
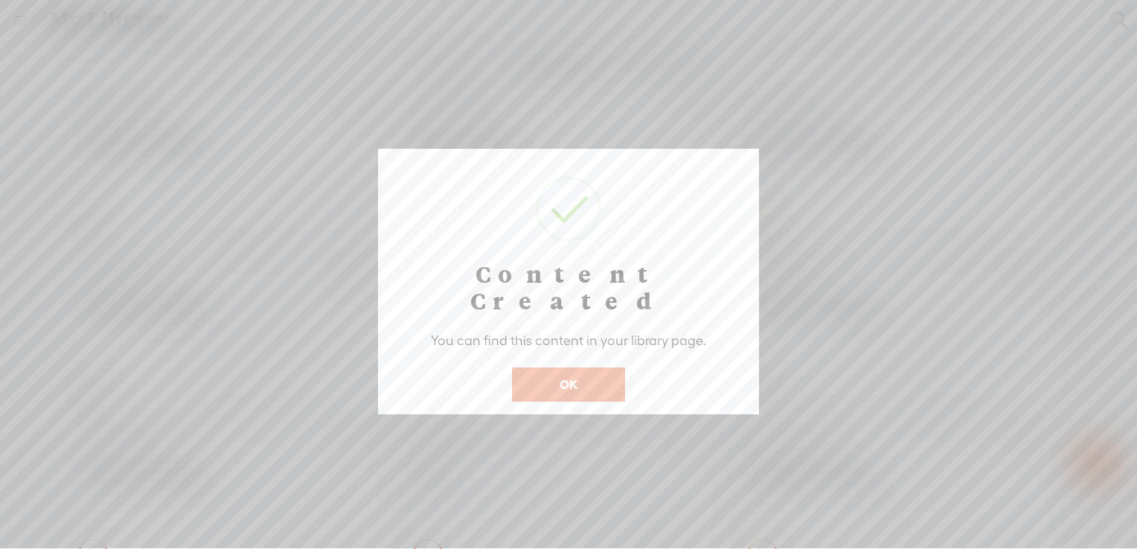
click at [537, 368] on button "OK" at bounding box center [568, 385] width 113 height 34
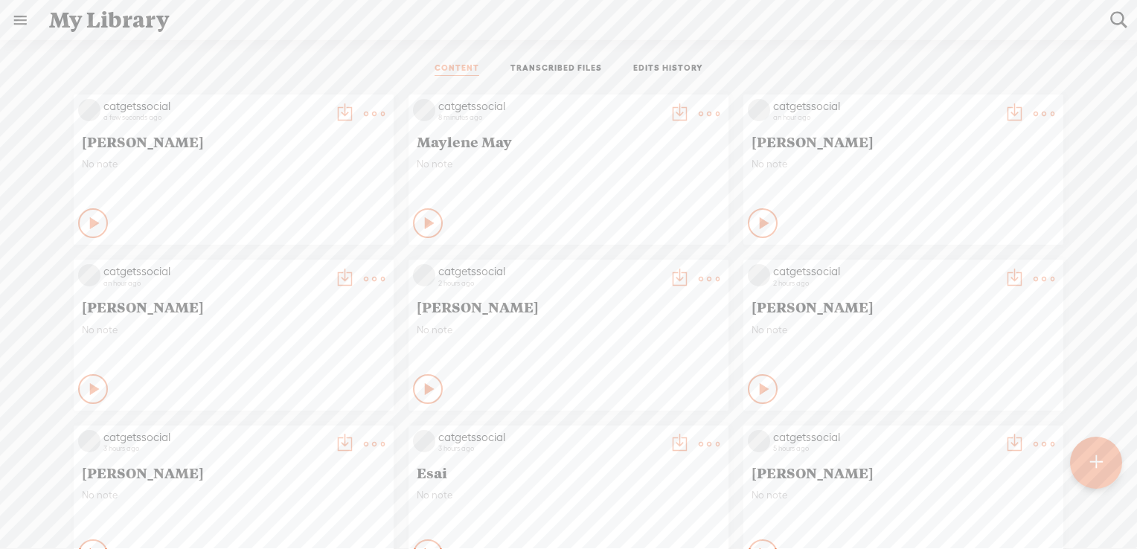
click at [1102, 469] on t at bounding box center [1096, 463] width 13 height 33
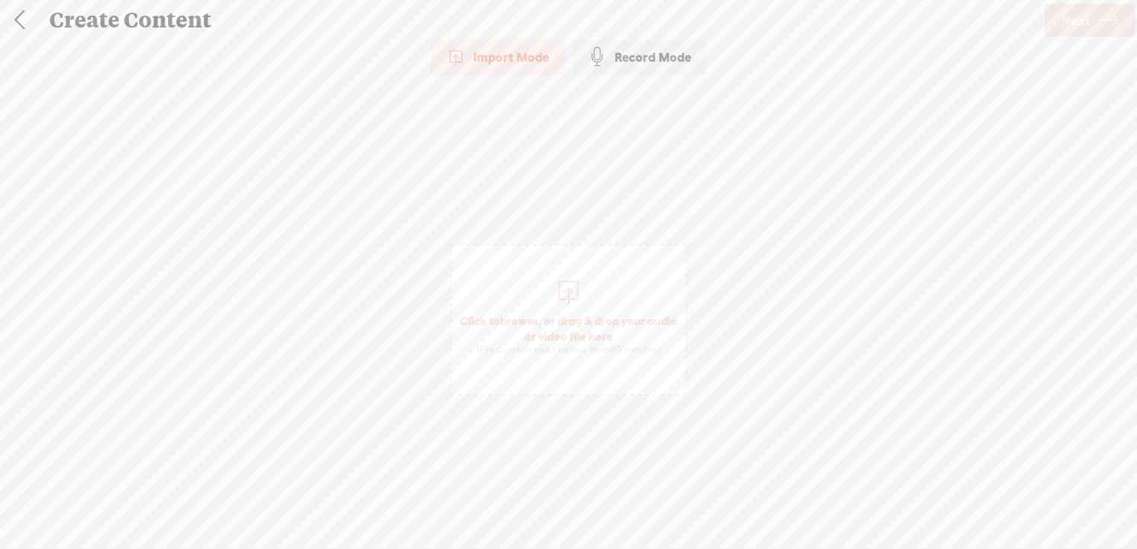
click at [539, 317] on span "browse" at bounding box center [519, 320] width 39 height 13
click at [1084, 19] on span "Next" at bounding box center [1076, 20] width 28 height 38
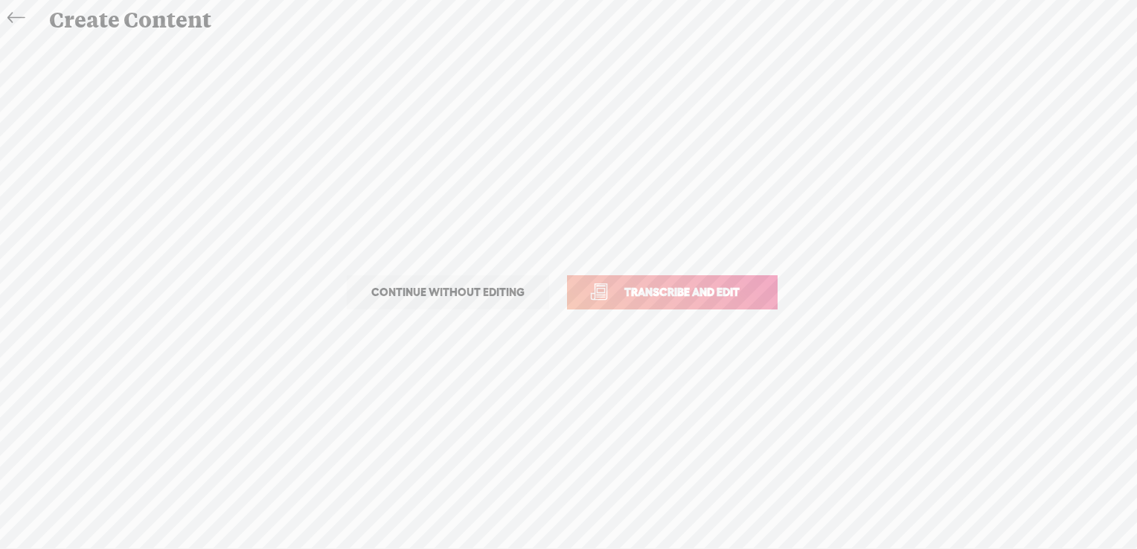
click at [698, 287] on span "Transcribe and edit" at bounding box center [682, 292] width 147 height 17
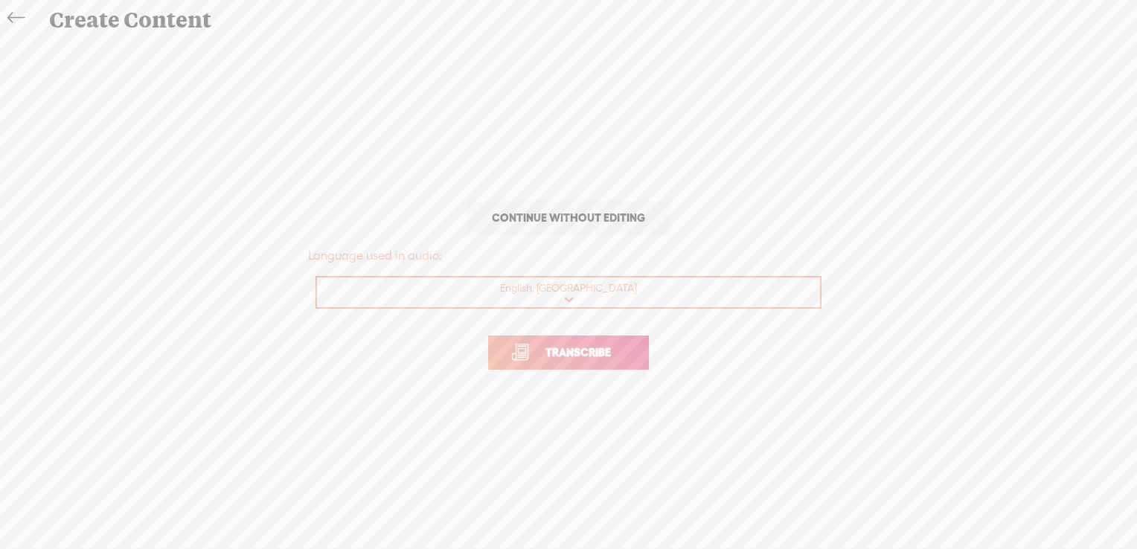
click at [586, 354] on span "Transcribe" at bounding box center [578, 352] width 97 height 17
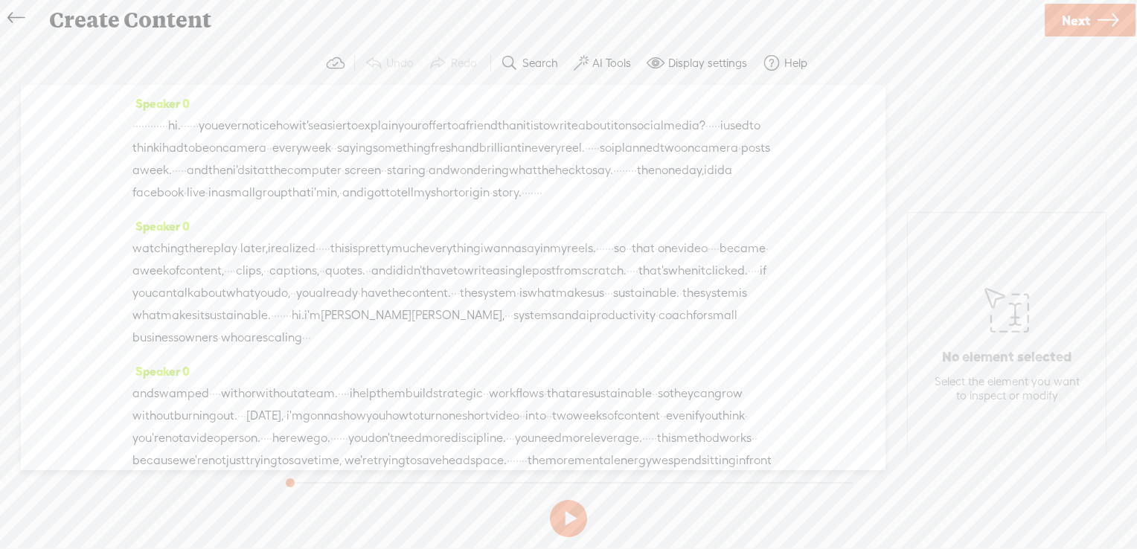
click at [611, 61] on label "AI Tools" at bounding box center [611, 63] width 39 height 15
click at [601, 352] on span at bounding box center [593, 356] width 27 height 10
click at [604, 388] on div "Remove Background Noise" at bounding box center [489, 396] width 286 height 39
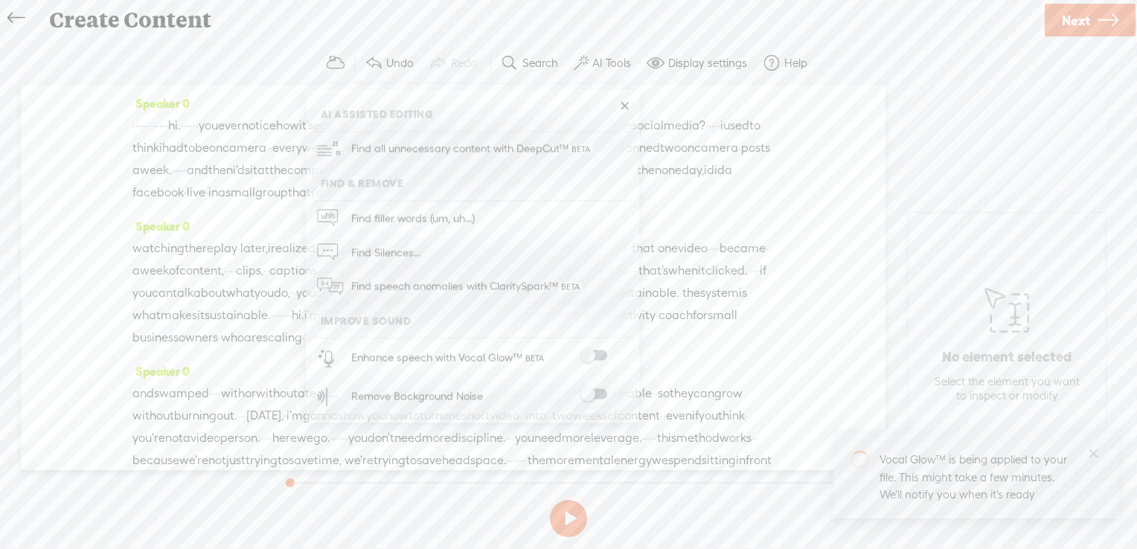
click at [601, 391] on span at bounding box center [593, 394] width 27 height 10
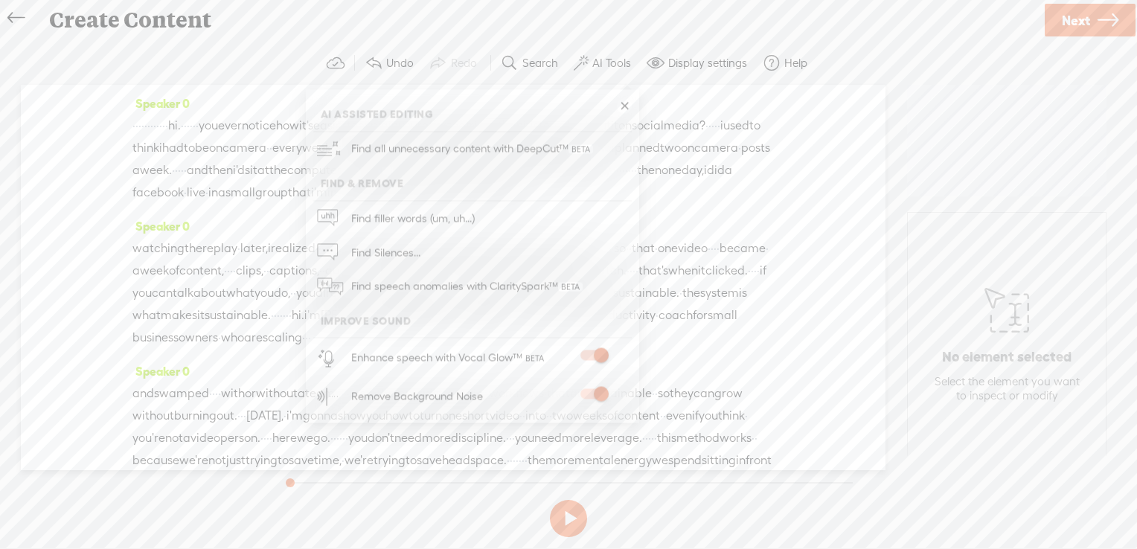
click at [1090, 19] on link "Next" at bounding box center [1090, 20] width 91 height 33
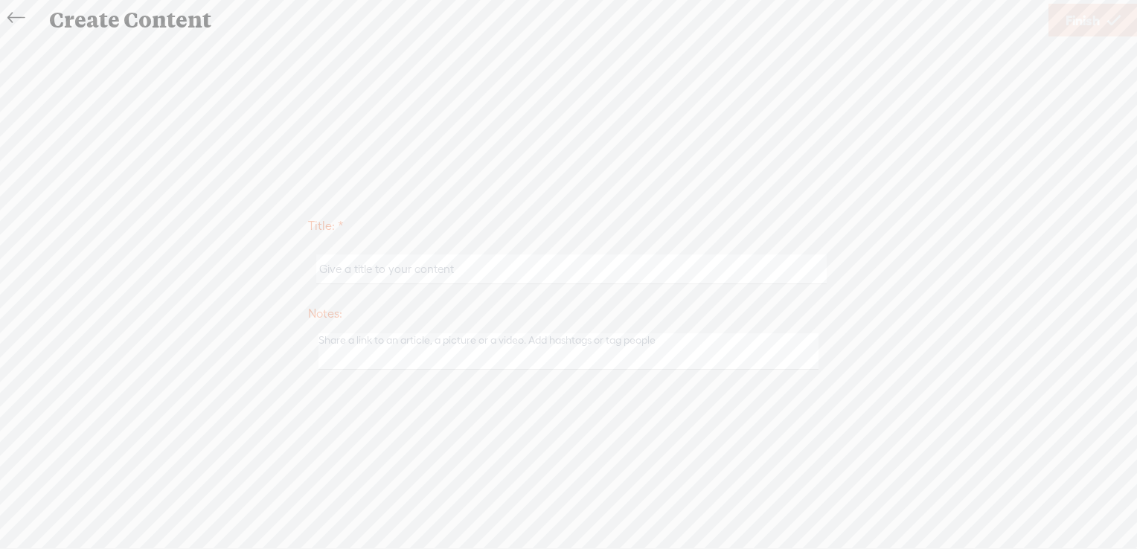
click at [429, 275] on input "text" at bounding box center [571, 269] width 510 height 29
paste input "Laura Coulter"
type input "Laura Coulter"
click at [1106, 16] on link "Finish" at bounding box center [1093, 20] width 89 height 33
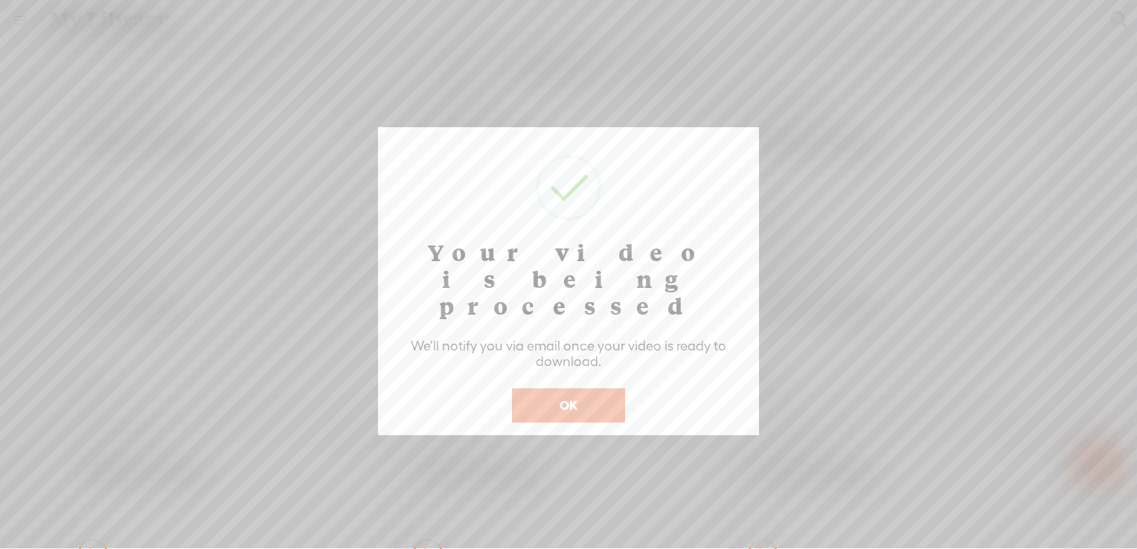
click at [592, 388] on button "OK" at bounding box center [568, 405] width 113 height 34
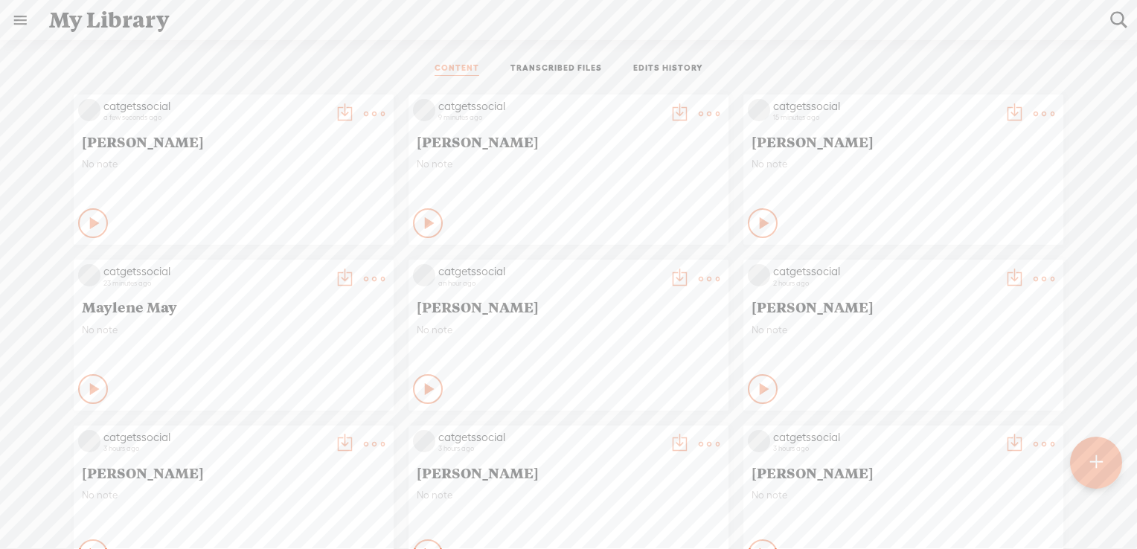
click at [364, 109] on t at bounding box center [374, 113] width 21 height 21
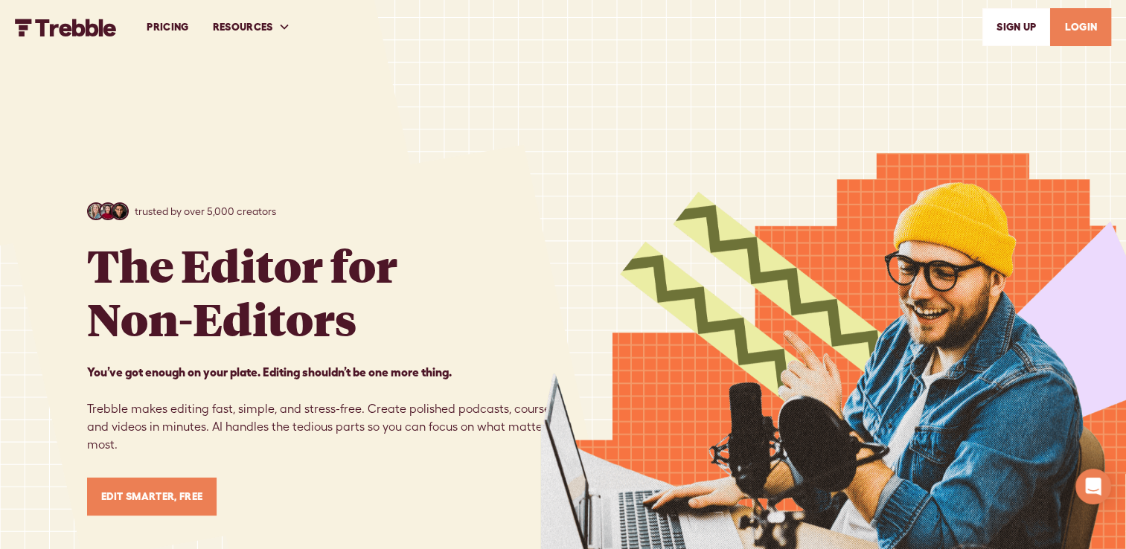
click at [1089, 19] on link "LOGIN" at bounding box center [1080, 27] width 61 height 38
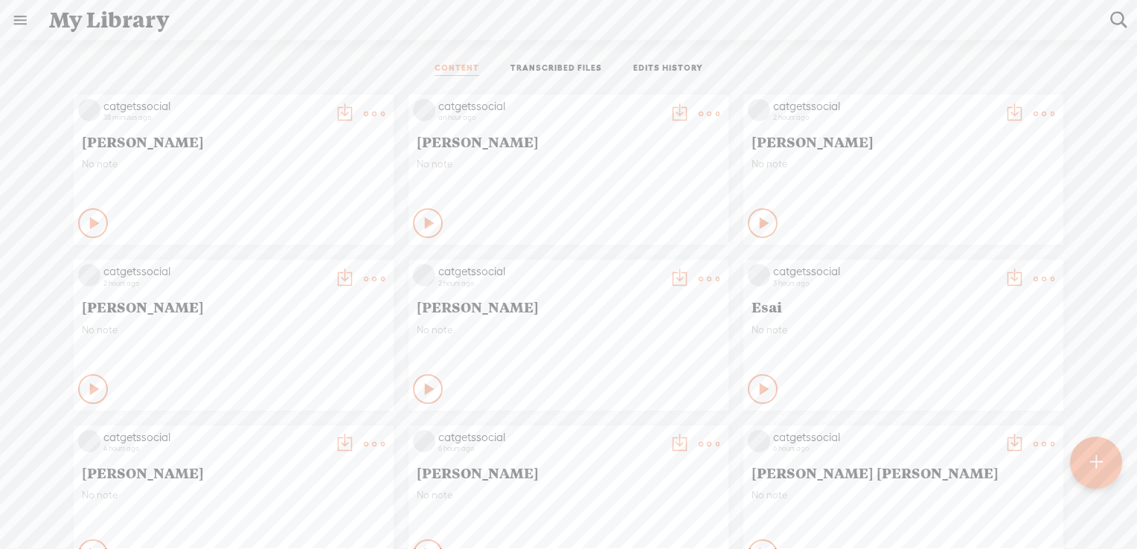
click at [364, 112] on t at bounding box center [374, 113] width 21 height 21
click at [258, 159] on link "Edit" at bounding box center [292, 163] width 149 height 34
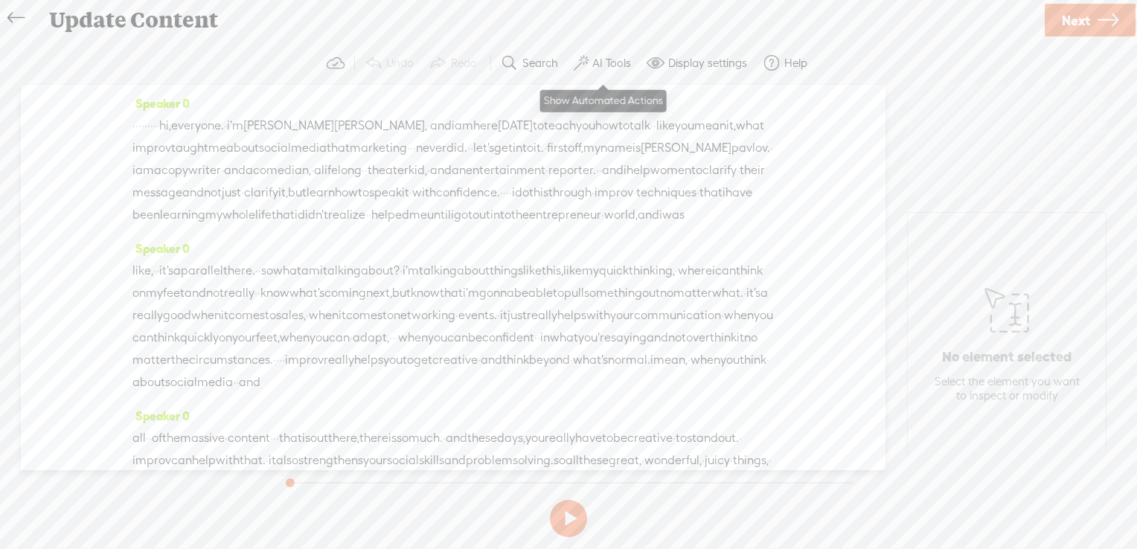
click at [598, 67] on label "AI Tools" at bounding box center [611, 63] width 39 height 15
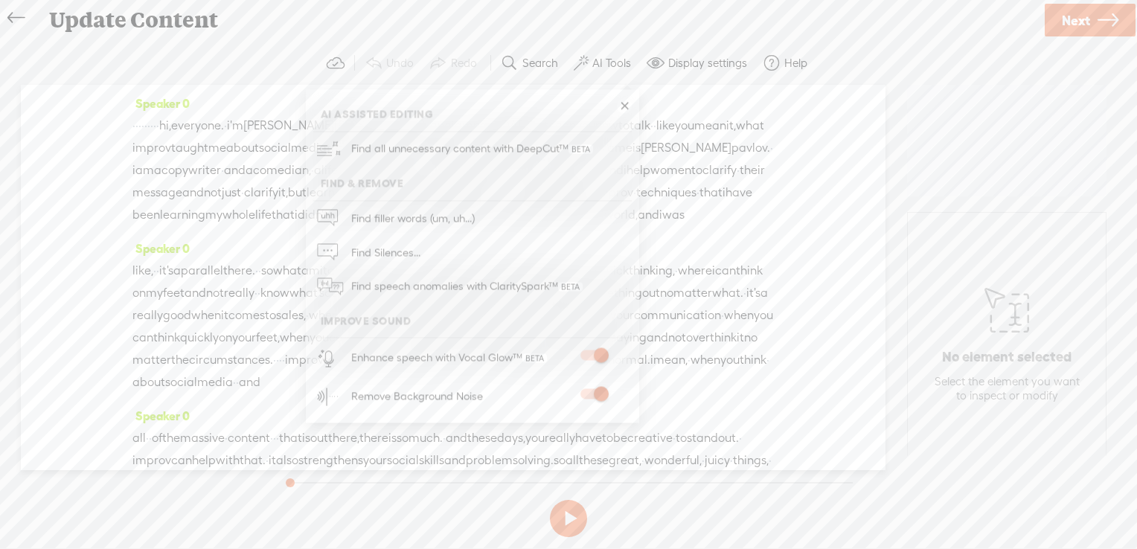
click at [1081, 19] on span "Next" at bounding box center [1076, 20] width 28 height 38
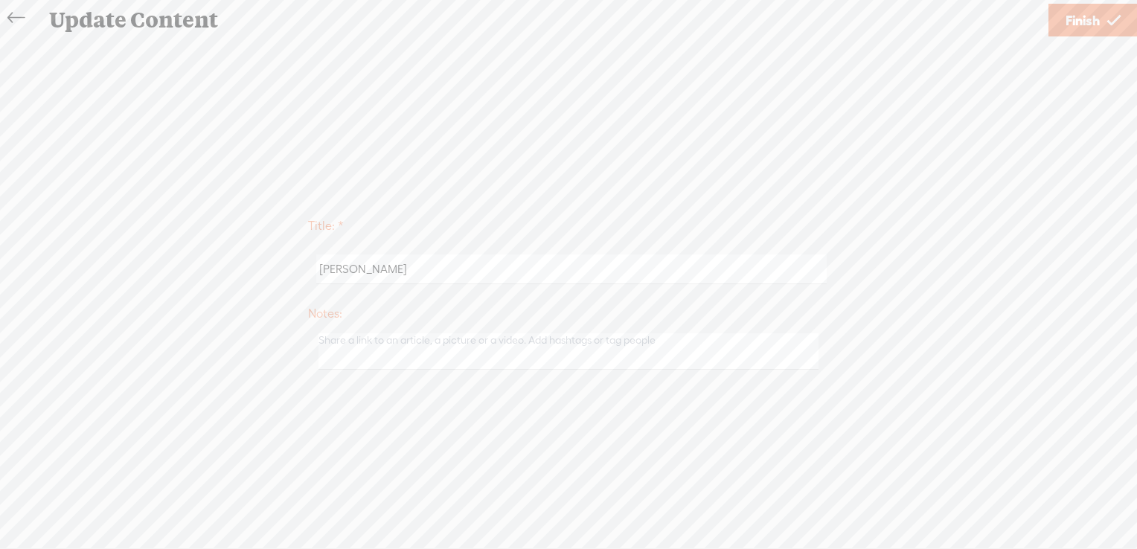
click at [1106, 22] on link "Finish" at bounding box center [1093, 20] width 89 height 33
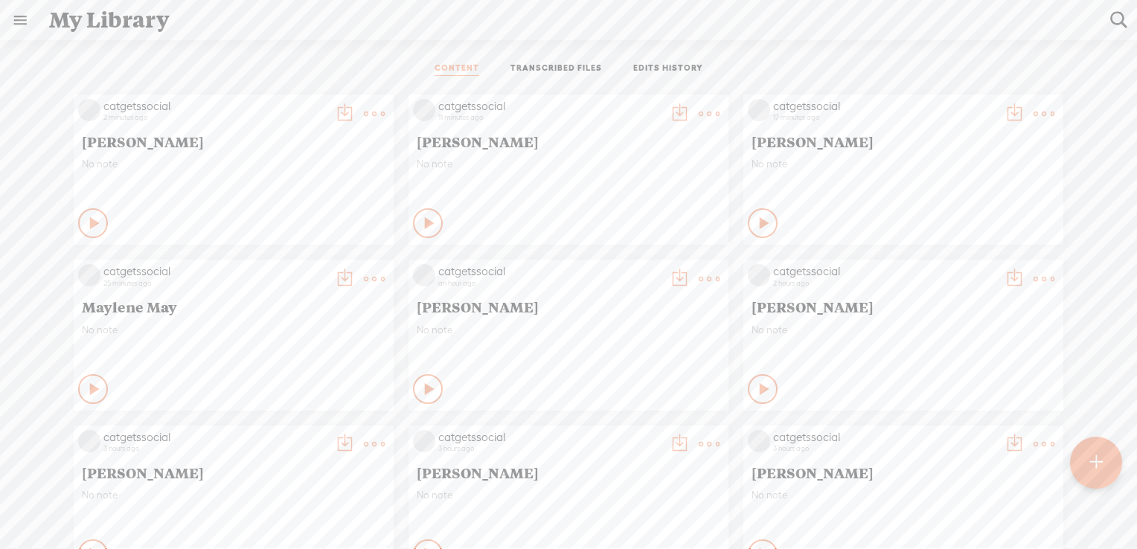
click at [364, 114] on t at bounding box center [374, 113] width 21 height 21
click at [291, 272] on link "Download as..." at bounding box center [292, 266] width 149 height 34
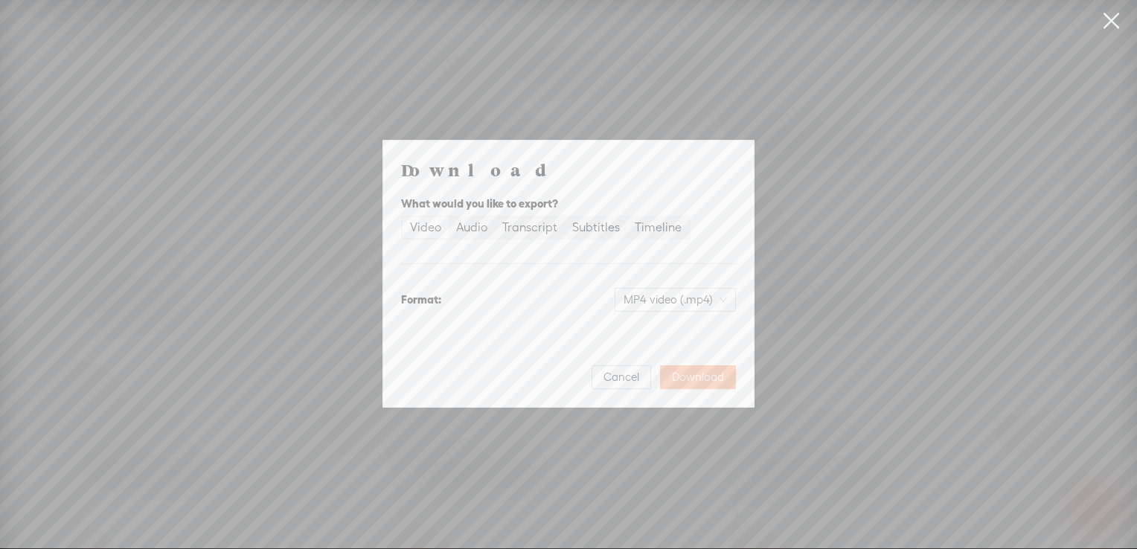
click at [711, 382] on span "Download" at bounding box center [698, 377] width 52 height 15
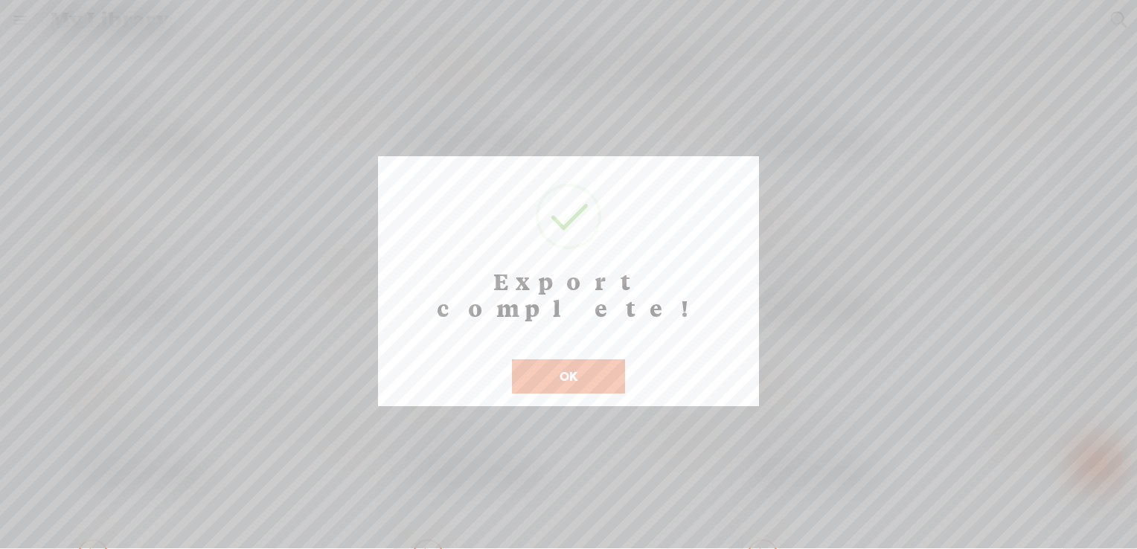
click at [554, 359] on button "OK" at bounding box center [568, 376] width 113 height 34
